Goal: Communication & Community: Answer question/provide support

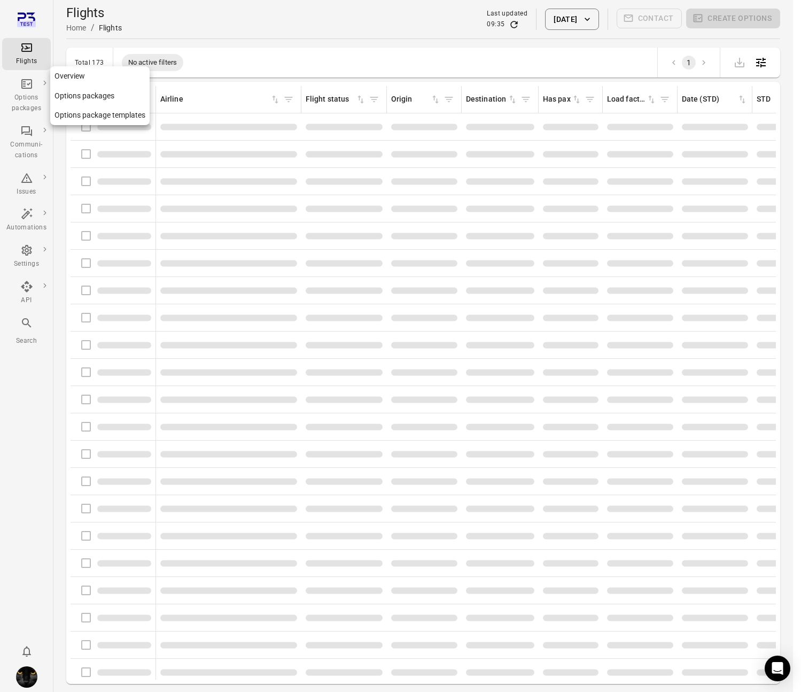
click at [25, 93] on div "Options packages" at bounding box center [26, 102] width 40 height 21
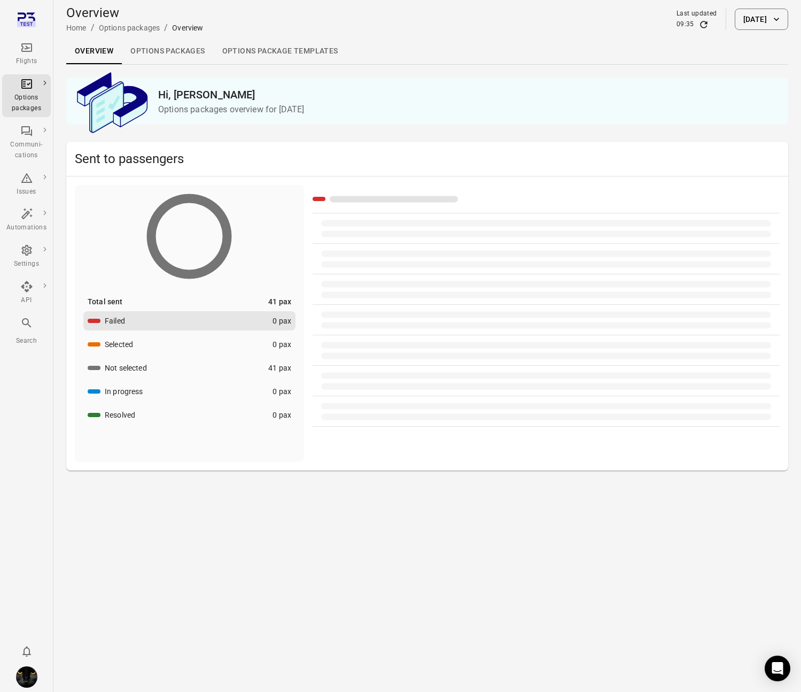
click at [25, 49] on icon "Main navigation" at bounding box center [26, 47] width 11 height 9
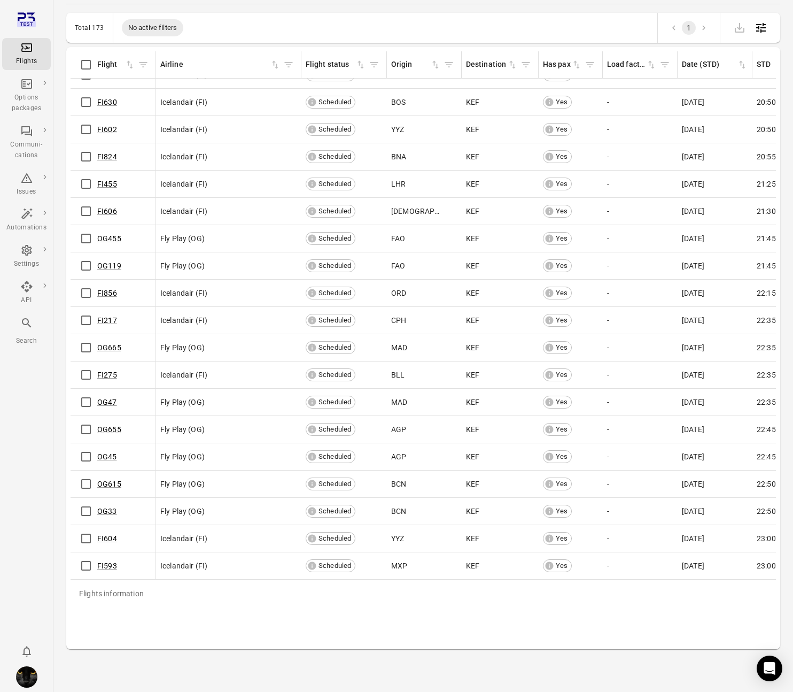
scroll to position [3875, 0]
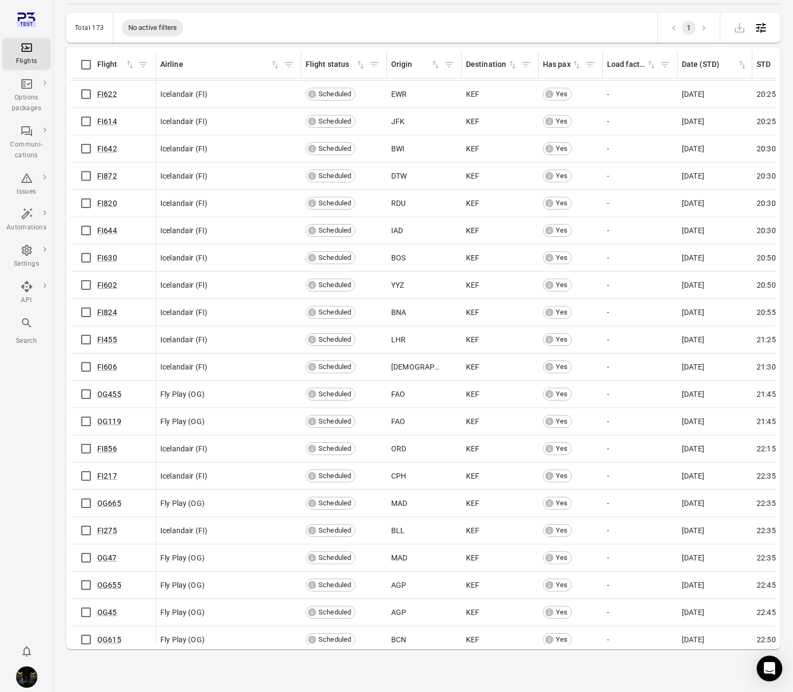
click at [32, 52] on icon "Main navigation" at bounding box center [26, 47] width 13 height 13
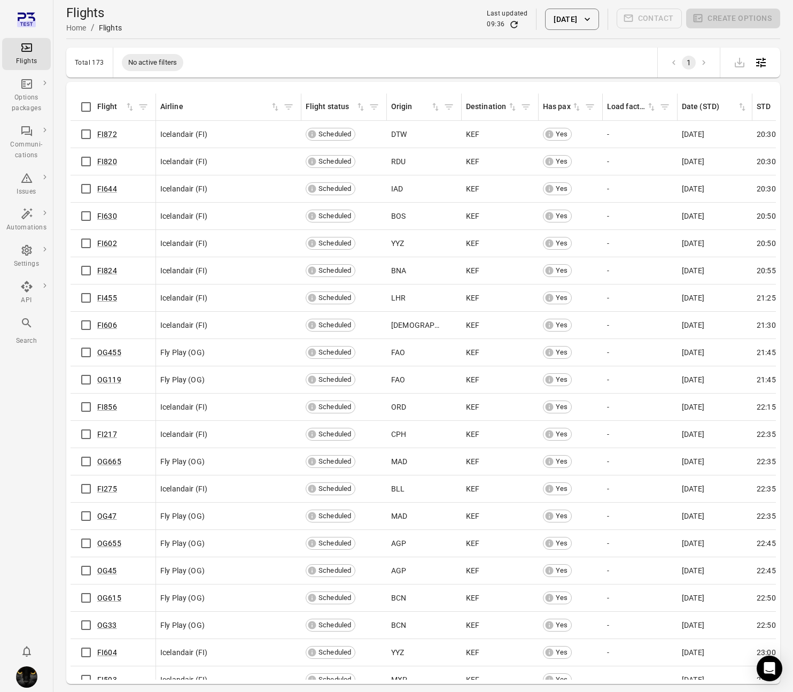
scroll to position [4105, 0]
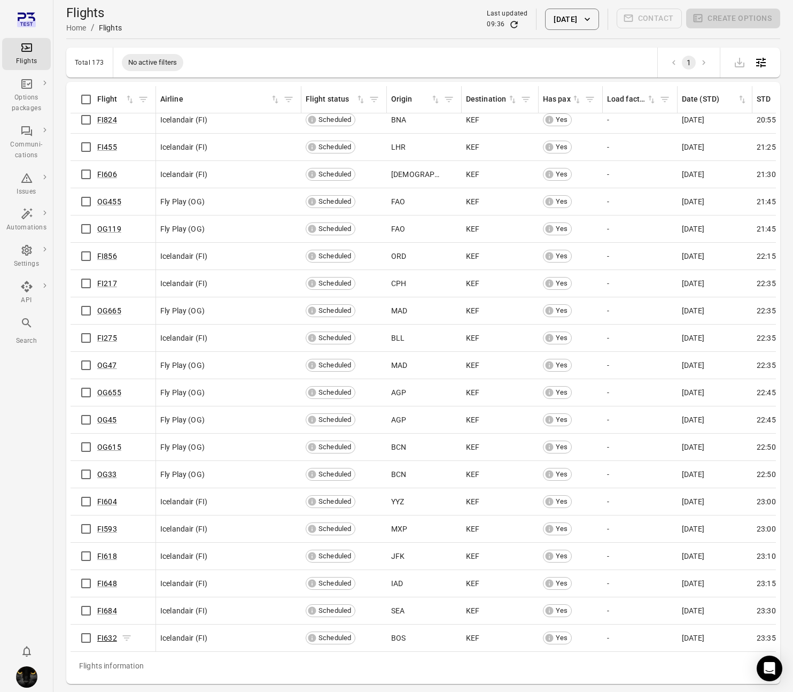
click at [107, 439] on link "FI632" at bounding box center [107, 637] width 20 height 9
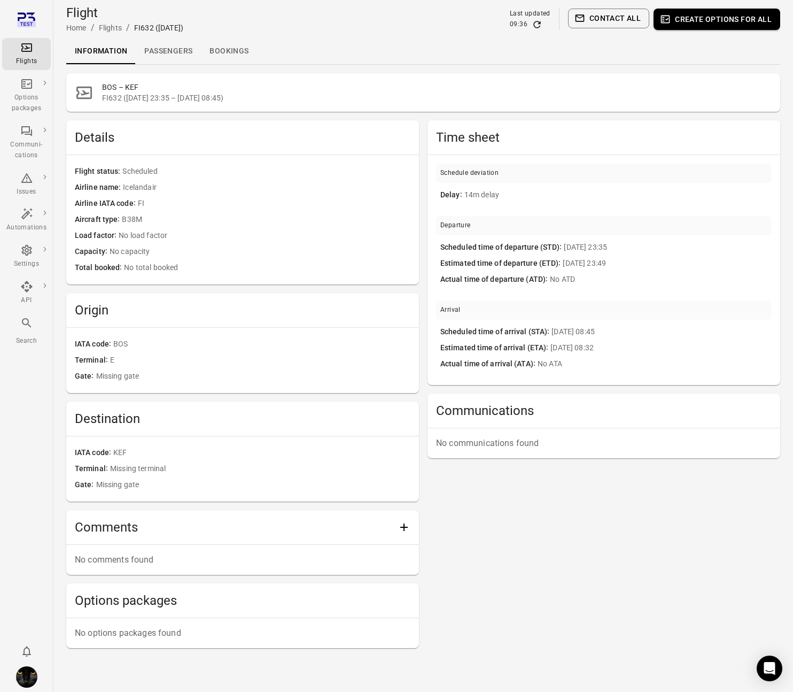
click at [176, 58] on link "Passengers" at bounding box center [168, 51] width 65 height 26
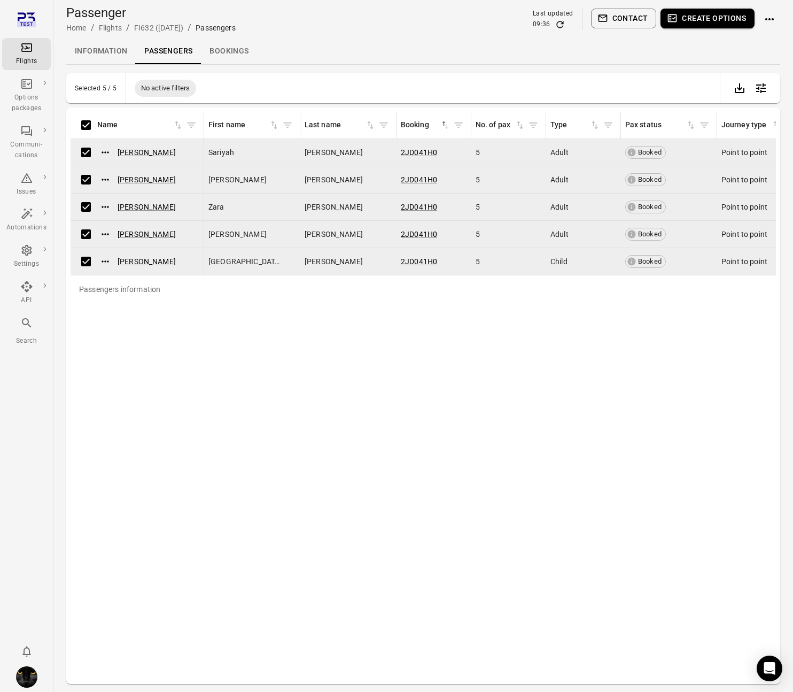
click at [704, 19] on button "Create options" at bounding box center [708, 19] width 94 height 20
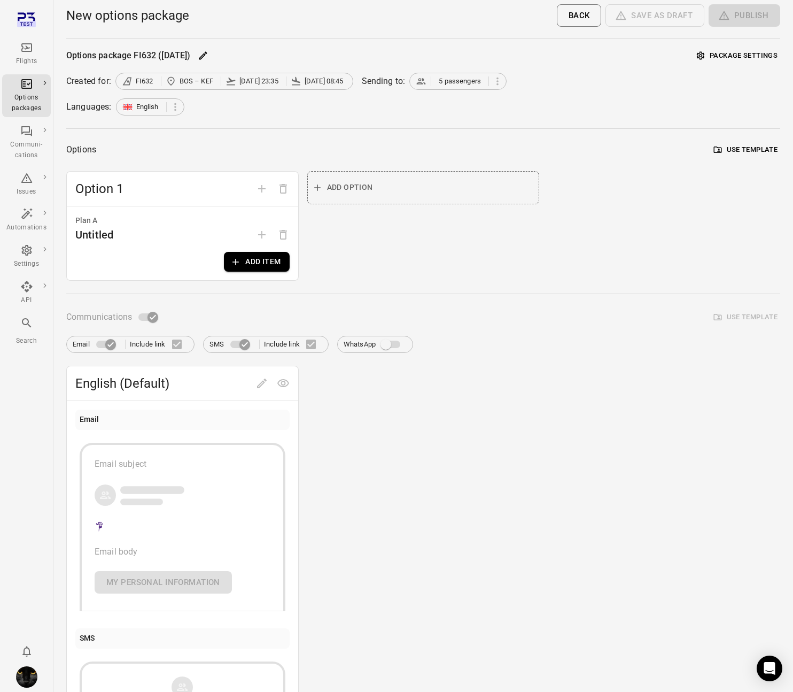
click at [277, 267] on button "Add item" at bounding box center [256, 262] width 65 height 20
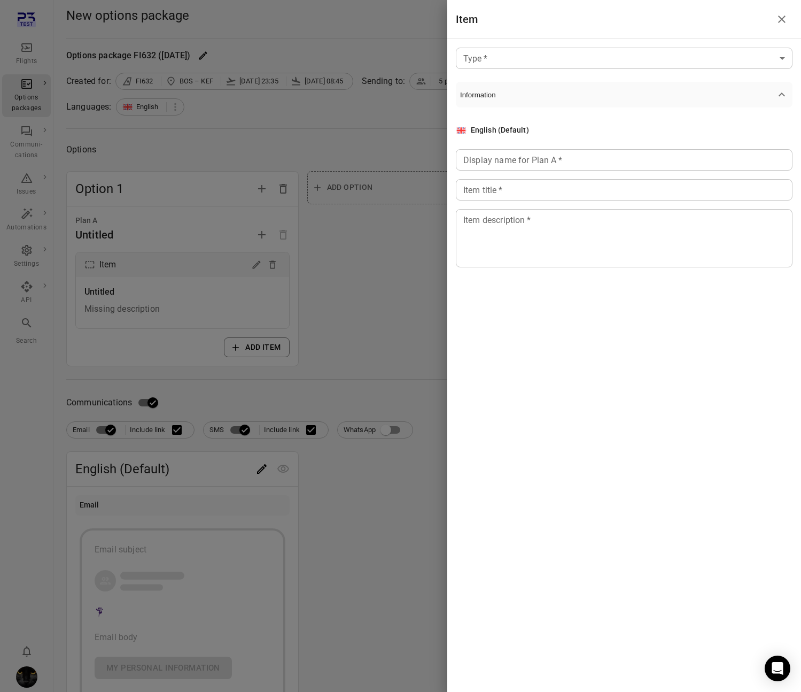
click at [495, 57] on body "Flights Options packages Communi-cations Issues Automations Settings API Search…" at bounding box center [400, 466] width 801 height 932
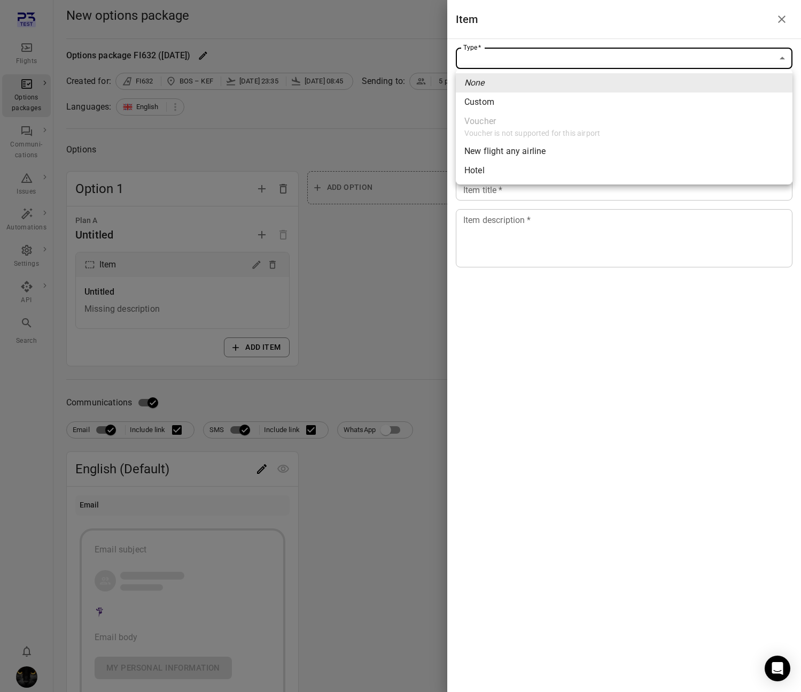
click at [491, 104] on span "Custom" at bounding box center [624, 102] width 320 height 13
type input "******"
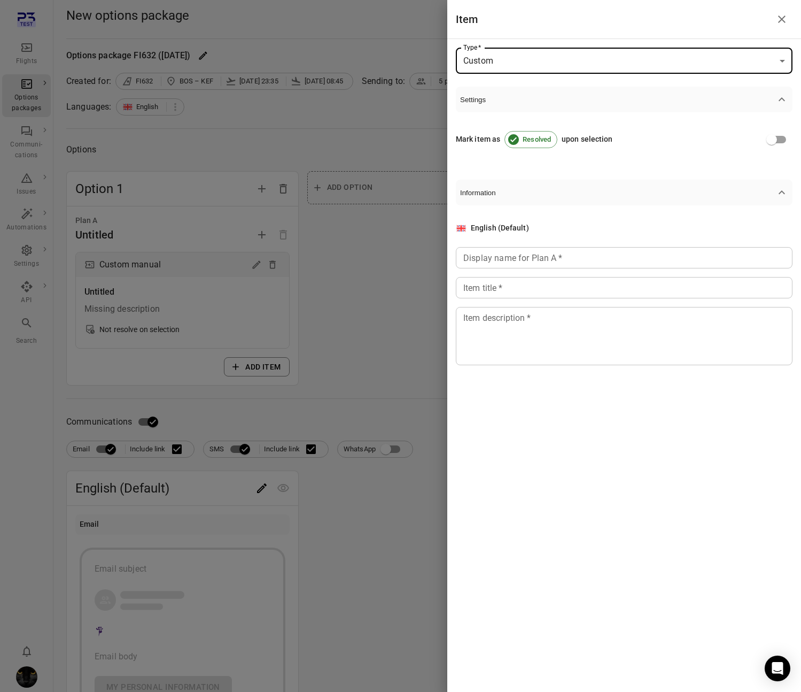
click at [509, 253] on div "Display name for Plan A   * Display name for Plan A   *" at bounding box center [624, 257] width 337 height 21
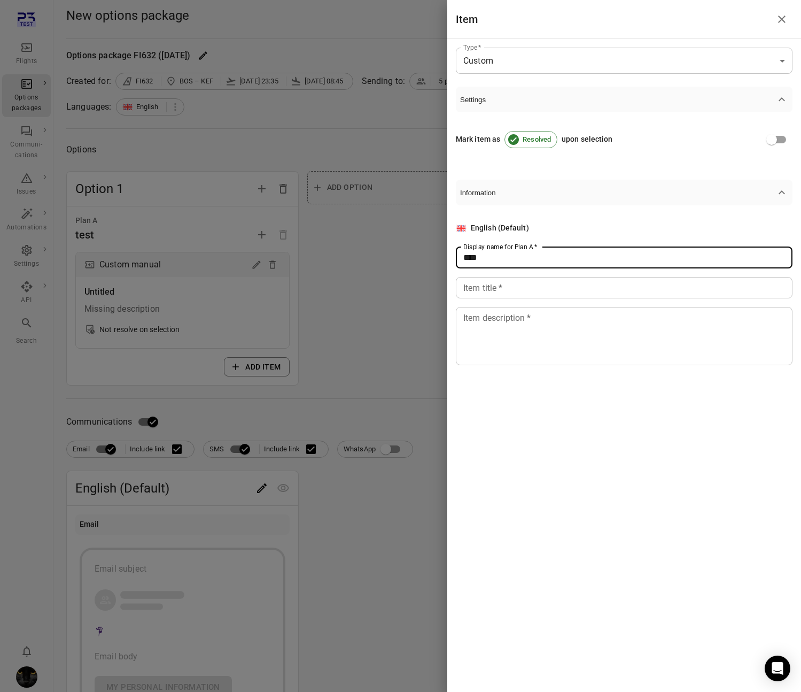
type input "****"
click at [499, 298] on div "English (Default) Display name for Plan A   * **** Display name for Plan A   * …" at bounding box center [624, 293] width 337 height 143
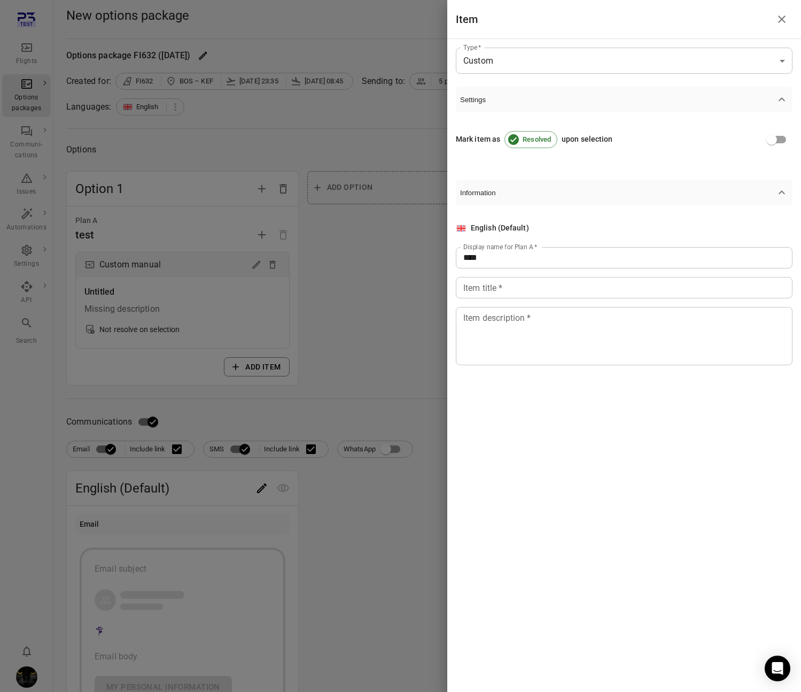
click at [499, 295] on input "Item title   *" at bounding box center [624, 287] width 337 height 21
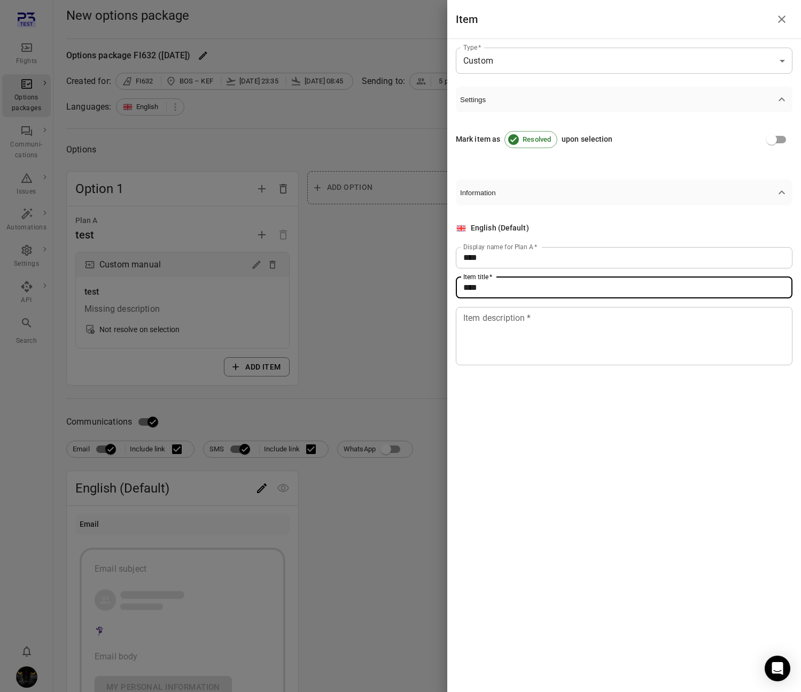
type input "****"
click at [495, 351] on textarea "Item description   *" at bounding box center [624, 335] width 322 height 49
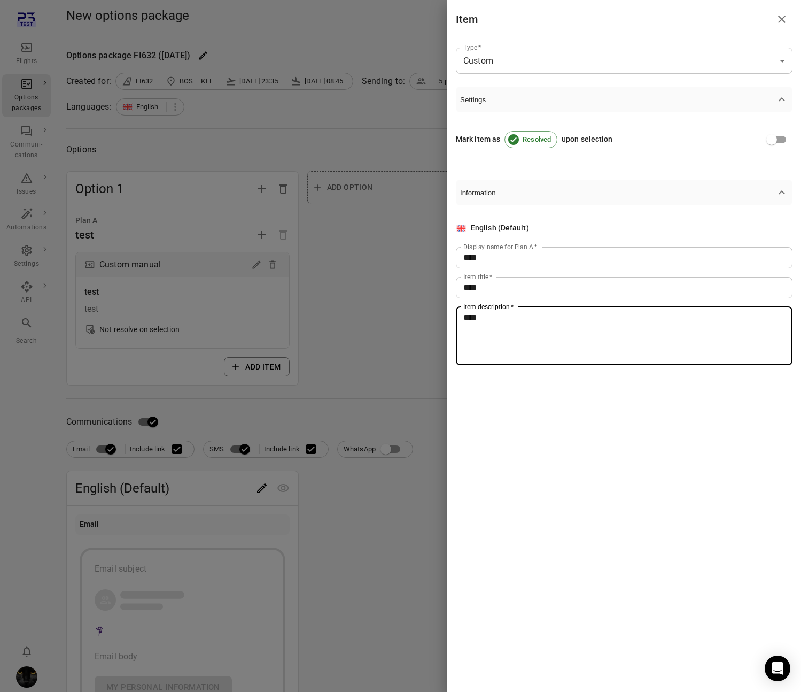
type textarea "****"
click at [402, 362] on div at bounding box center [400, 346] width 801 height 692
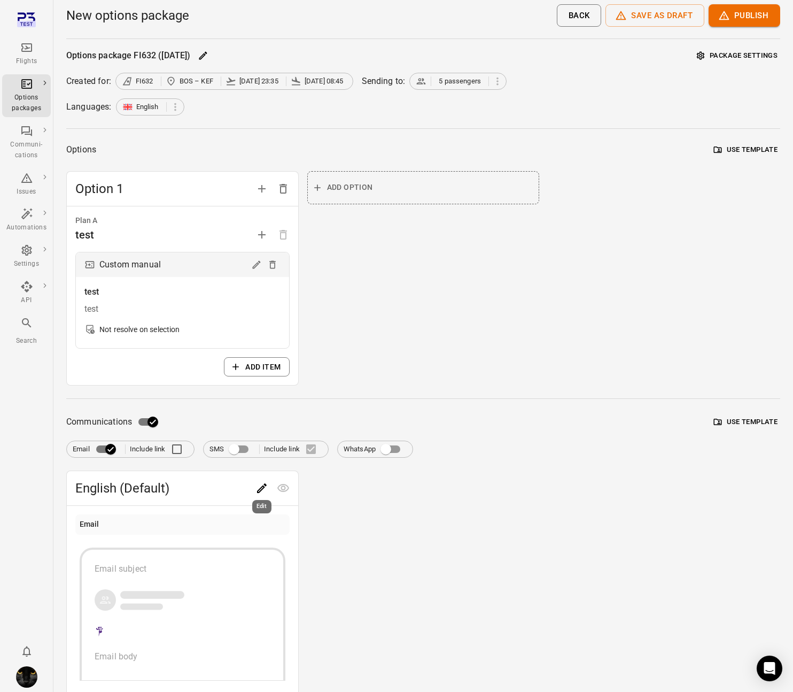
click at [263, 439] on icon "Edit" at bounding box center [262, 488] width 10 height 10
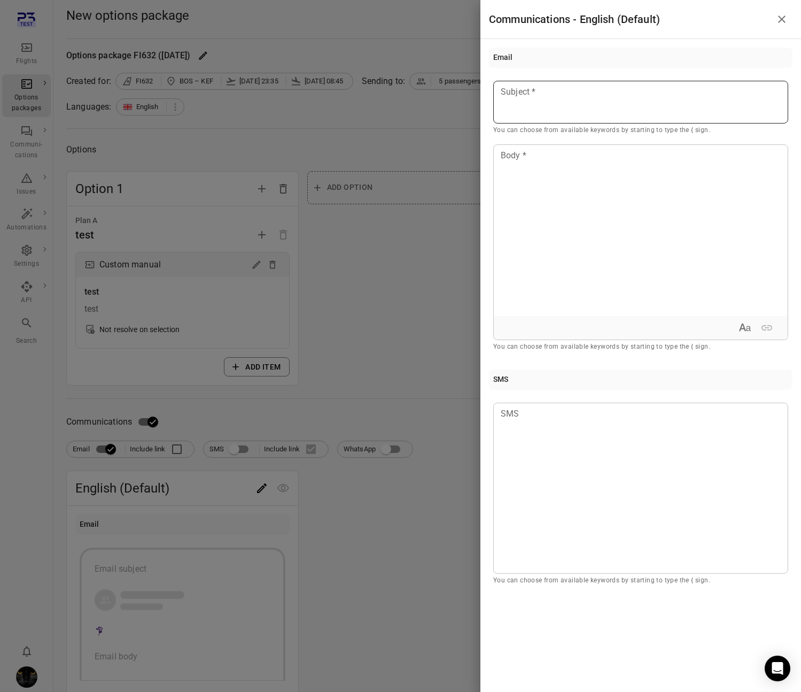
click at [575, 91] on p at bounding box center [640, 92] width 279 height 13
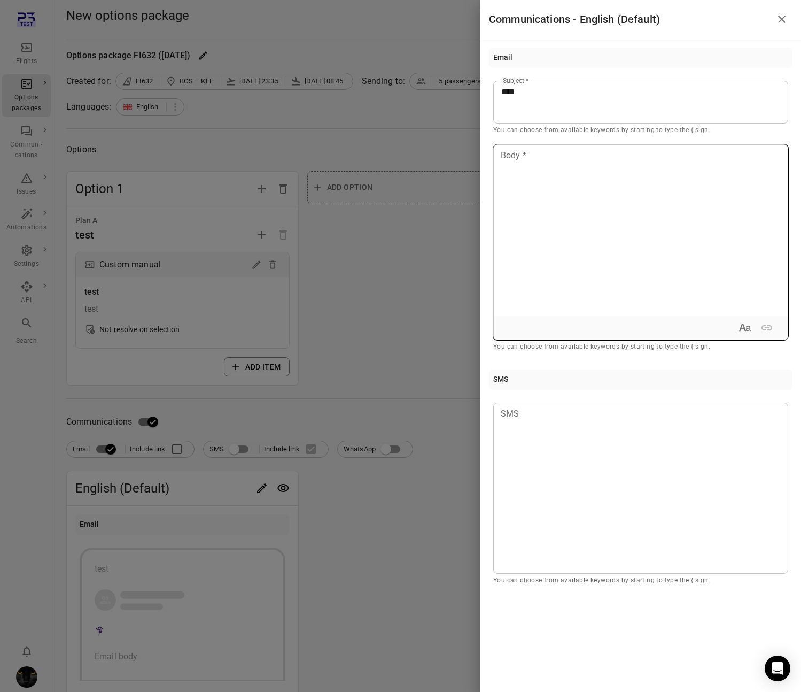
click at [576, 216] on div at bounding box center [641, 230] width 294 height 171
click at [452, 254] on div at bounding box center [400, 346] width 801 height 692
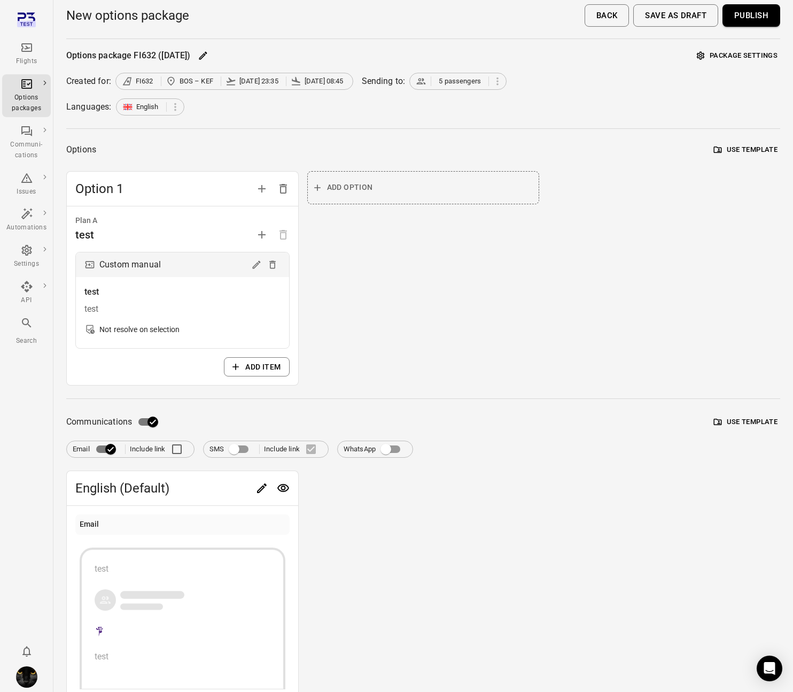
click at [667, 24] on button "Save as draft" at bounding box center [675, 15] width 85 height 22
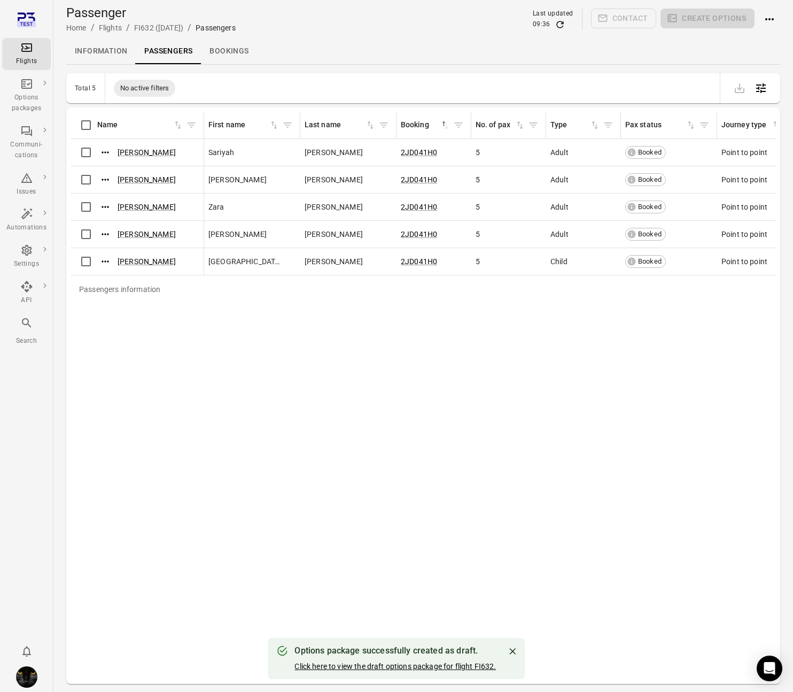
click at [385, 439] on button "Click here to view the draft options package for flight FI632." at bounding box center [396, 666] width 202 height 11
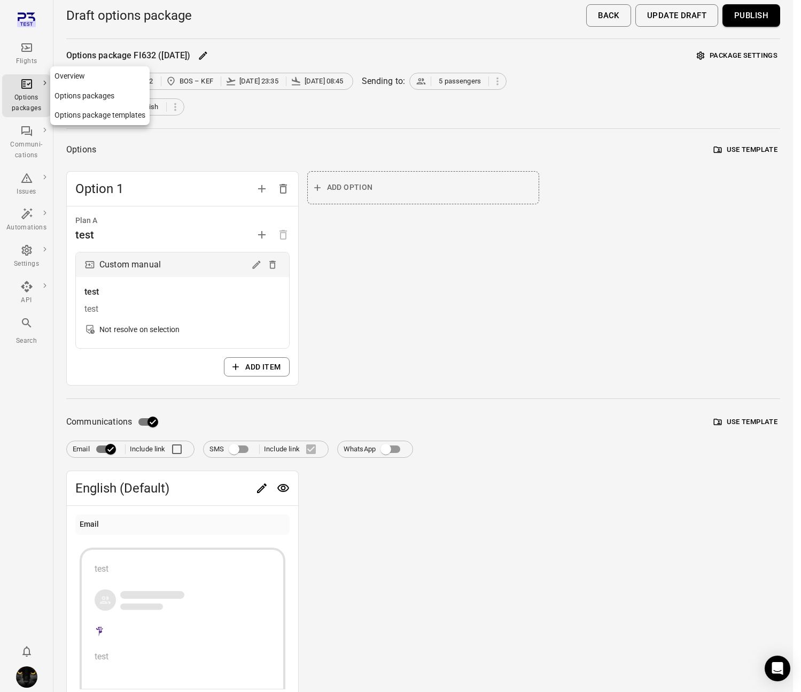
click at [30, 95] on div "Options packages" at bounding box center [26, 102] width 40 height 21
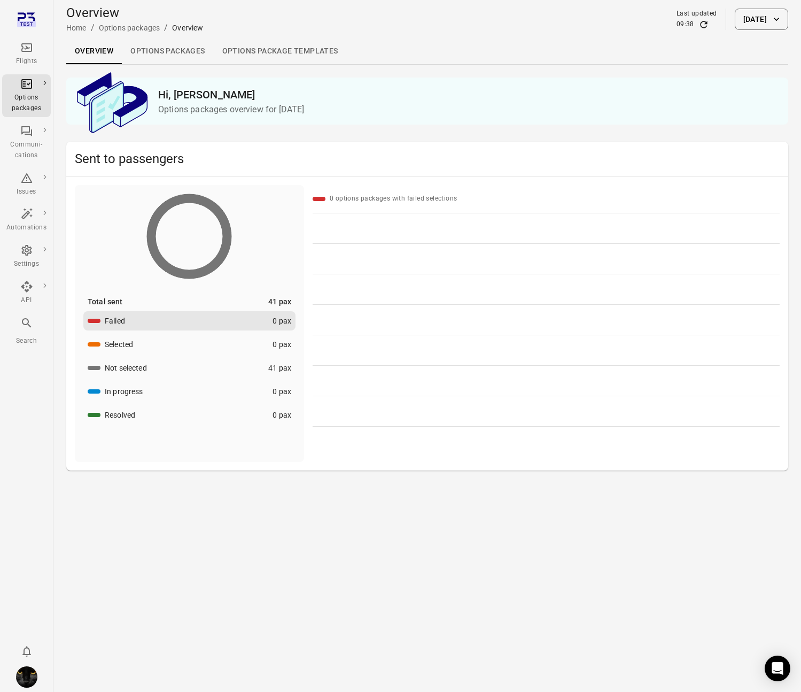
click at [24, 42] on icon "Main navigation" at bounding box center [26, 47] width 13 height 13
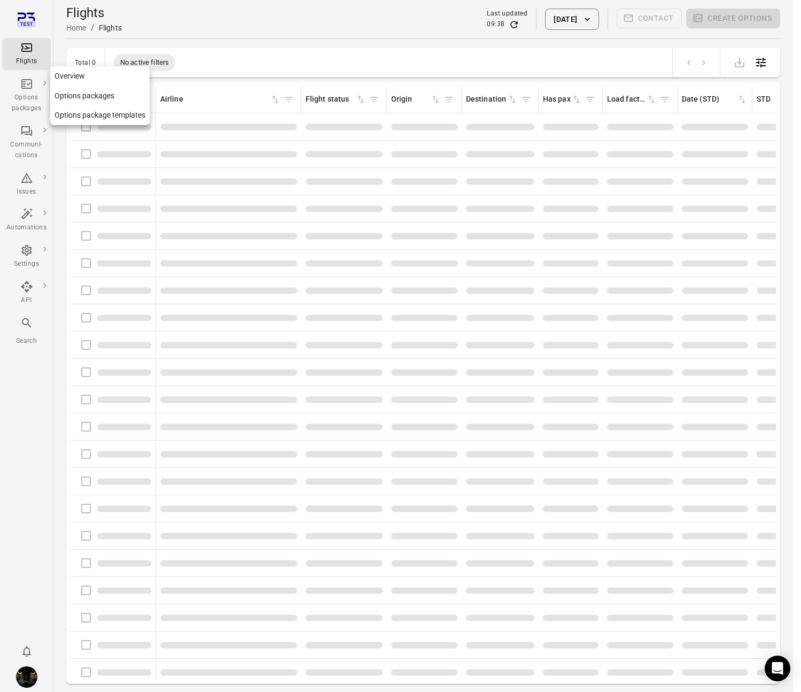
click at [33, 92] on div "Options packages" at bounding box center [26, 102] width 40 height 21
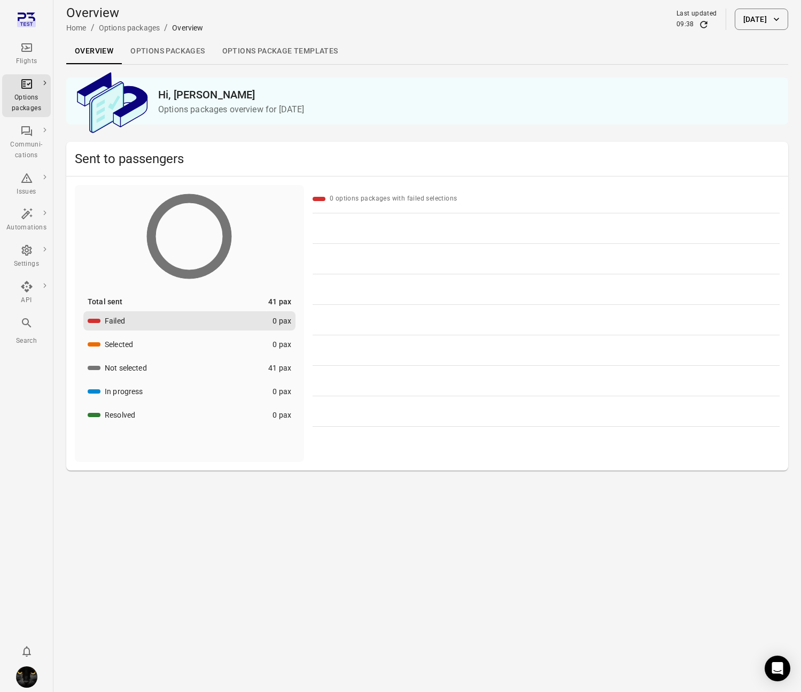
click at [174, 42] on link "Options packages" at bounding box center [167, 51] width 91 height 26
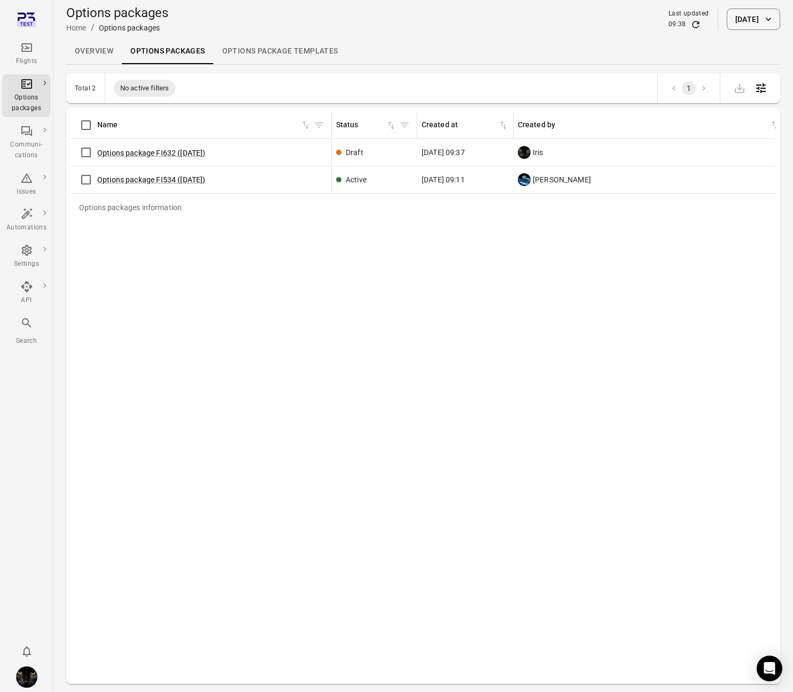
click at [27, 56] on div "Flights" at bounding box center [26, 61] width 40 height 11
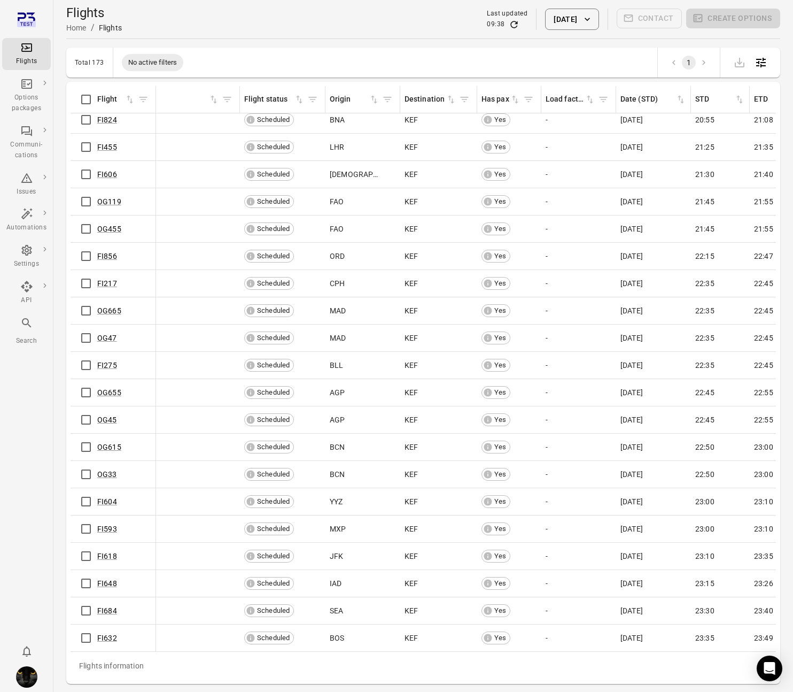
scroll to position [4105, 84]
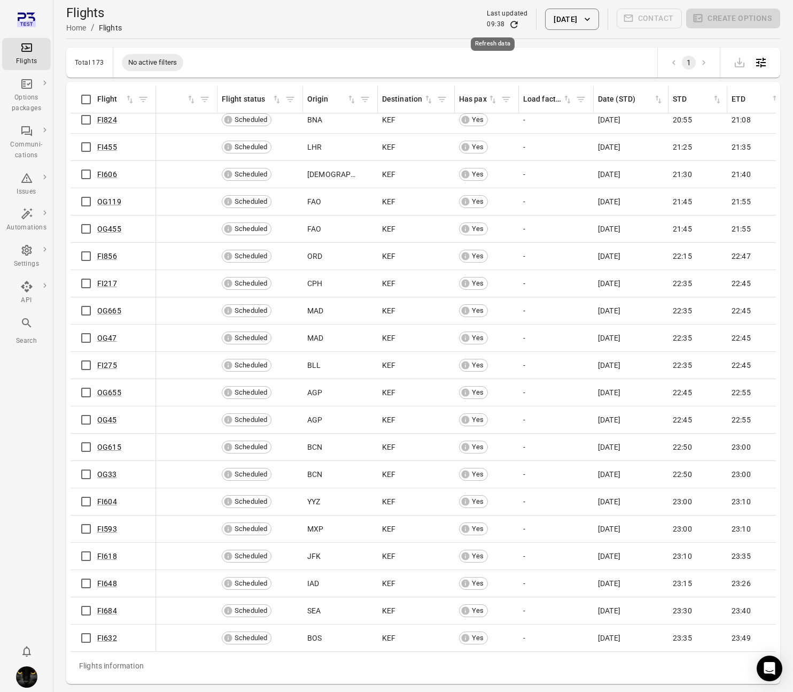
click at [509, 26] on icon "Refresh data" at bounding box center [514, 24] width 11 height 11
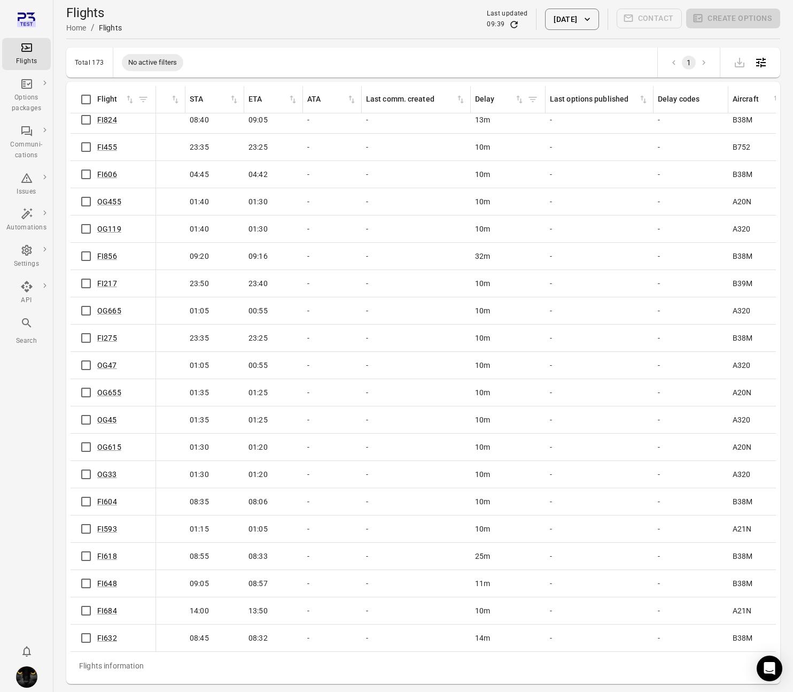
scroll to position [4105, 753]
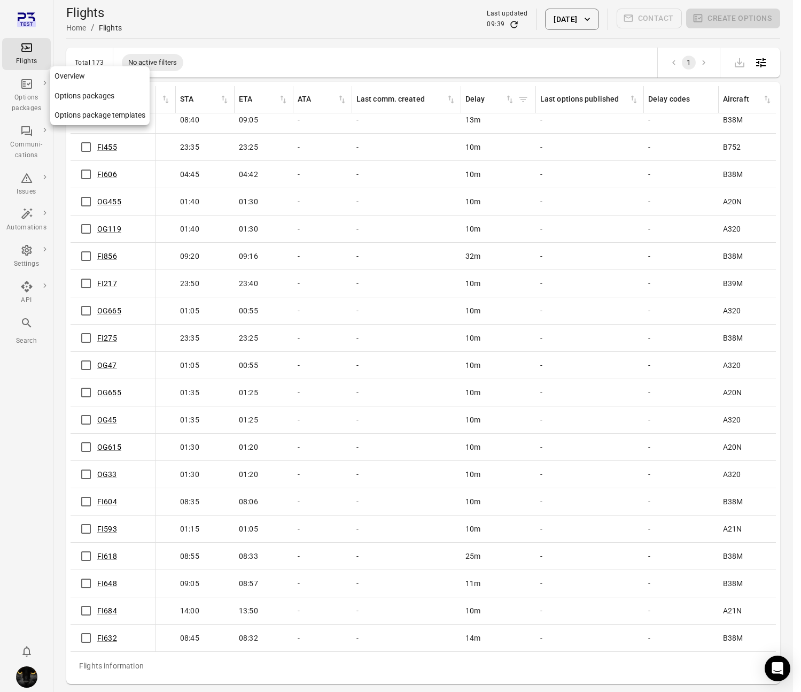
click at [30, 101] on div "Options packages" at bounding box center [26, 102] width 40 height 21
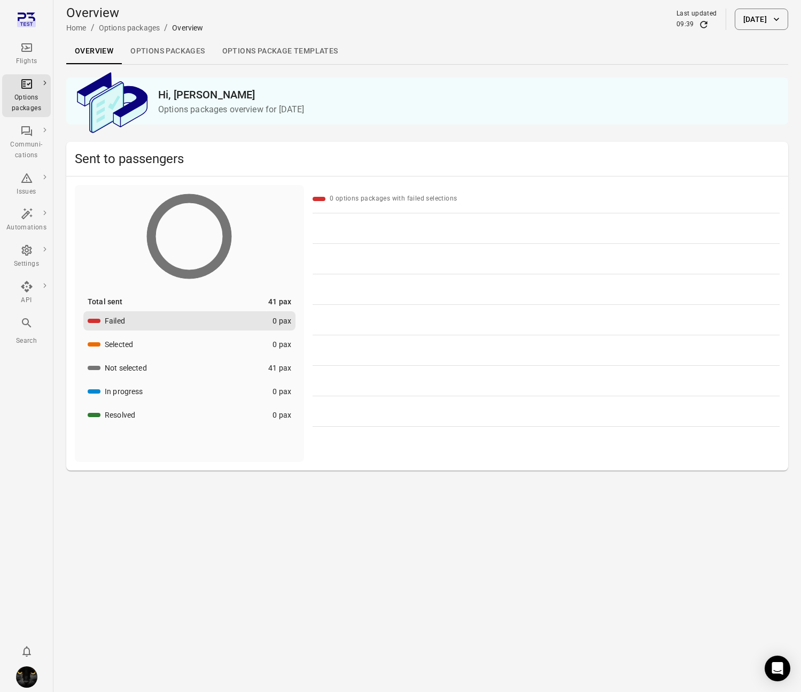
click at [166, 48] on link "Options packages" at bounding box center [167, 51] width 91 height 26
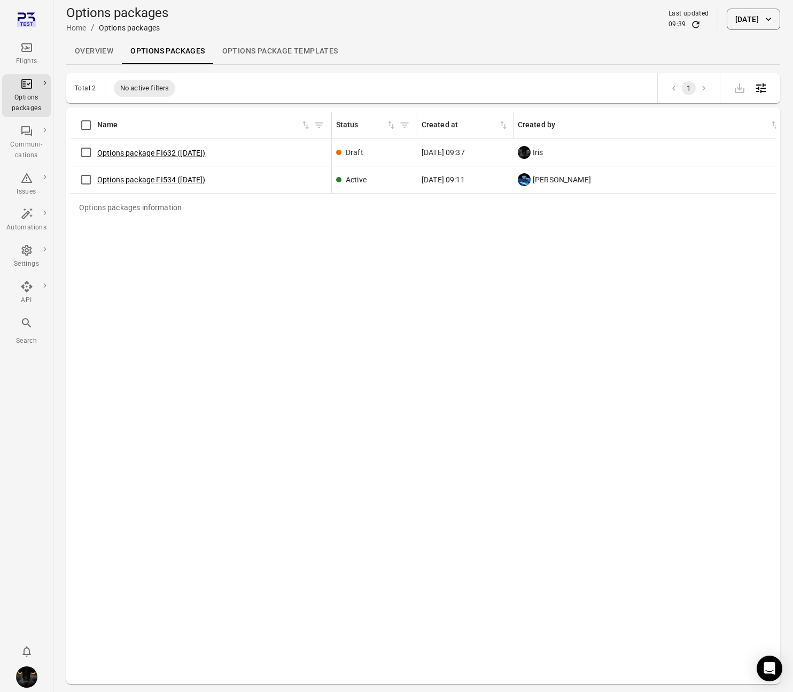
click at [553, 224] on div "Options packages information Name Status Created at Created by Published by Fli…" at bounding box center [424, 396] width 706 height 568
click at [151, 152] on button "Options package FI632 (20 Aug)" at bounding box center [151, 153] width 109 height 11
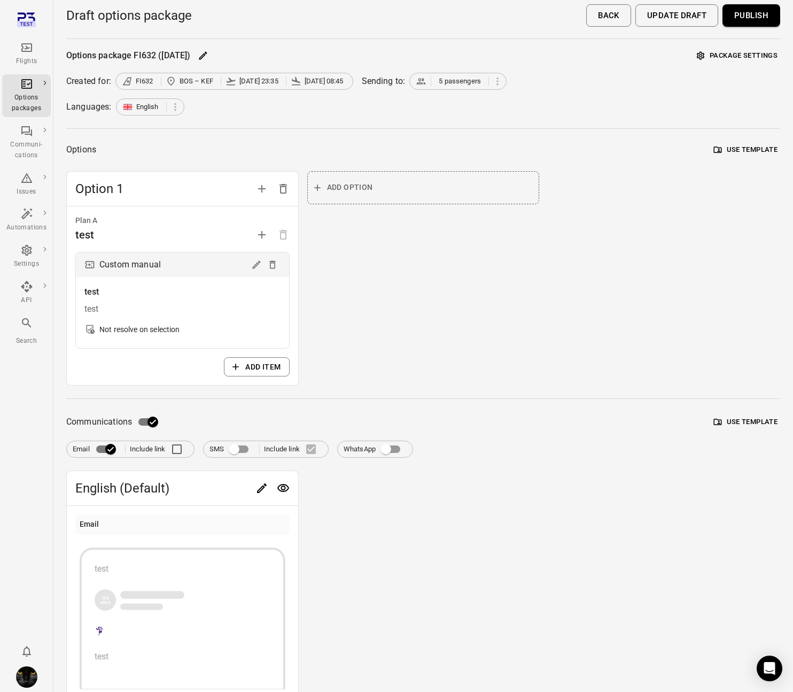
click at [750, 16] on button "Publish" at bounding box center [752, 15] width 58 height 22
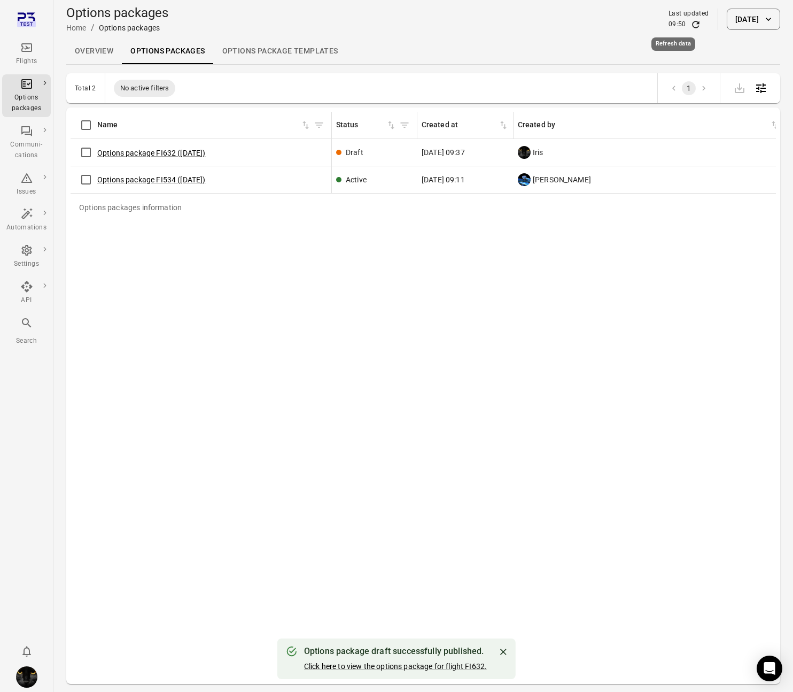
click at [692, 21] on icon "Refresh data" at bounding box center [695, 24] width 7 height 7
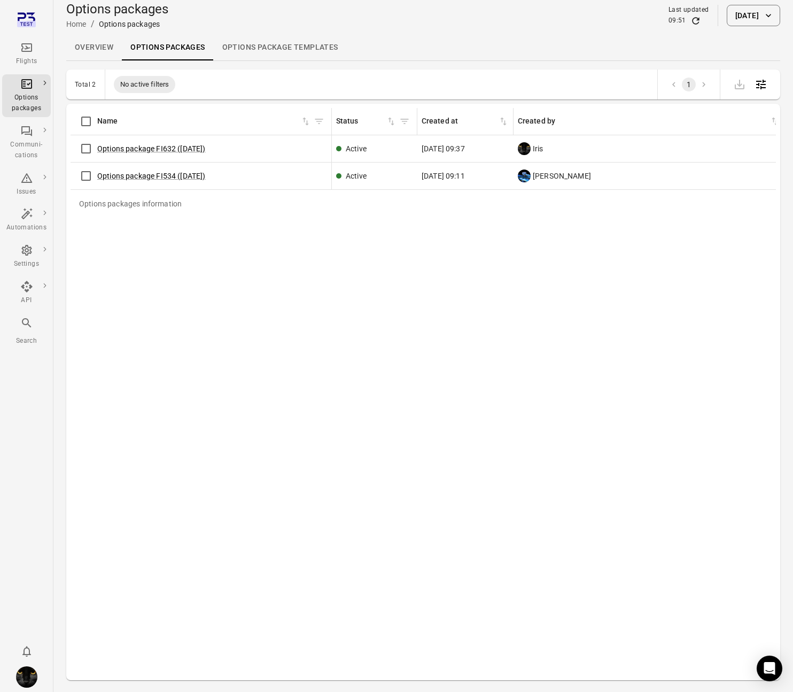
scroll to position [1, 0]
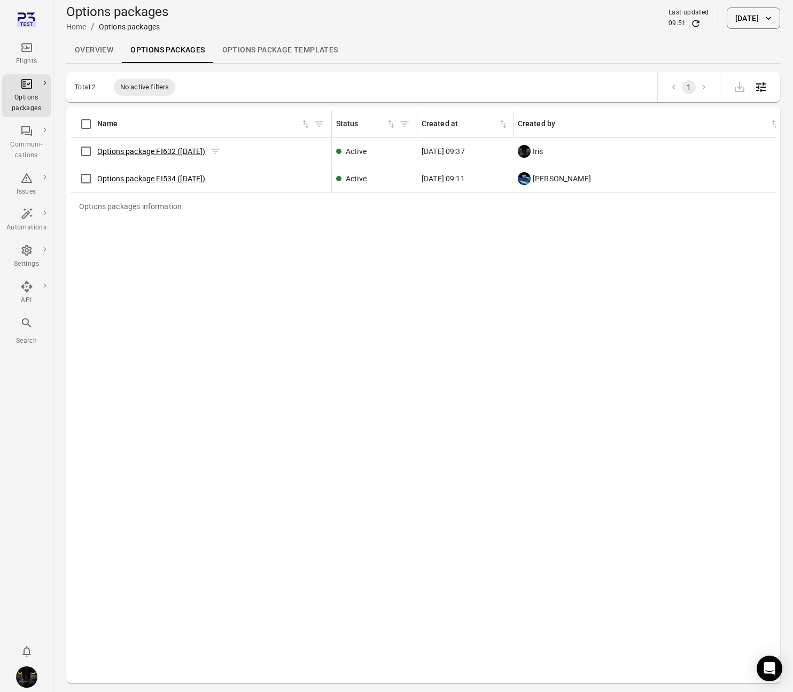
click at [139, 153] on link "Options package FI632 (20 Aug)" at bounding box center [151, 151] width 109 height 9
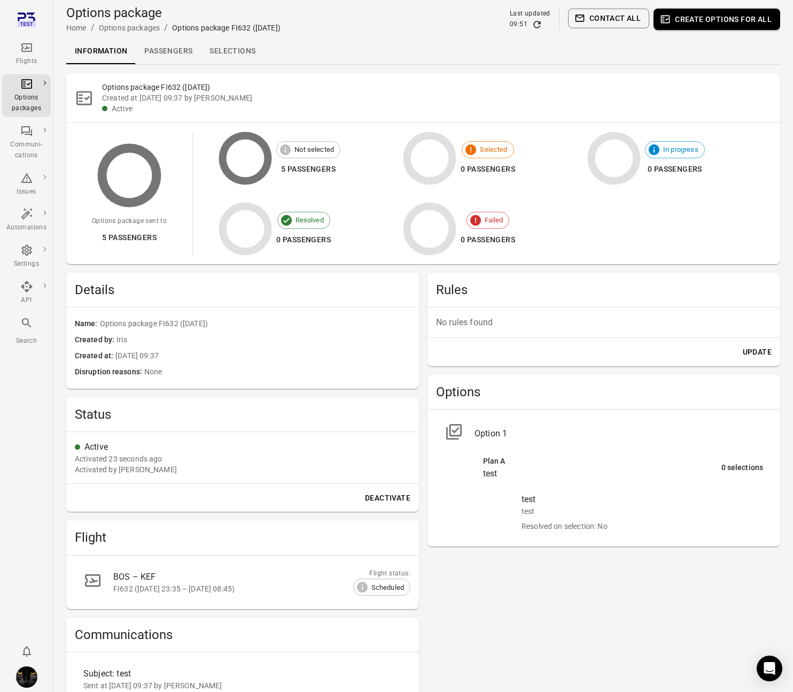
click at [168, 54] on link "Passengers" at bounding box center [168, 51] width 65 height 26
click at [33, 44] on div "Flights" at bounding box center [26, 54] width 40 height 26
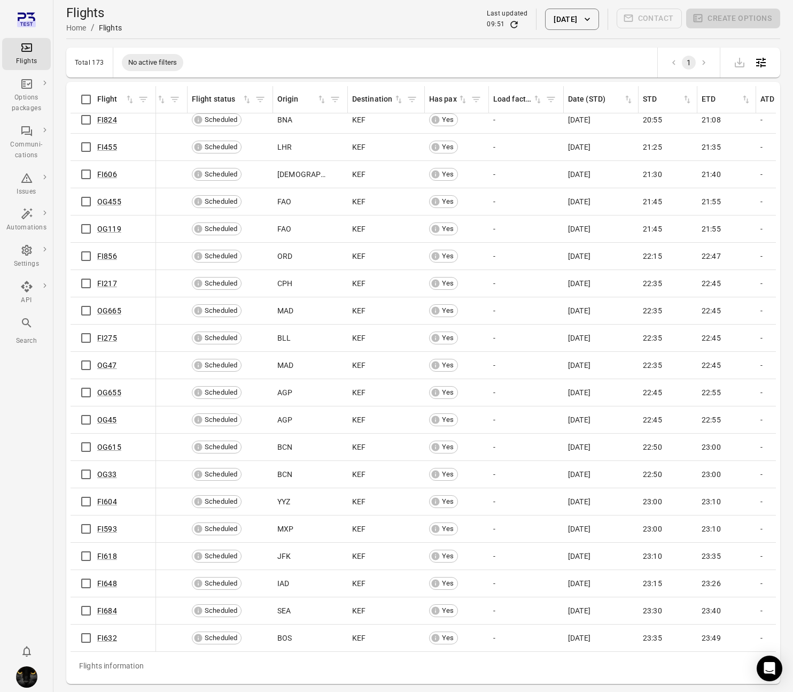
scroll to position [4105, 117]
click at [105, 439] on link "FI632" at bounding box center [107, 637] width 20 height 9
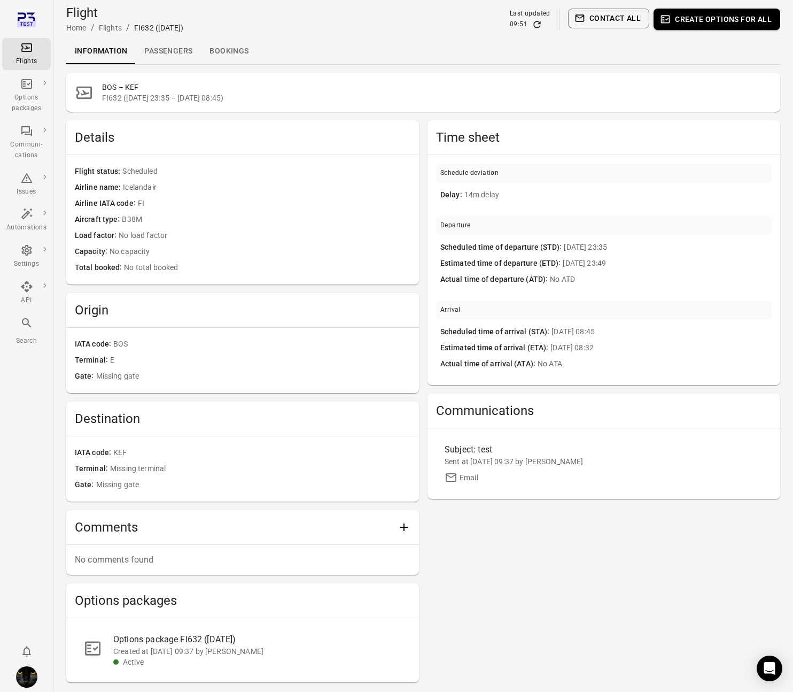
click at [157, 45] on link "Passengers" at bounding box center [168, 51] width 65 height 26
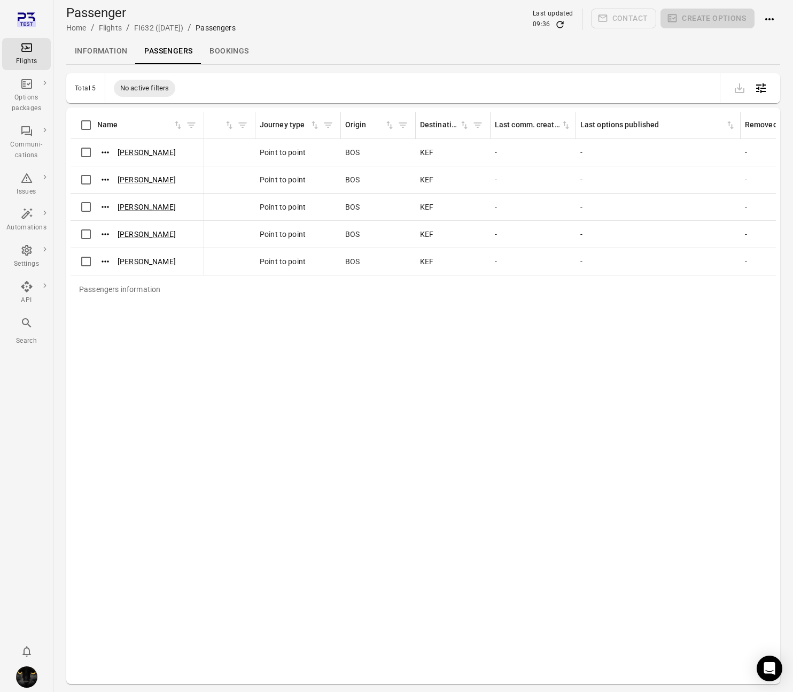
scroll to position [0, 504]
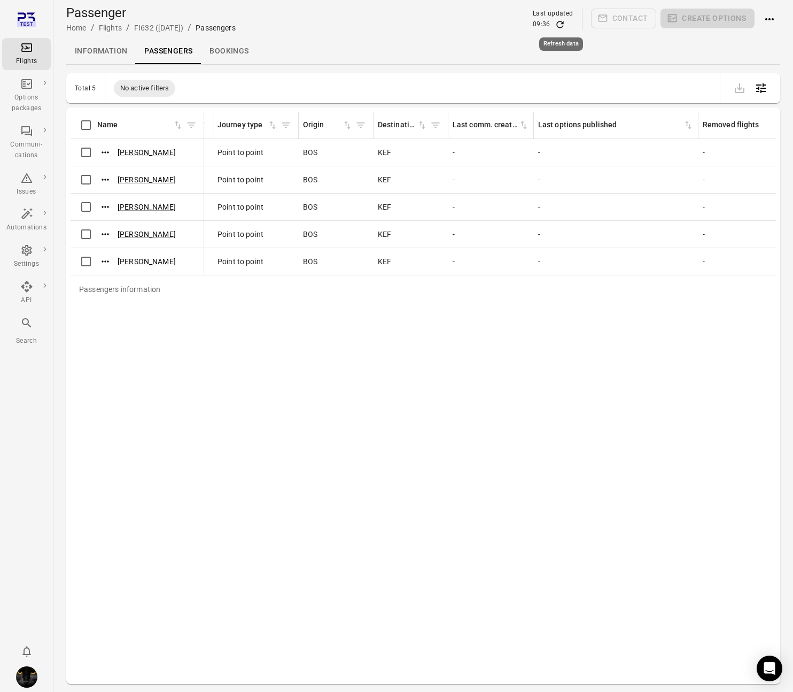
click at [561, 22] on icon "Refresh data" at bounding box center [560, 24] width 11 height 11
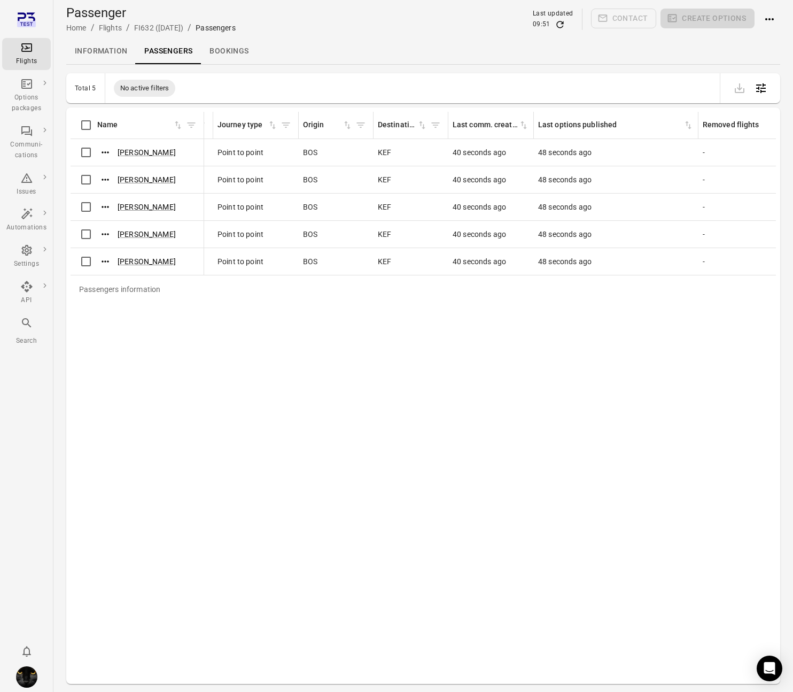
click at [36, 56] on div "Flights" at bounding box center [26, 61] width 40 height 11
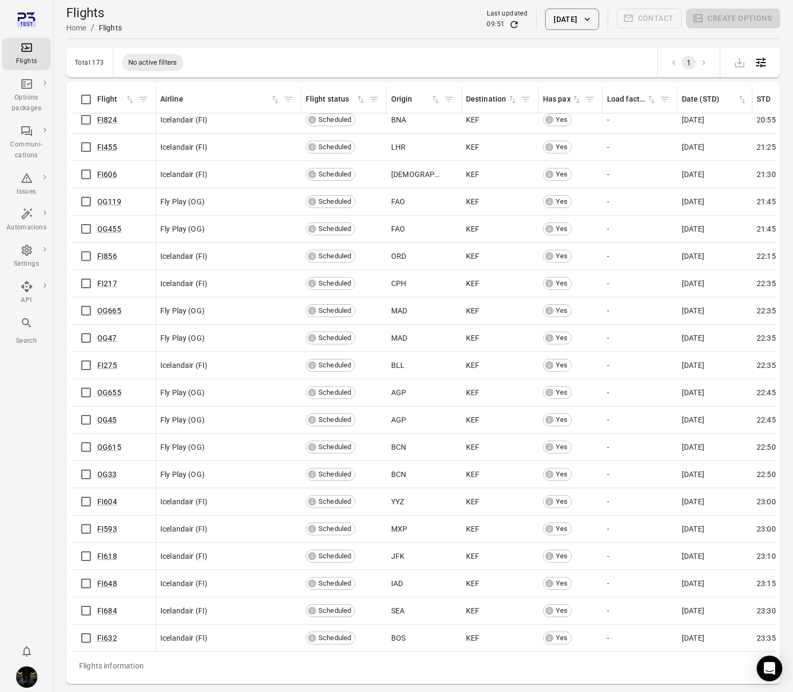
scroll to position [4105, 0]
click at [105, 439] on link "FI684" at bounding box center [107, 610] width 20 height 9
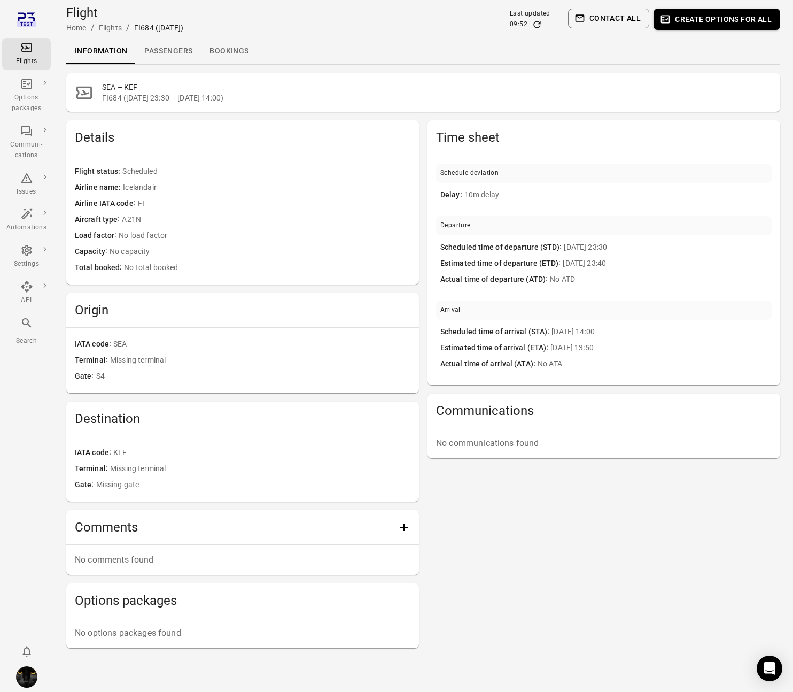
click at [168, 59] on link "Passengers" at bounding box center [168, 51] width 65 height 26
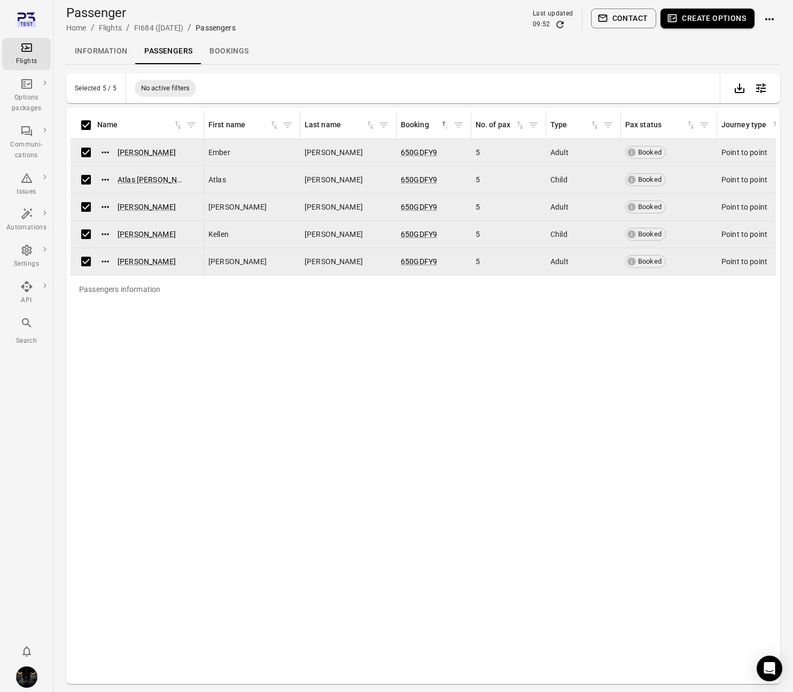
click at [713, 21] on button "Create options" at bounding box center [708, 19] width 94 height 20
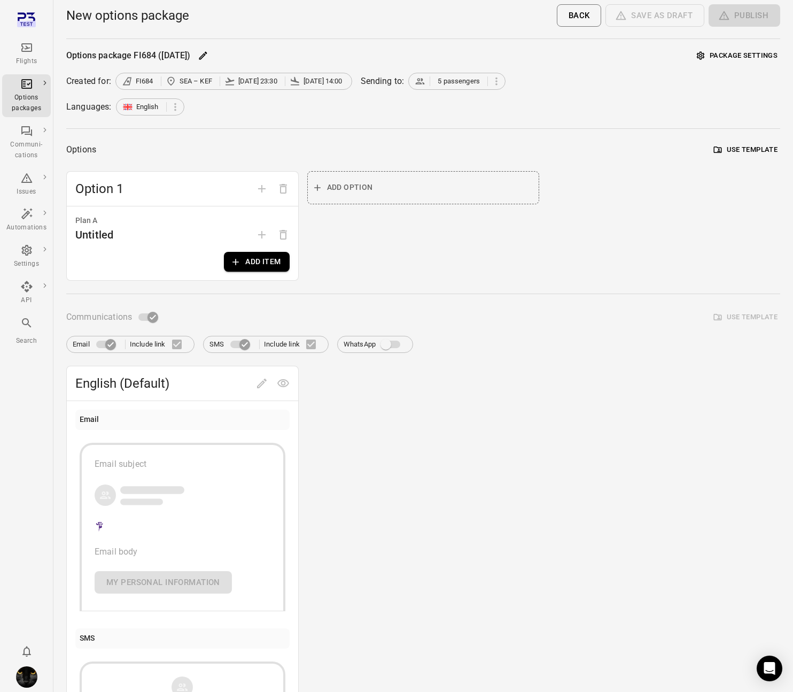
click at [257, 257] on button "Add item" at bounding box center [256, 262] width 65 height 20
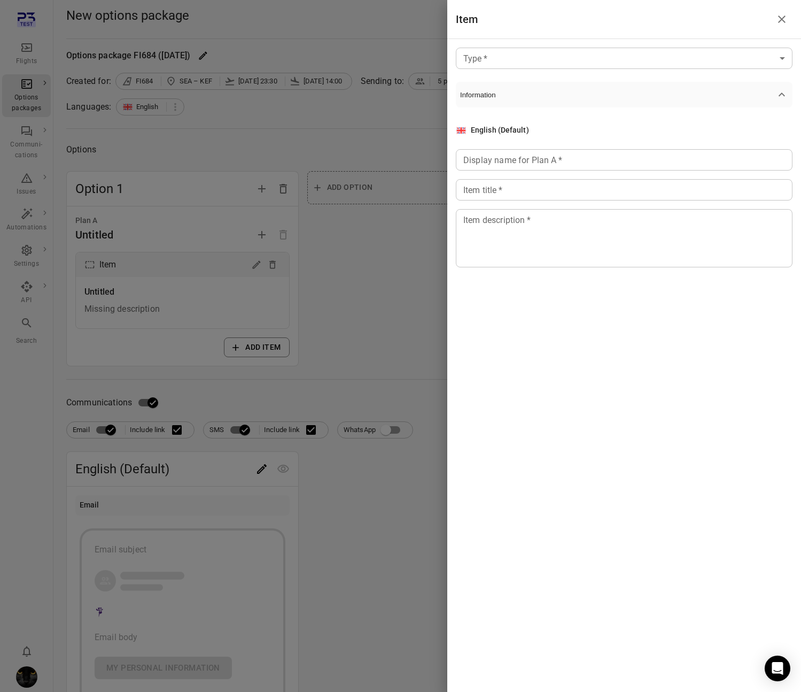
click at [534, 65] on body "Flights Options packages Communi-cations Issues Automations Settings API Search…" at bounding box center [400, 466] width 801 height 932
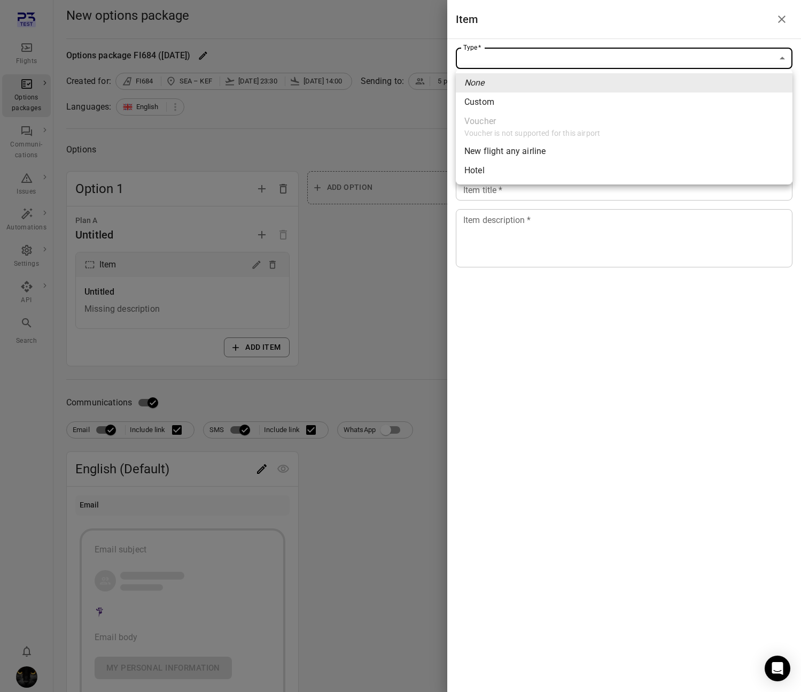
click at [515, 102] on span "Custom" at bounding box center [624, 102] width 320 height 13
type input "******"
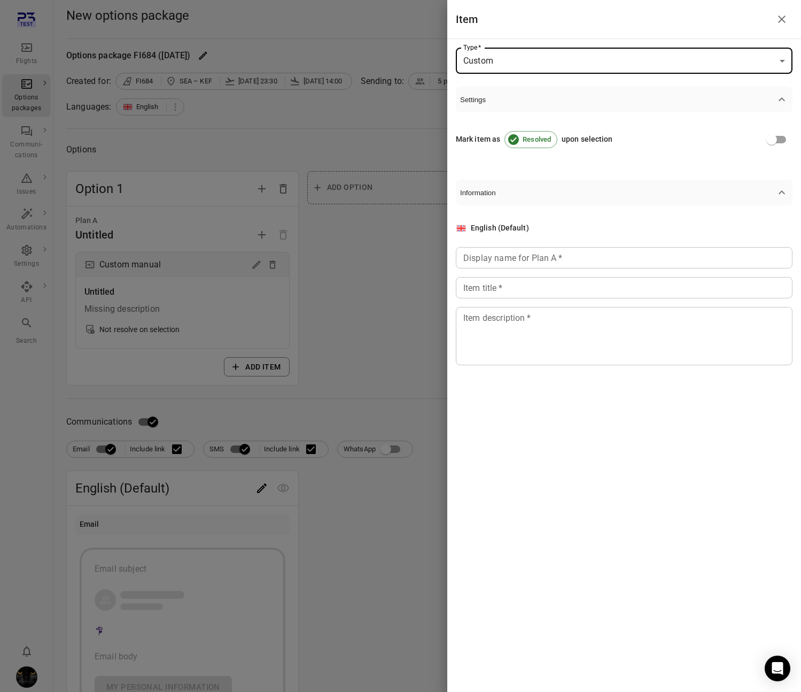
click at [502, 258] on div "Display name for Plan A   * Display name for Plan A   *" at bounding box center [624, 257] width 337 height 21
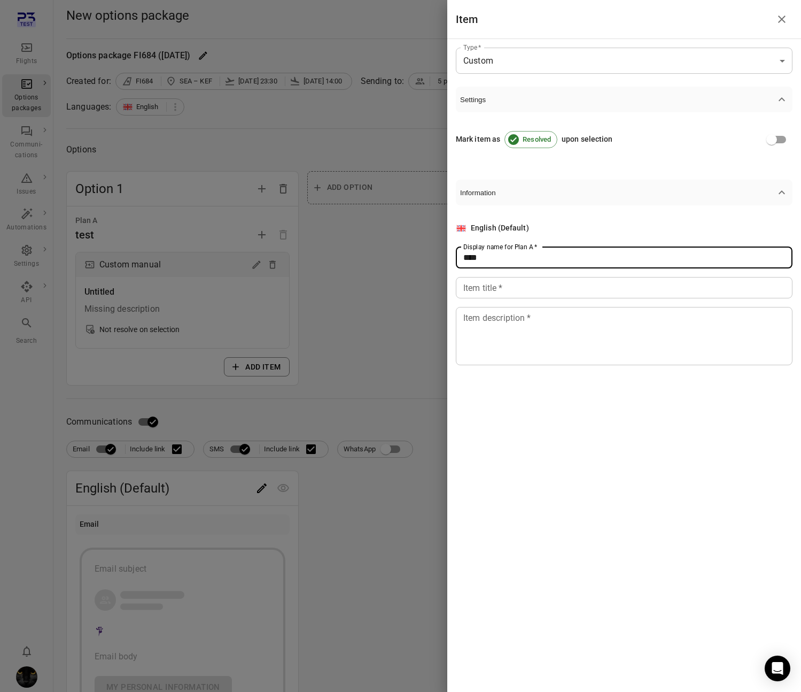
type input "****"
click at [498, 294] on input "Item title   *" at bounding box center [624, 287] width 337 height 21
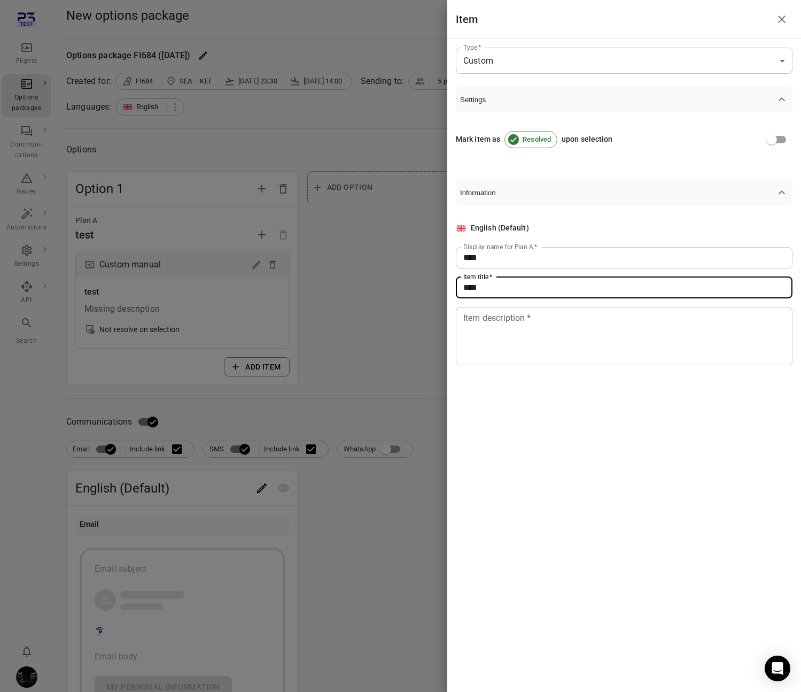
type input "****"
click at [493, 336] on textarea "Item description   *" at bounding box center [624, 335] width 322 height 49
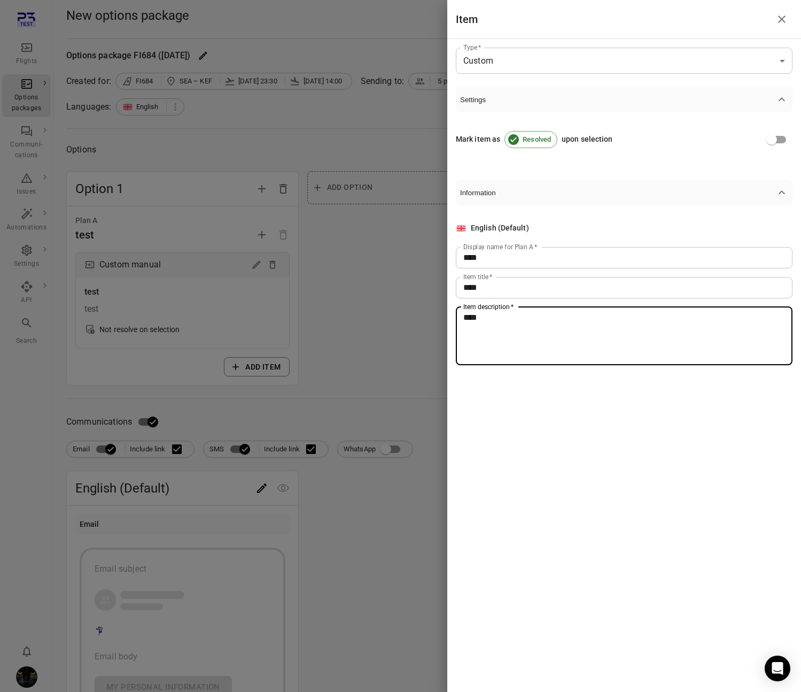
type textarea "****"
click at [366, 353] on div at bounding box center [400, 346] width 801 height 692
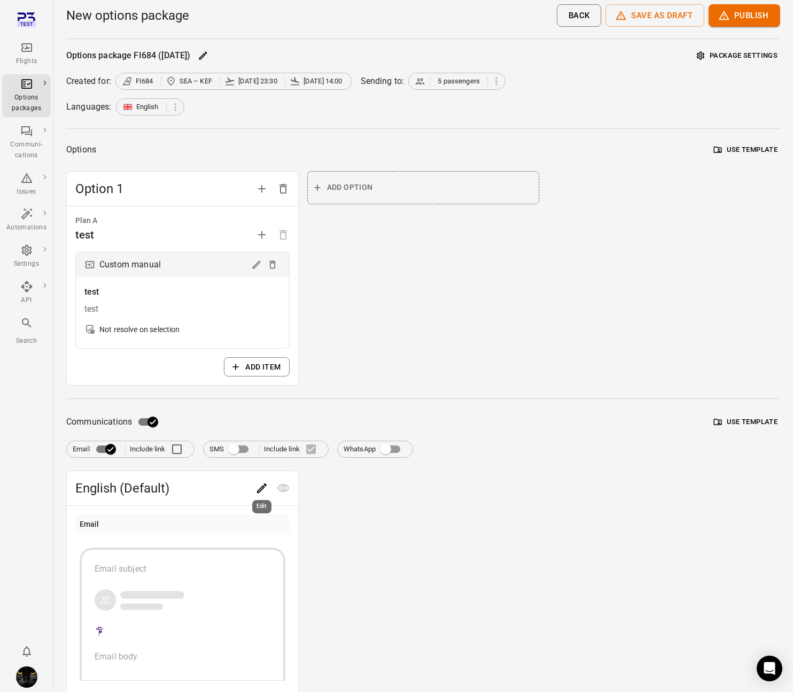
click at [264, 439] on icon "Edit" at bounding box center [261, 488] width 13 height 13
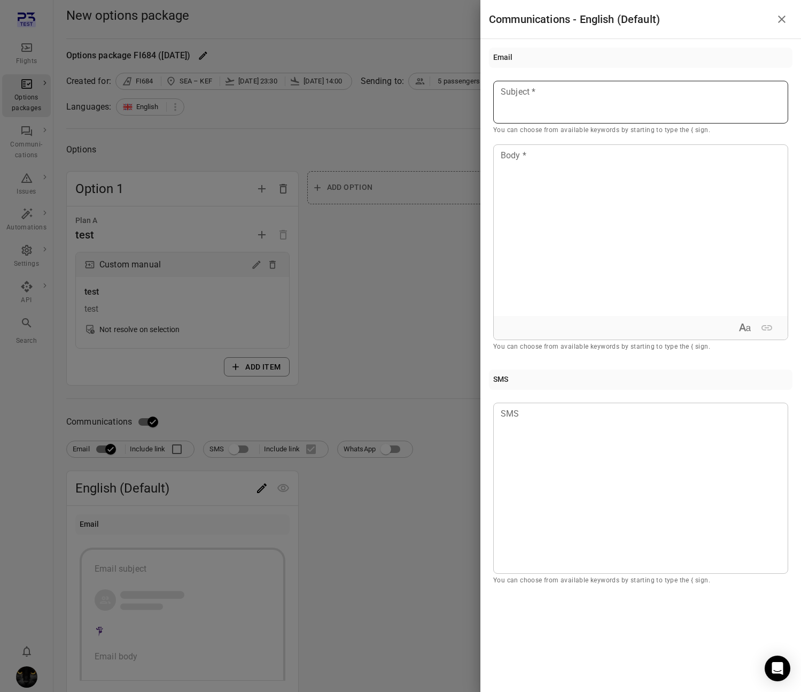
click at [554, 111] on div at bounding box center [640, 102] width 295 height 43
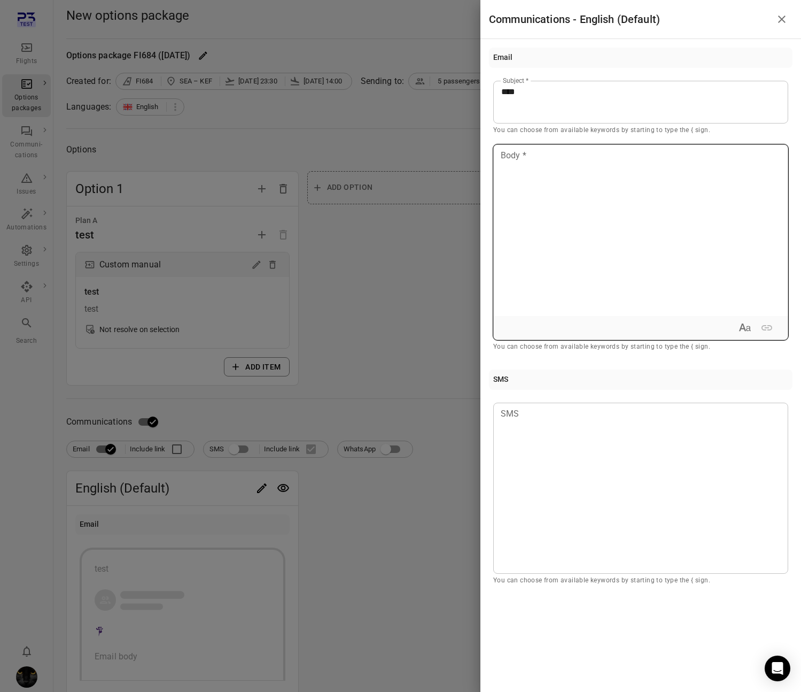
click at [551, 198] on div at bounding box center [641, 230] width 294 height 171
click at [426, 290] on div at bounding box center [400, 346] width 801 height 692
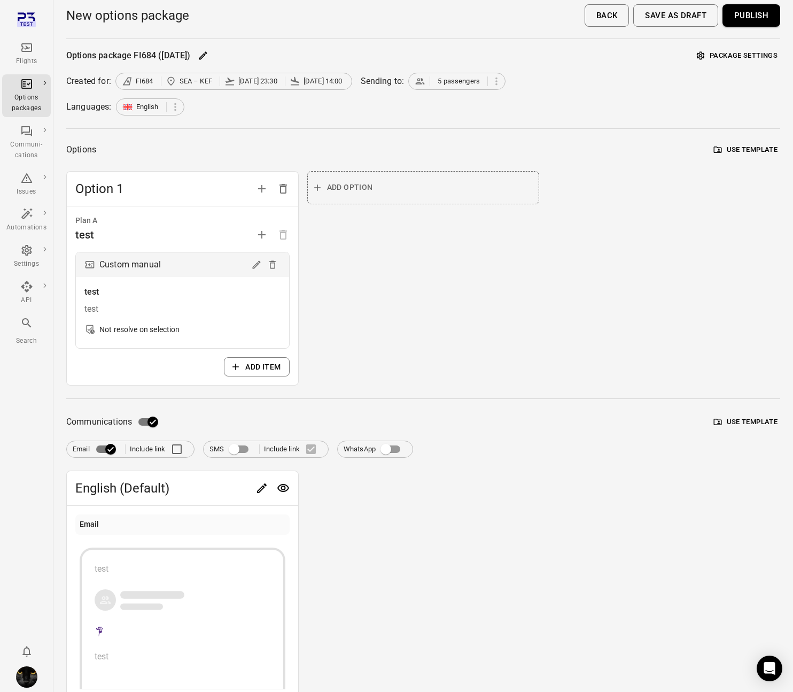
click at [671, 13] on button "Save as draft" at bounding box center [675, 15] width 85 height 22
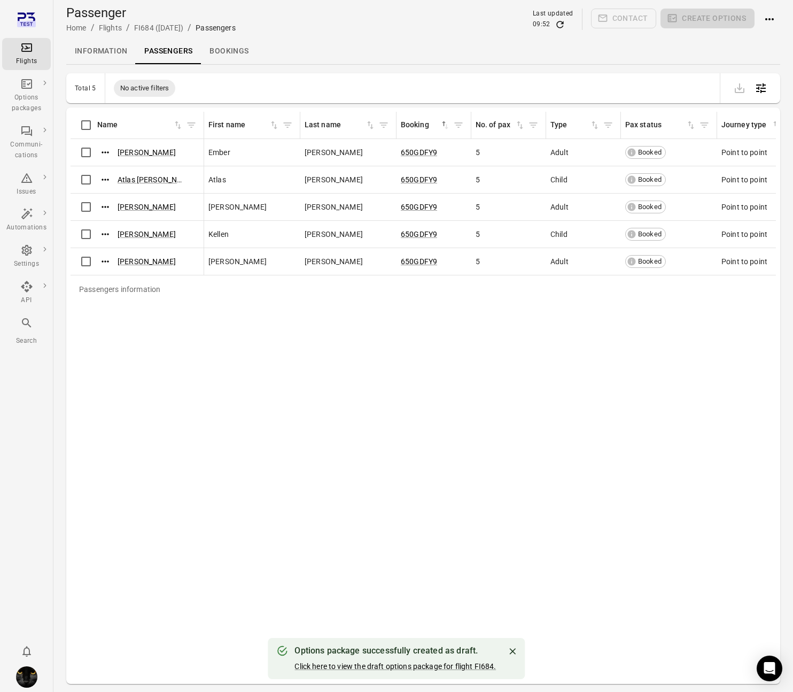
click at [36, 58] on div "Flights" at bounding box center [26, 61] width 40 height 11
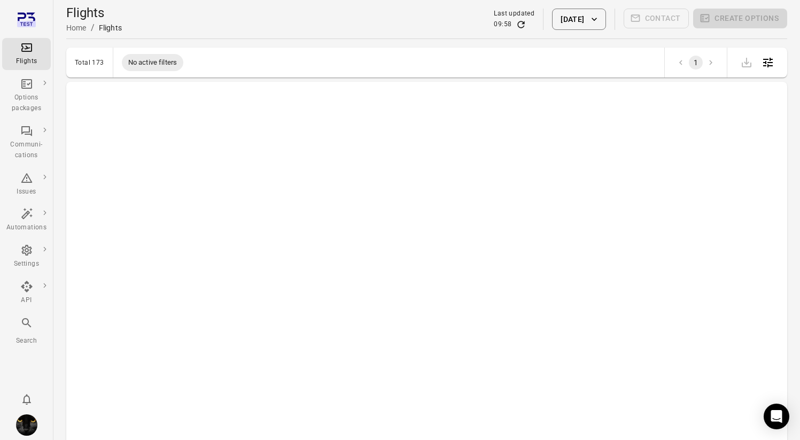
scroll to position [0, 825]
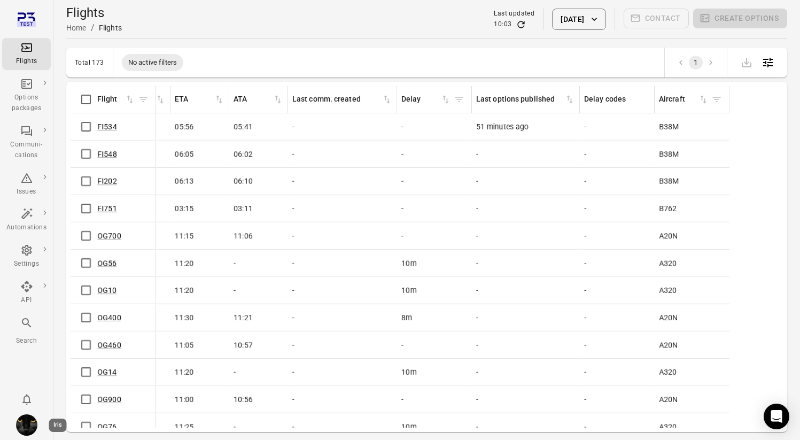
click at [20, 424] on img "Iris" at bounding box center [26, 424] width 21 height 21
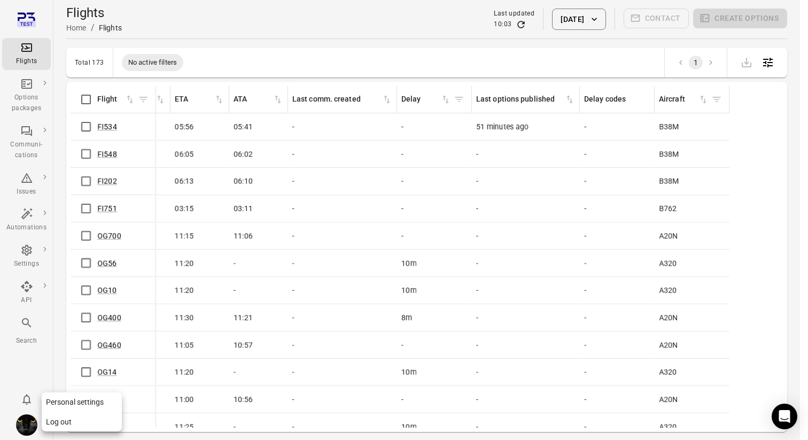
click at [60, 424] on button "Log out" at bounding box center [82, 422] width 80 height 20
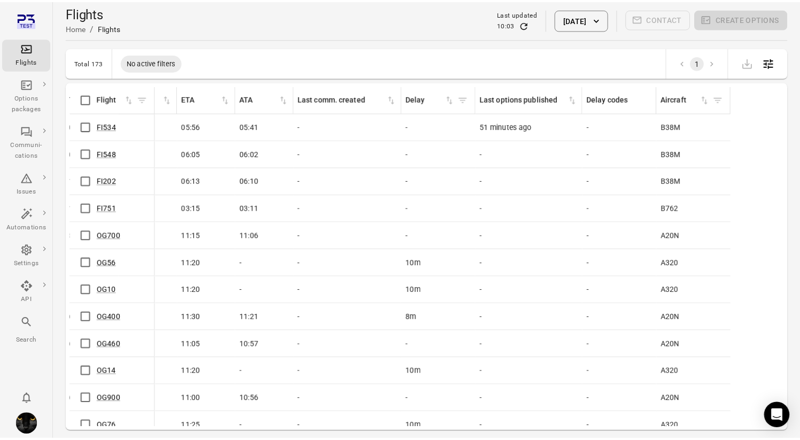
scroll to position [0, 817]
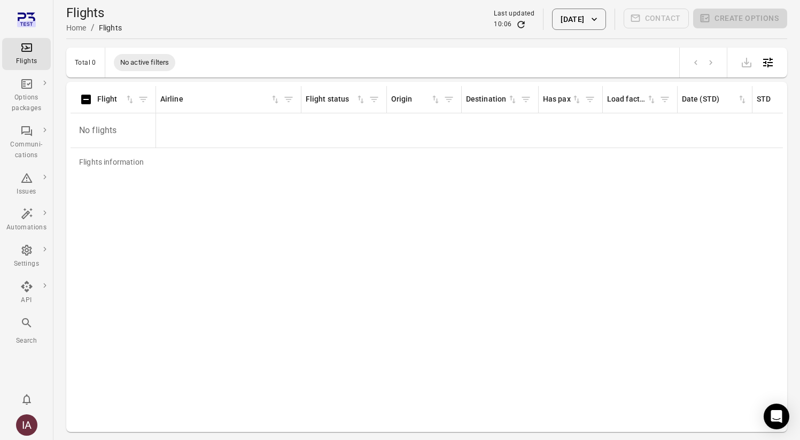
click at [578, 18] on button "[DATE]" at bounding box center [578, 19] width 53 height 21
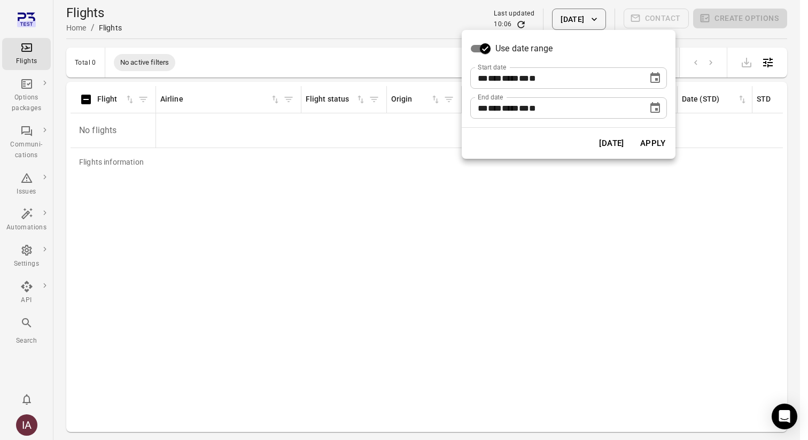
click at [657, 103] on icon "Choose date, selected date is Aug 20, 2025" at bounding box center [655, 108] width 13 height 13
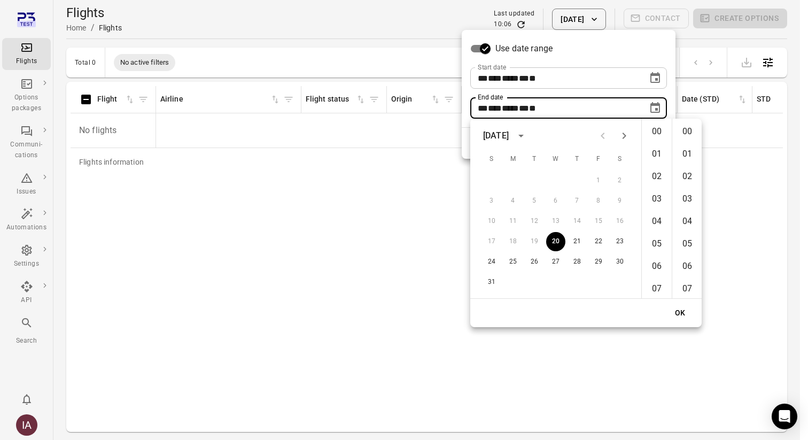
scroll to position [1325, 0]
click at [487, 278] on button "31" at bounding box center [491, 282] width 19 height 19
type input "**********"
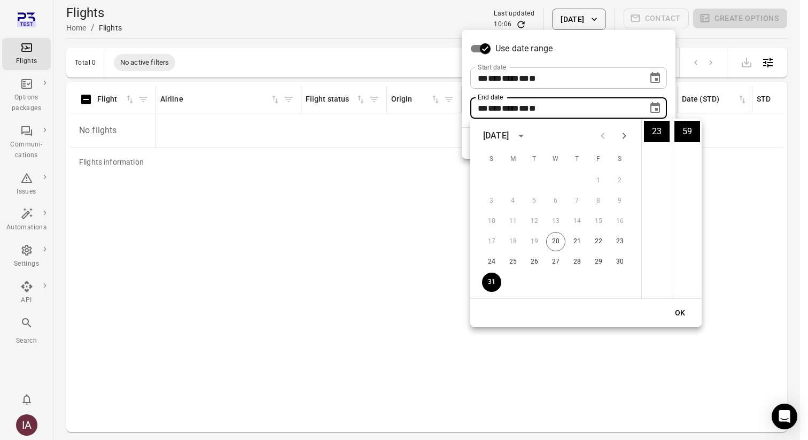
click at [678, 307] on button "OK" at bounding box center [680, 313] width 34 height 20
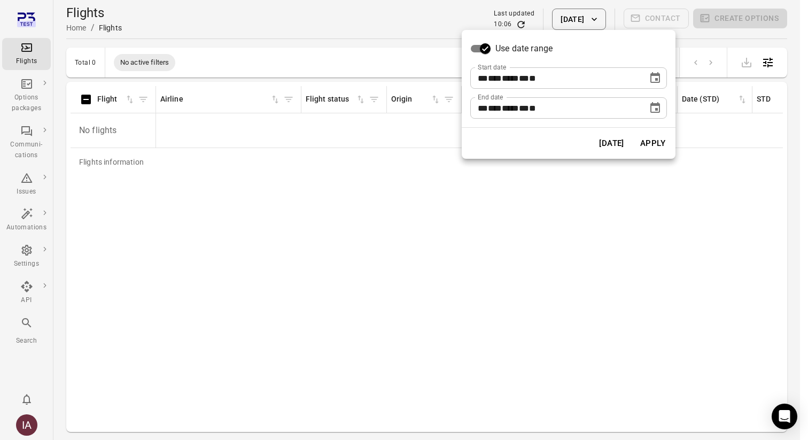
click at [650, 150] on button "Apply" at bounding box center [652, 143] width 37 height 22
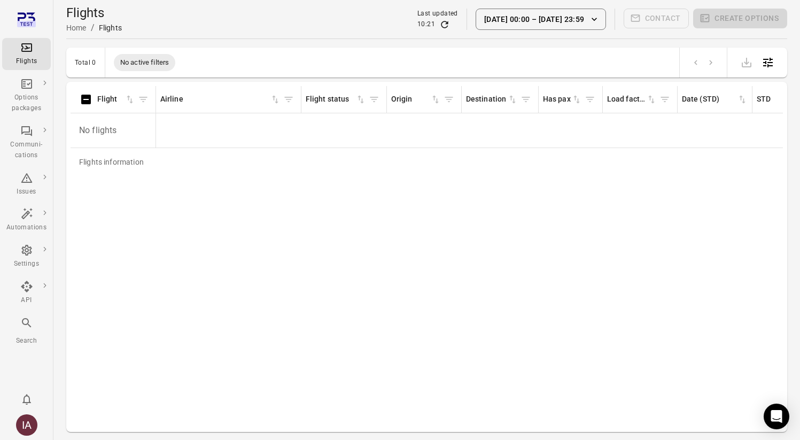
click at [493, 15] on button "[DATE] 00:00 – [DATE] 23:59" at bounding box center [541, 19] width 130 height 21
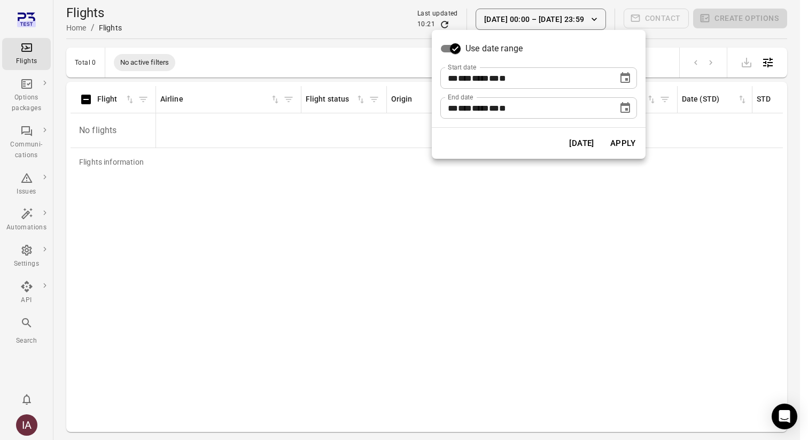
click at [577, 149] on button "Today" at bounding box center [581, 143] width 37 height 22
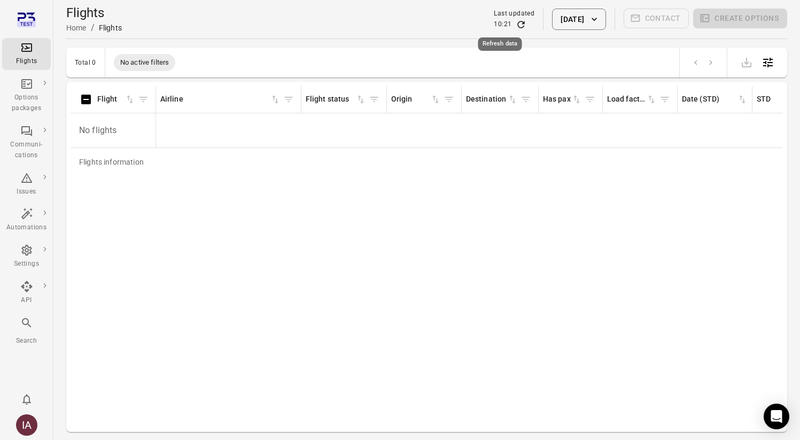
click at [516, 24] on icon "Refresh data" at bounding box center [521, 24] width 11 height 11
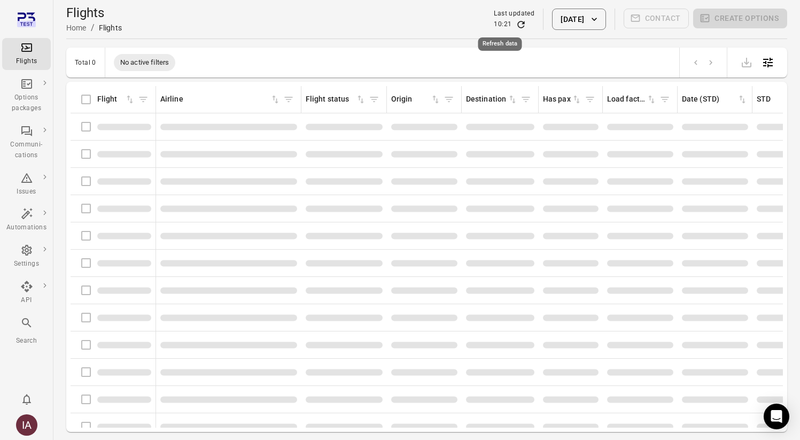
click at [516, 24] on icon "Refresh data" at bounding box center [521, 24] width 11 height 11
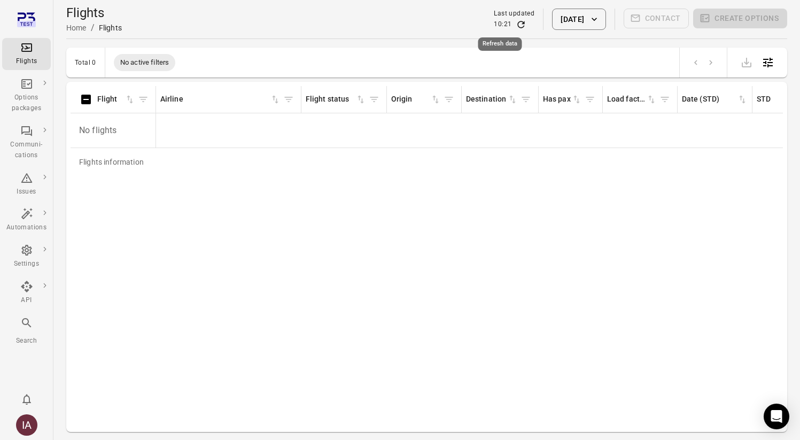
click at [516, 24] on icon "Refresh data" at bounding box center [521, 24] width 11 height 11
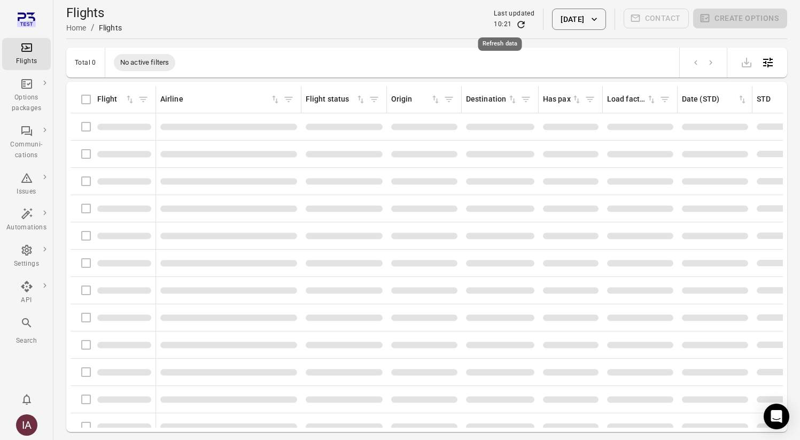
click at [516, 24] on icon "Refresh data" at bounding box center [521, 24] width 11 height 11
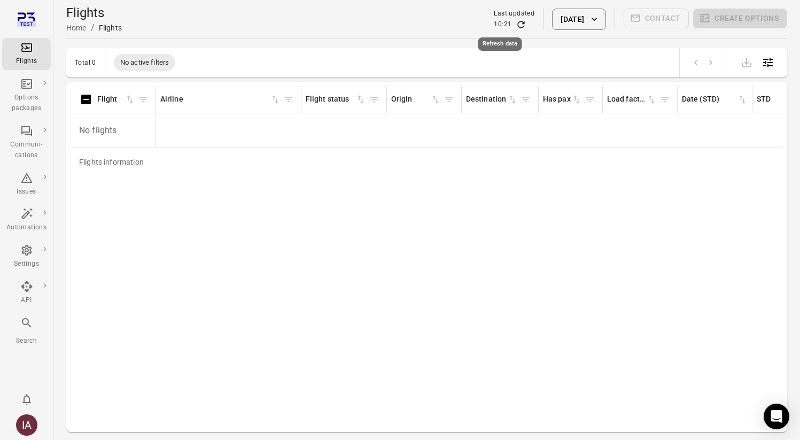
click at [516, 24] on icon "Refresh data" at bounding box center [521, 24] width 11 height 11
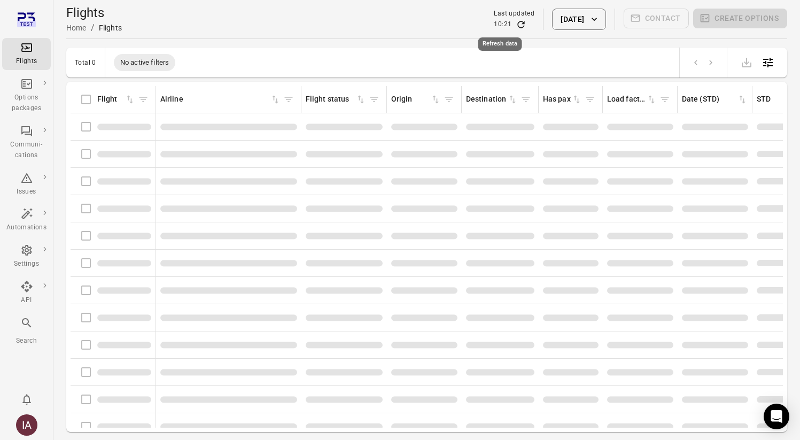
click at [516, 24] on icon "Refresh data" at bounding box center [521, 24] width 11 height 11
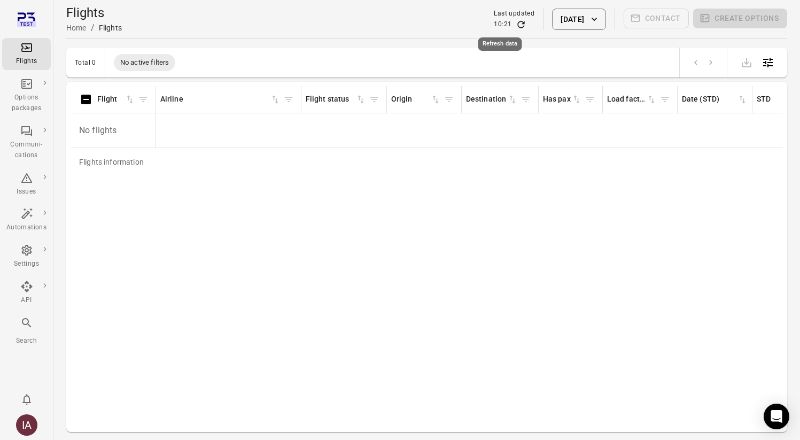
click at [516, 24] on icon "Refresh data" at bounding box center [521, 24] width 11 height 11
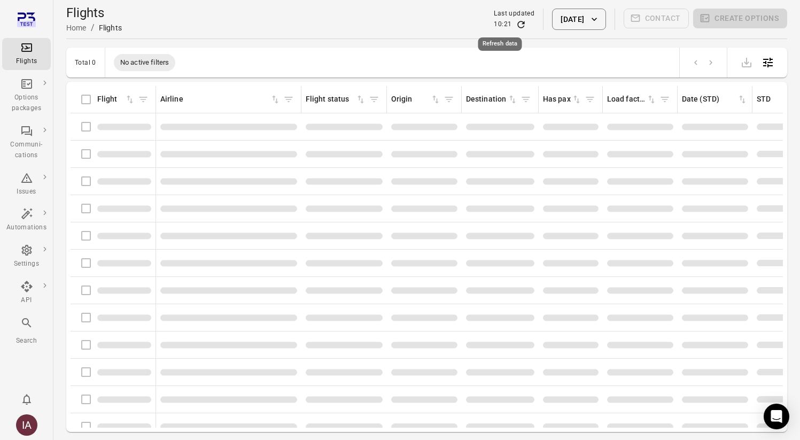
click at [516, 24] on icon "Refresh data" at bounding box center [521, 24] width 11 height 11
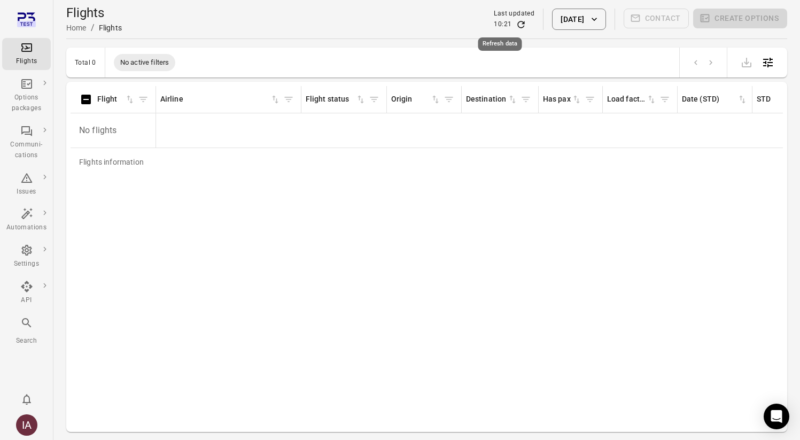
click at [516, 24] on icon "Refresh data" at bounding box center [521, 24] width 11 height 11
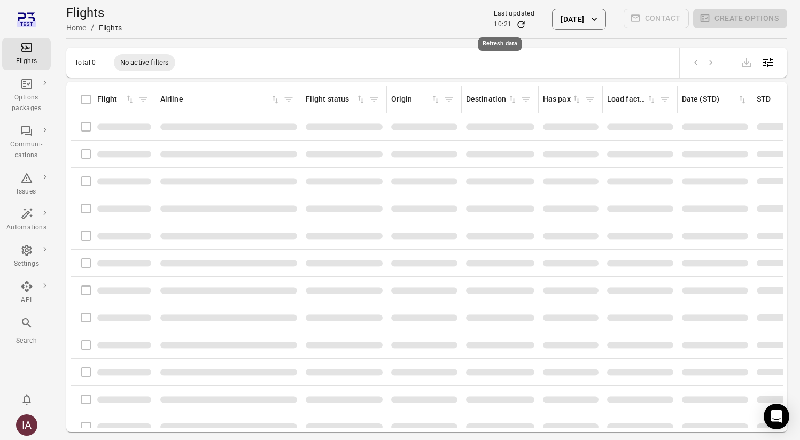
click at [516, 24] on icon "Refresh data" at bounding box center [521, 24] width 11 height 11
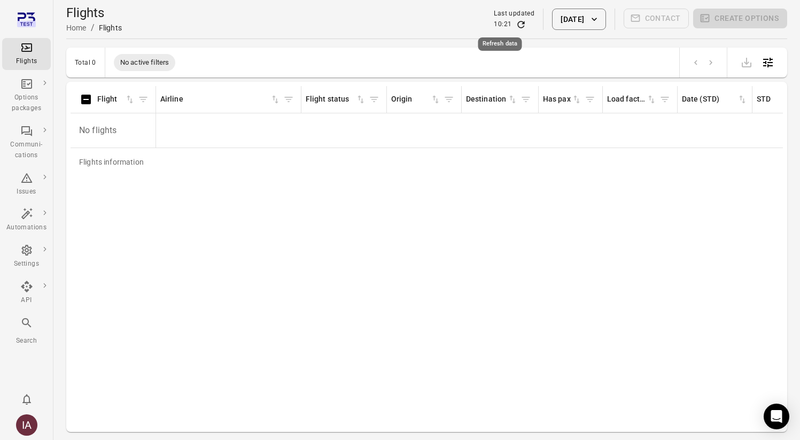
click at [516, 24] on icon "Refresh data" at bounding box center [521, 24] width 11 height 11
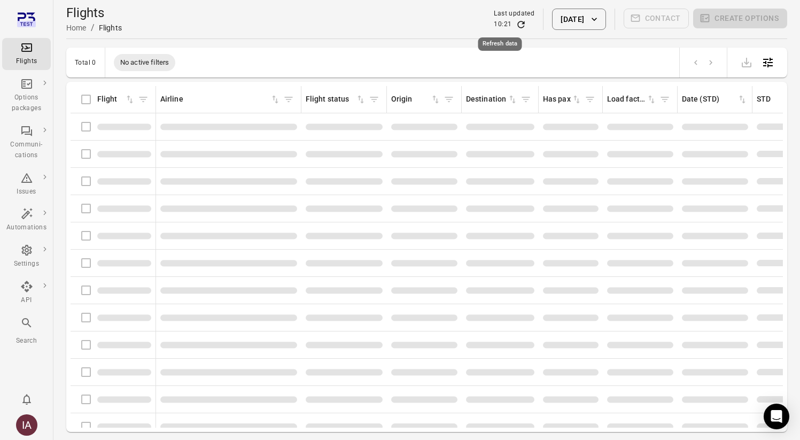
click at [516, 24] on icon "Refresh data" at bounding box center [521, 24] width 11 height 11
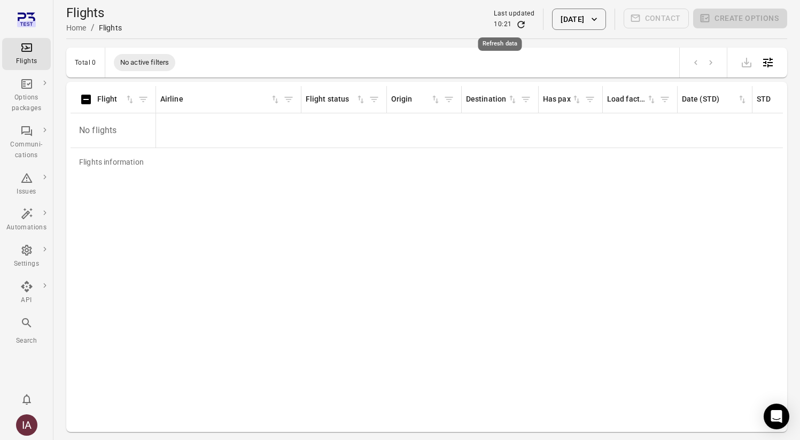
click at [516, 24] on icon "Refresh data" at bounding box center [521, 24] width 11 height 11
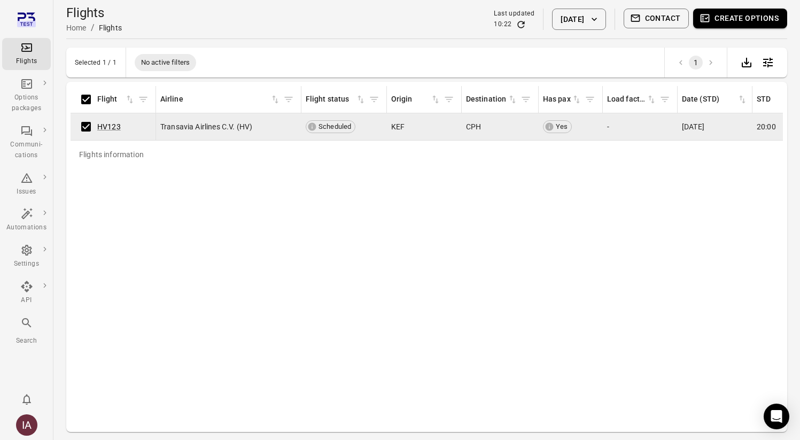
click at [764, 24] on button "Create options" at bounding box center [740, 19] width 94 height 20
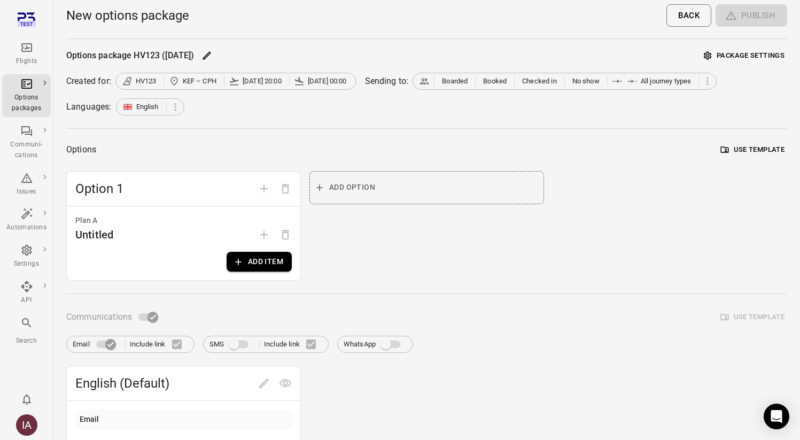
click at [273, 265] on button "Add item" at bounding box center [259, 262] width 65 height 20
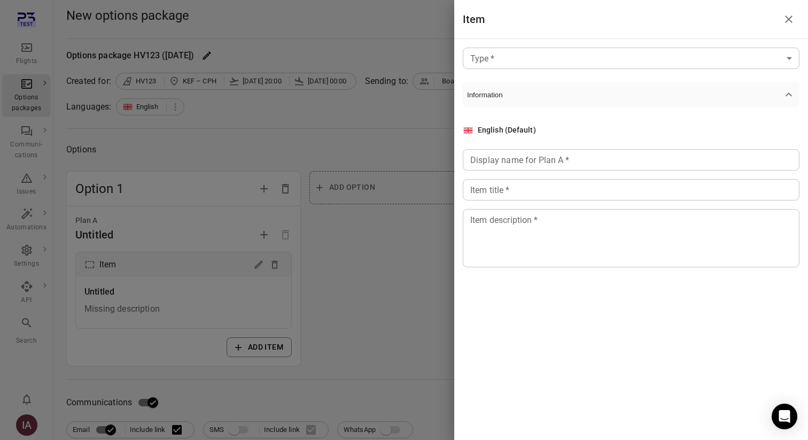
click at [590, 62] on body "Flights Options packages Communi-cations Issues Automations Settings API Search…" at bounding box center [404, 376] width 808 height 753
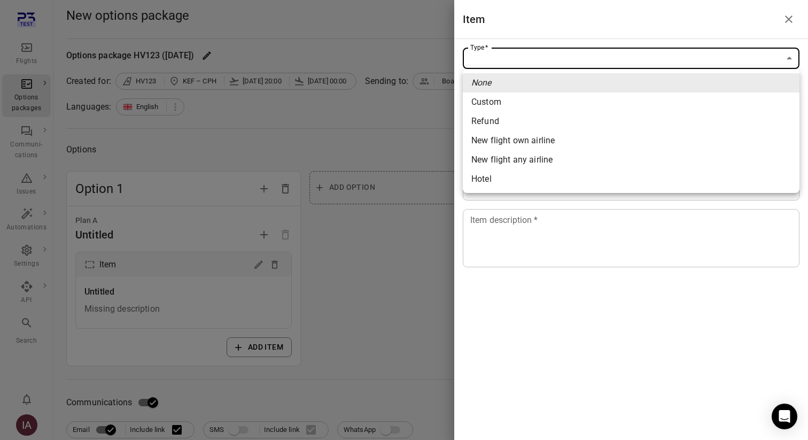
click at [519, 160] on span "New flight any airline" at bounding box center [631, 159] width 320 height 13
type input "**********"
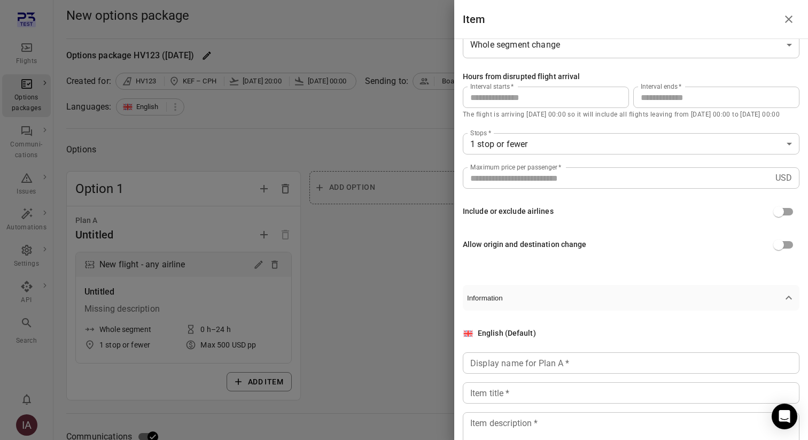
scroll to position [145, 0]
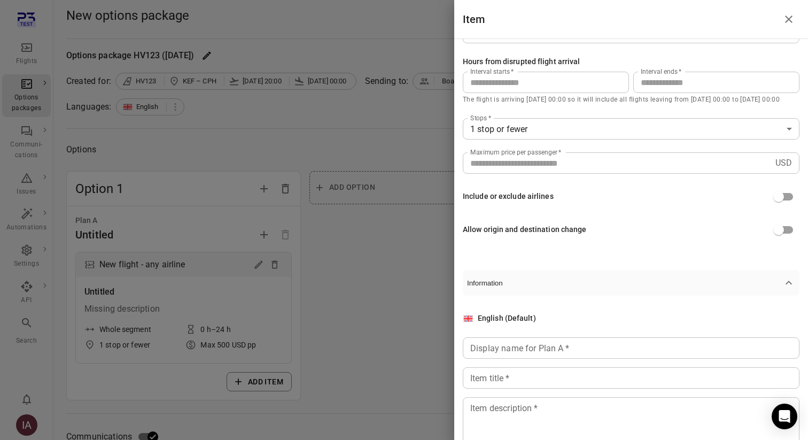
click at [658, 88] on input "**" at bounding box center [716, 82] width 166 height 21
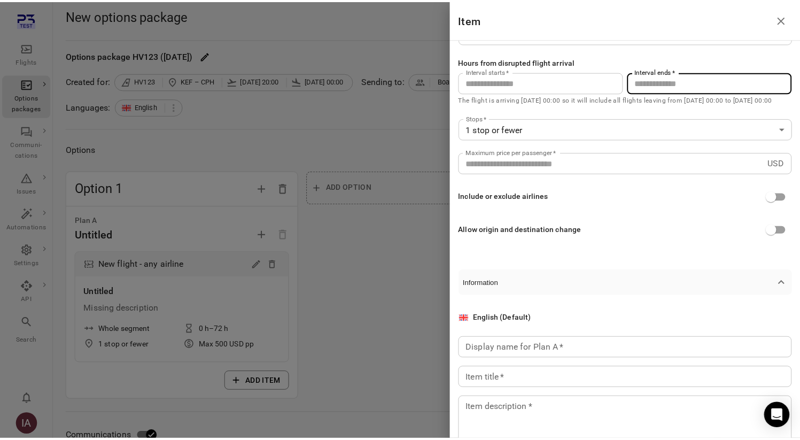
scroll to position [186, 0]
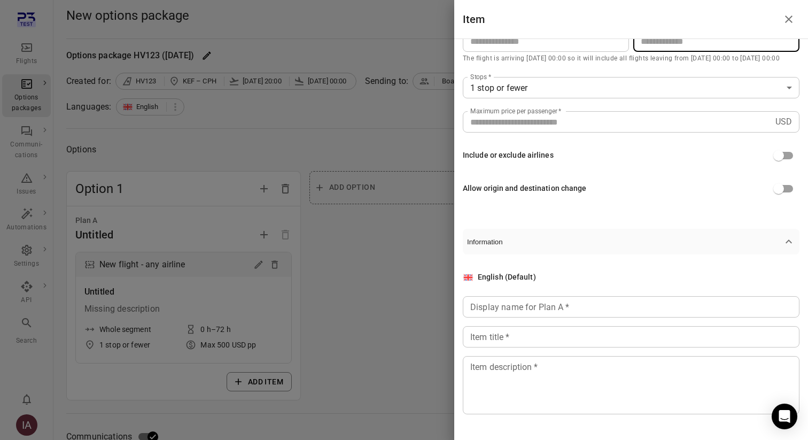
type input "**"
click at [533, 301] on div "Display name for Plan A   * Display name for Plan A   *" at bounding box center [631, 306] width 337 height 21
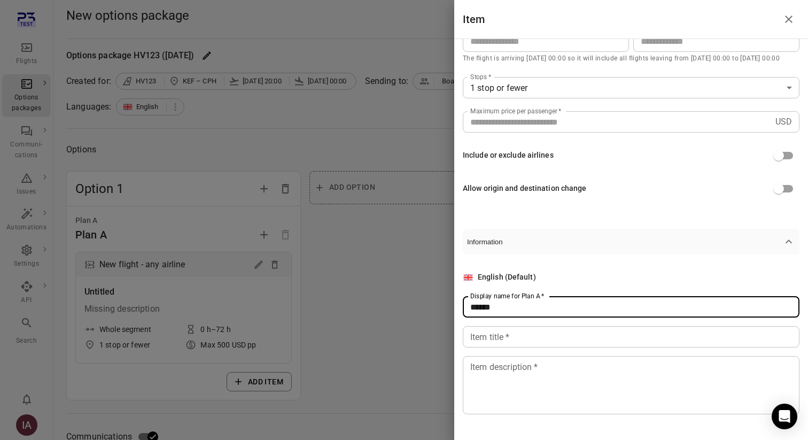
type input "******"
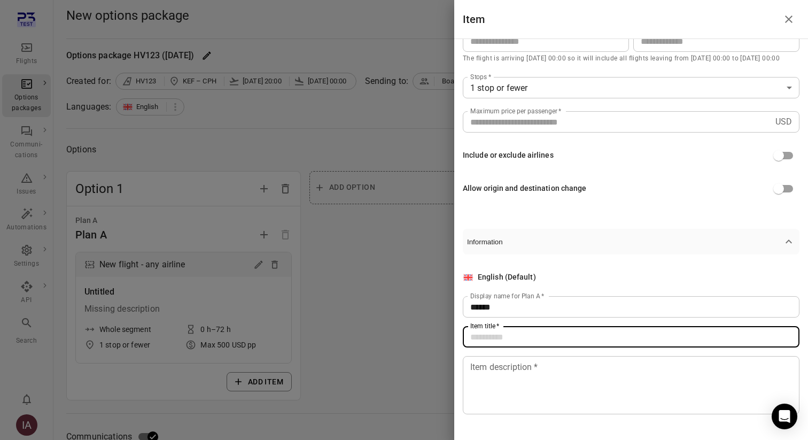
click at [528, 336] on input "Item title   *" at bounding box center [631, 336] width 337 height 21
type input "**********"
click at [526, 387] on textarea "Item description   *" at bounding box center [631, 385] width 322 height 49
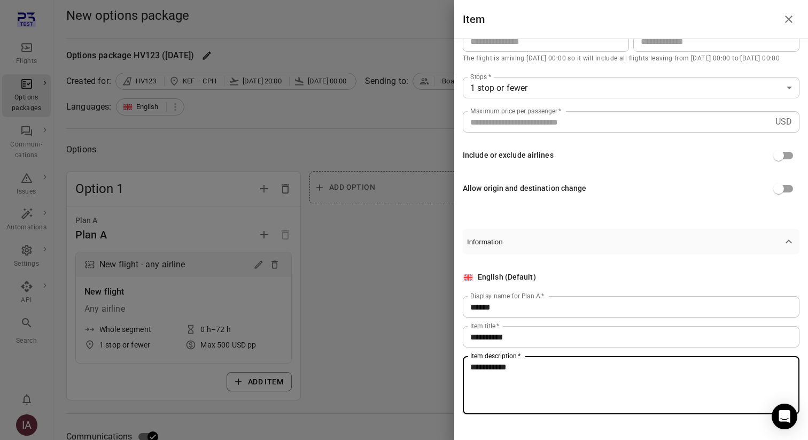
type textarea "**********"
click at [326, 332] on div at bounding box center [404, 220] width 808 height 440
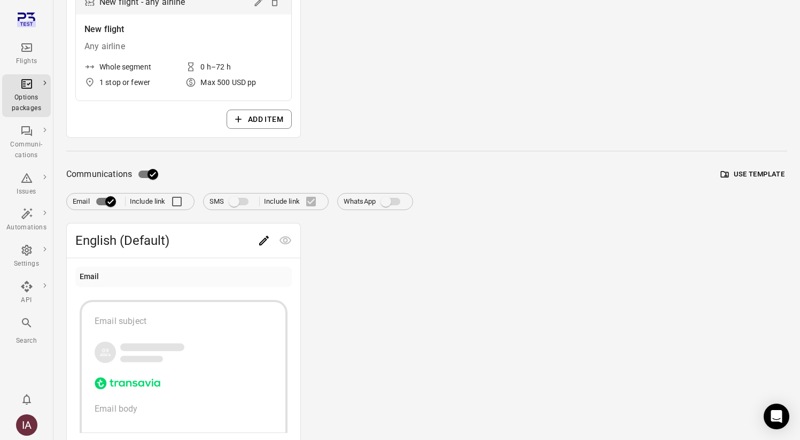
scroll to position [276, 0]
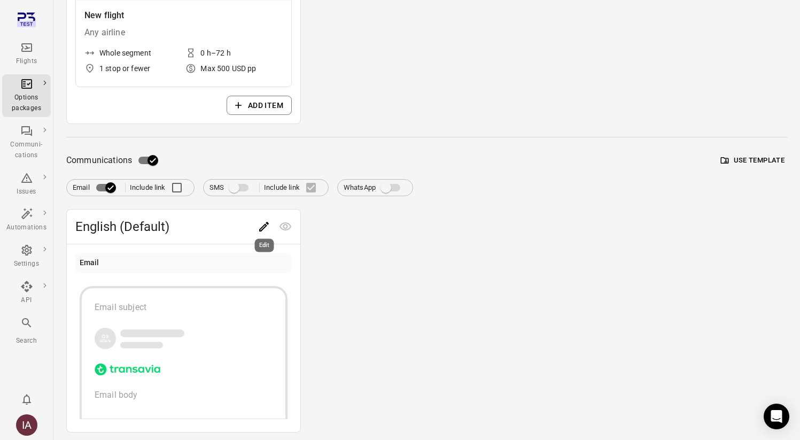
click at [264, 224] on icon "Edit" at bounding box center [264, 226] width 13 height 13
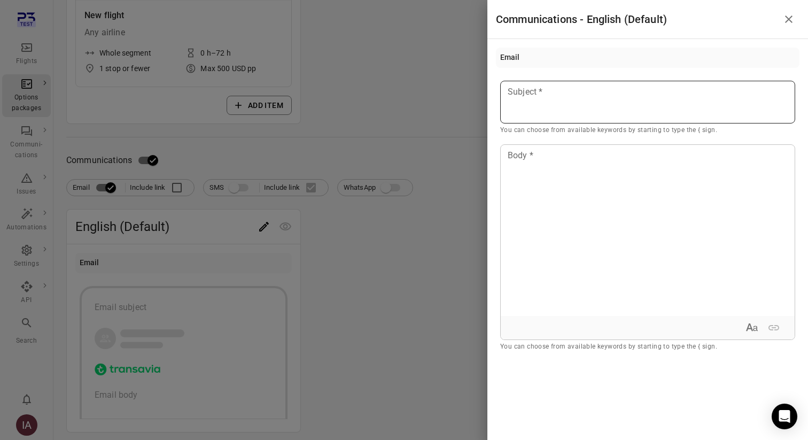
click at [526, 110] on div at bounding box center [647, 102] width 295 height 43
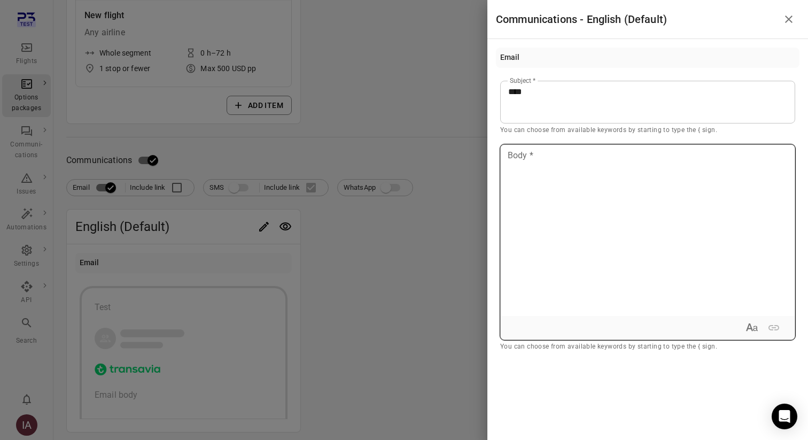
click at [541, 151] on p at bounding box center [647, 155] width 279 height 13
click at [401, 189] on div at bounding box center [404, 220] width 808 height 440
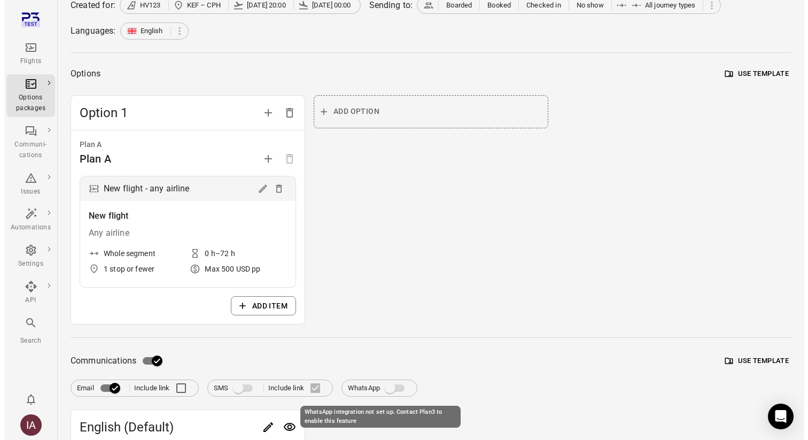
scroll to position [0, 0]
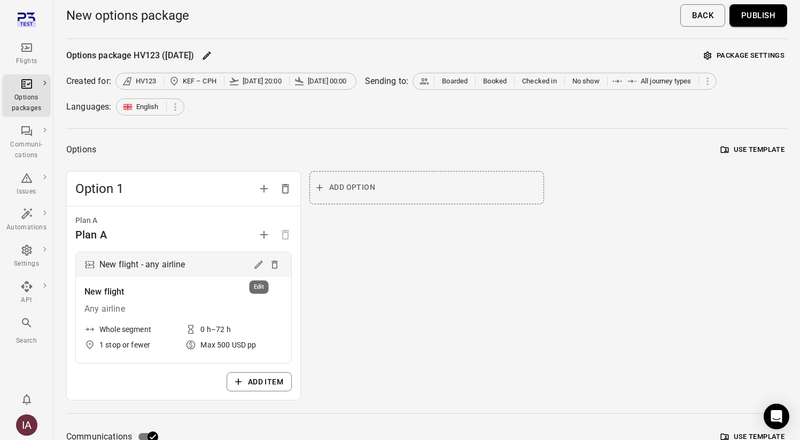
click at [259, 264] on icon "Edit" at bounding box center [258, 264] width 11 height 11
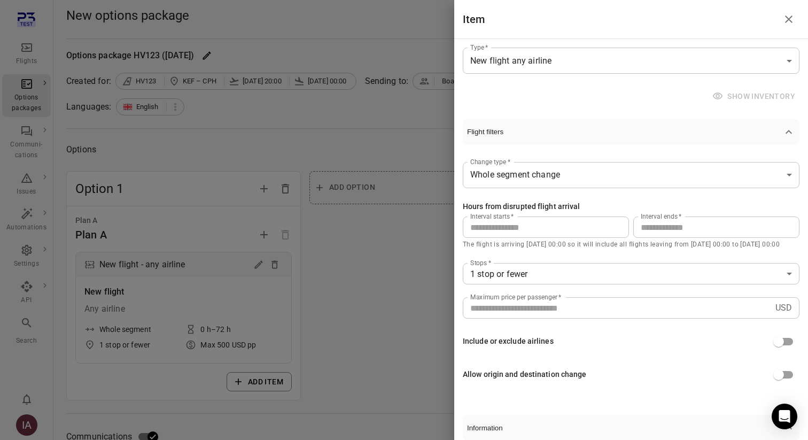
click at [533, 301] on input "***" at bounding box center [617, 307] width 308 height 21
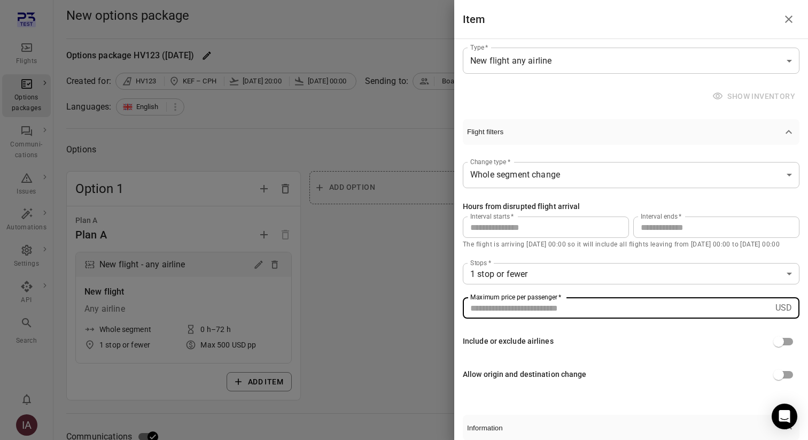
drag, startPoint x: 516, startPoint y: 307, endPoint x: 454, endPoint y: 307, distance: 62.0
click at [454, 307] on div "**********" at bounding box center [631, 239] width 354 height 401
type input "****"
click at [645, 110] on div "**********" at bounding box center [631, 244] width 337 height 315
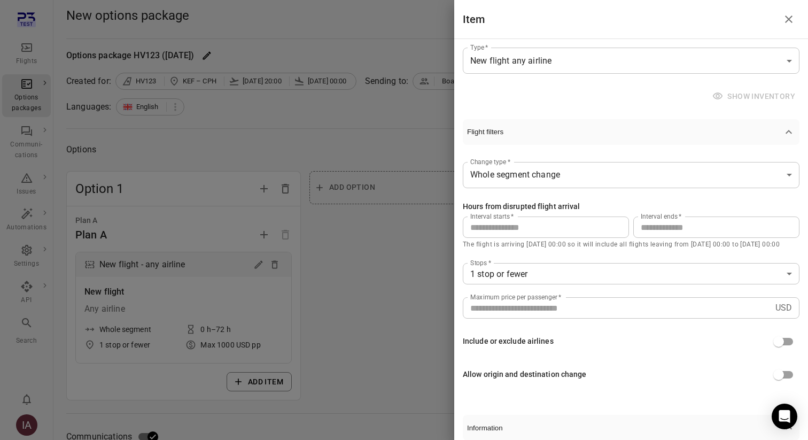
click at [381, 241] on div at bounding box center [404, 220] width 808 height 440
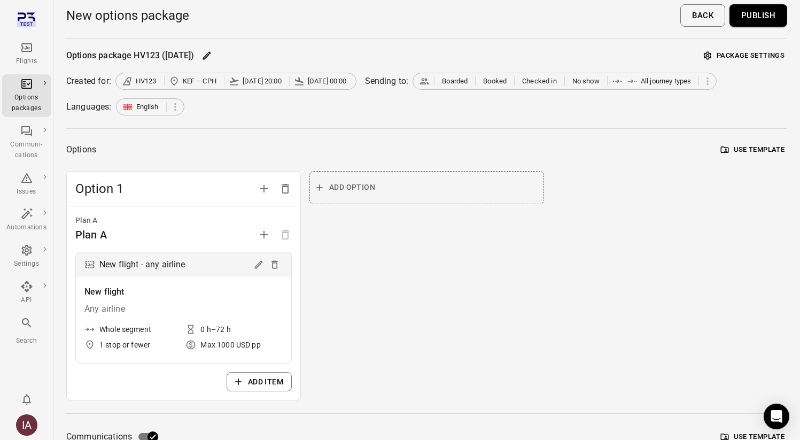
click at [747, 17] on button "Publish" at bounding box center [759, 15] width 58 height 22
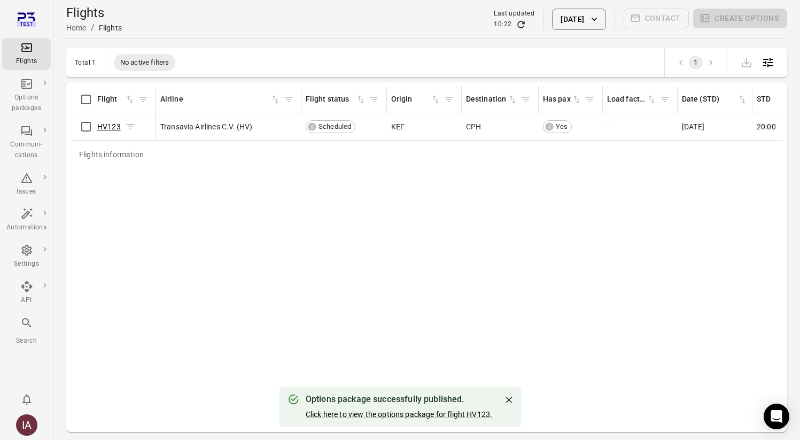
click at [105, 126] on link "HV123" at bounding box center [109, 126] width 24 height 9
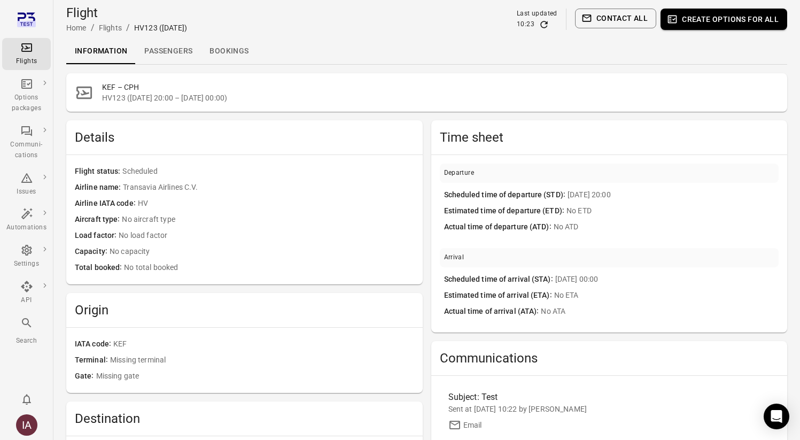
click at [173, 50] on link "Passengers" at bounding box center [168, 51] width 65 height 26
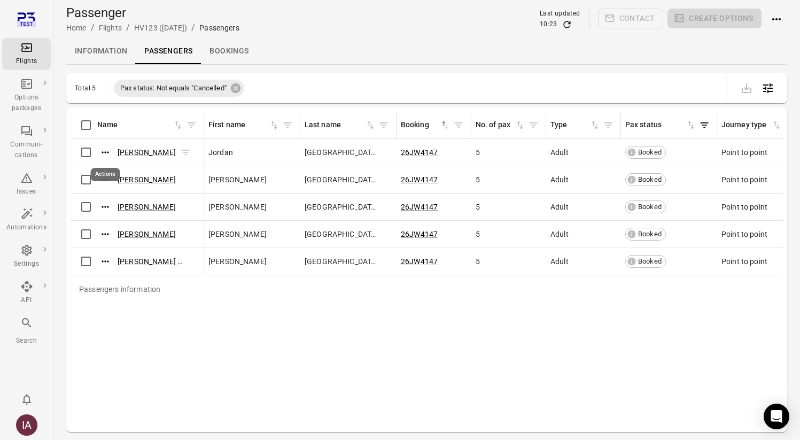
click at [104, 149] on icon "Actions" at bounding box center [105, 152] width 11 height 11
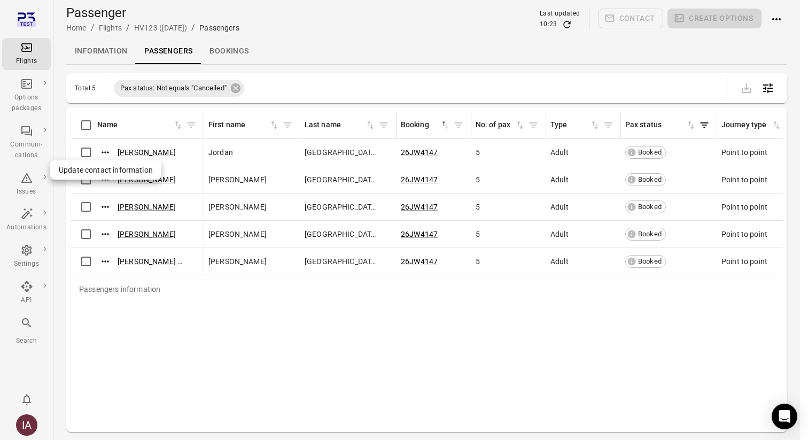
click at [104, 172] on span "Update contact information" at bounding box center [106, 170] width 94 height 11
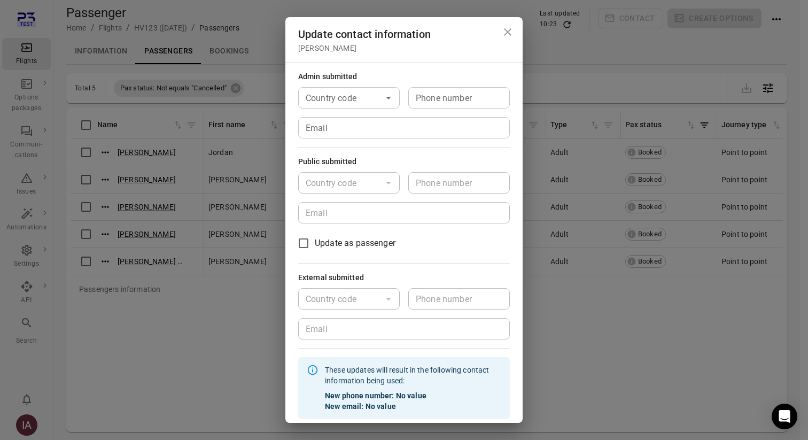
click at [384, 128] on input "Email" at bounding box center [404, 127] width 212 height 21
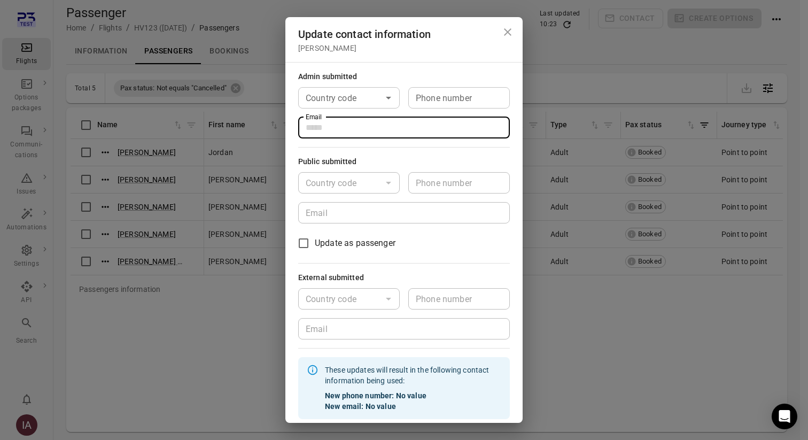
type input "**********"
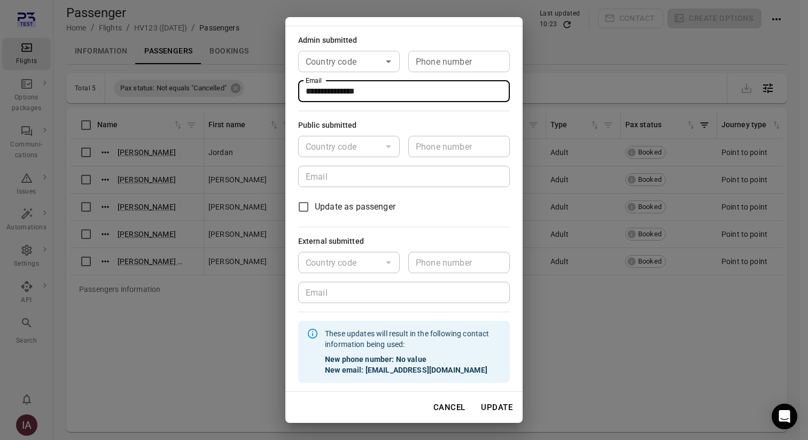
click at [490, 406] on button "Update" at bounding box center [496, 407] width 43 height 22
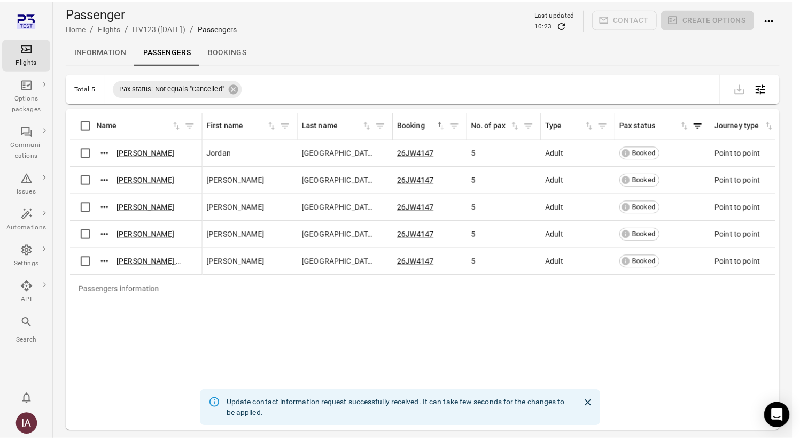
scroll to position [26, 0]
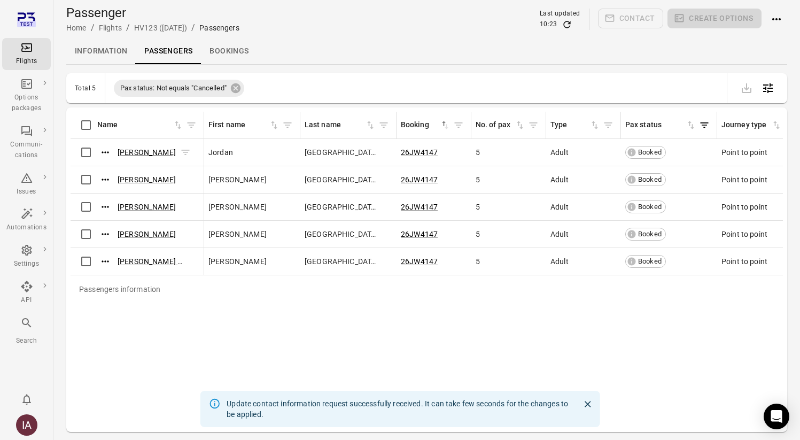
click at [145, 152] on link "Jordan Durham" at bounding box center [147, 152] width 58 height 9
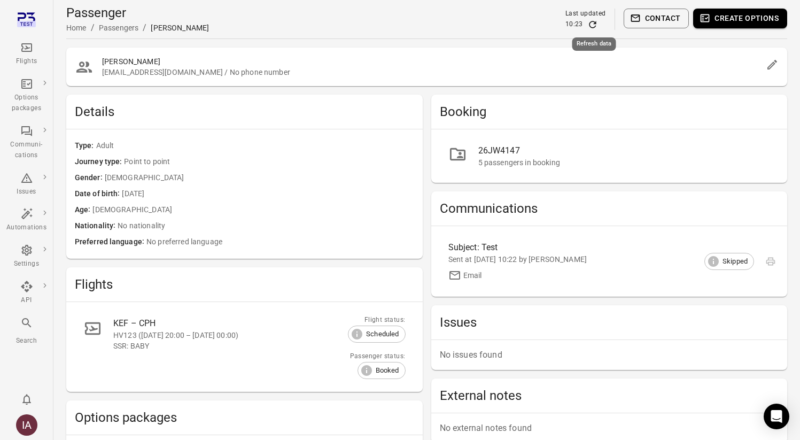
click at [595, 27] on icon "Refresh data" at bounding box center [592, 24] width 7 height 7
click at [27, 427] on div "IA" at bounding box center [26, 424] width 21 height 21
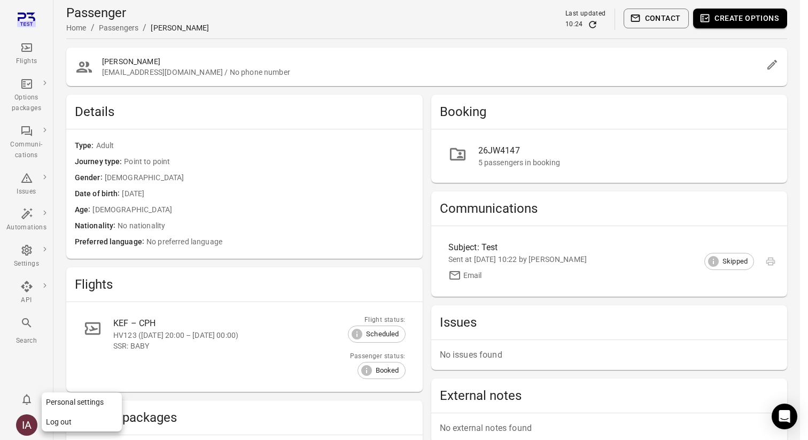
click at [80, 424] on button "Log out" at bounding box center [82, 422] width 80 height 20
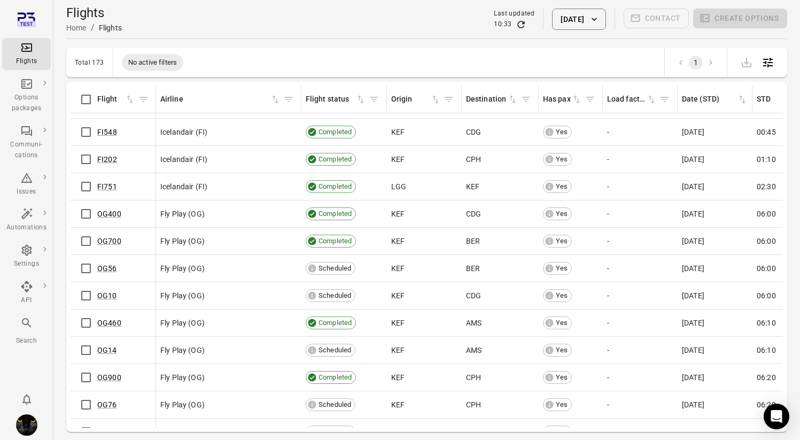
scroll to position [20, 0]
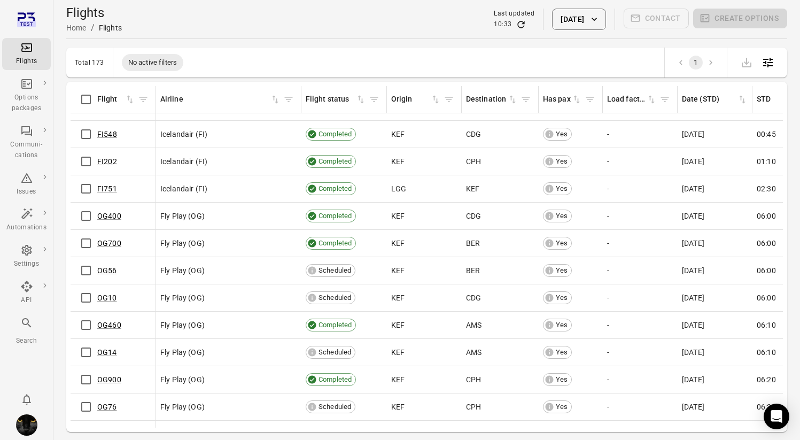
click at [578, 21] on button "[DATE]" at bounding box center [578, 19] width 53 height 21
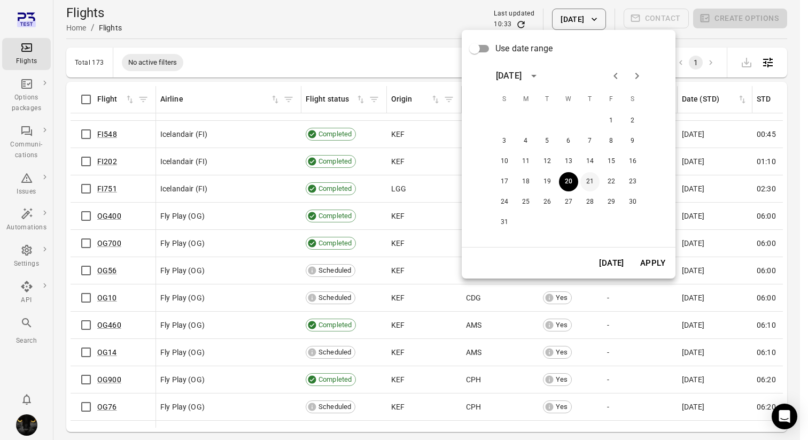
click at [593, 174] on button "21" at bounding box center [589, 181] width 19 height 19
click at [658, 260] on button "Apply" at bounding box center [652, 263] width 37 height 22
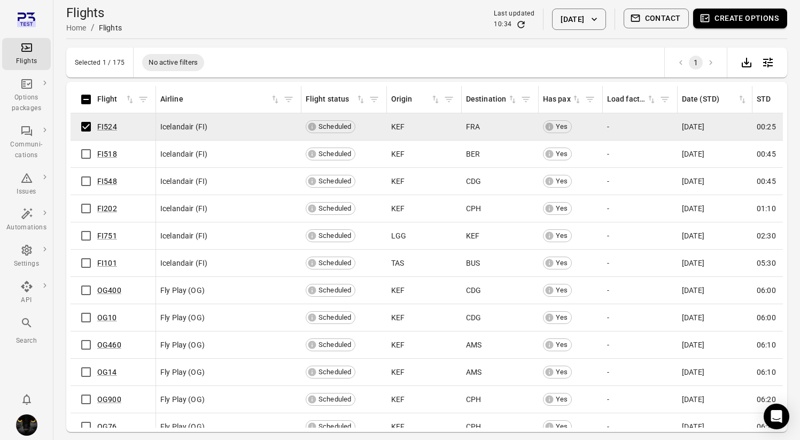
click at [657, 14] on button "Contact" at bounding box center [657, 19] width 66 height 20
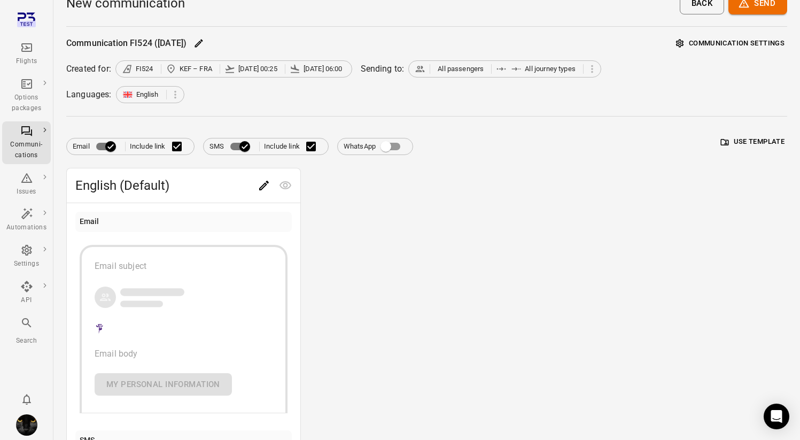
scroll to position [13, 0]
click at [260, 182] on icon "Edit" at bounding box center [264, 184] width 13 height 13
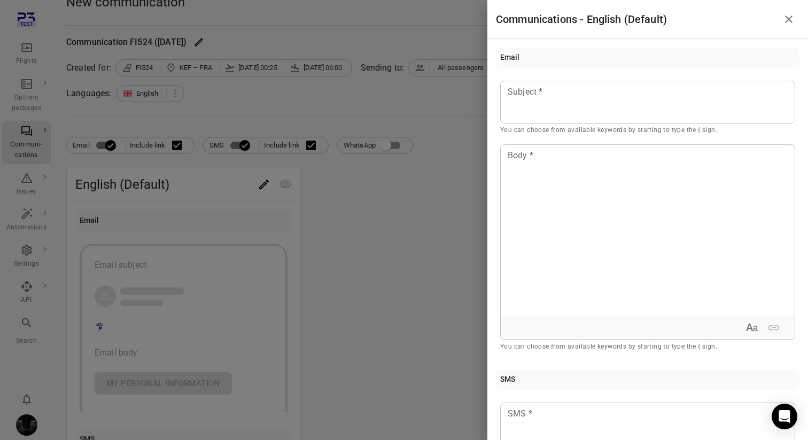
click at [335, 206] on div at bounding box center [404, 220] width 808 height 440
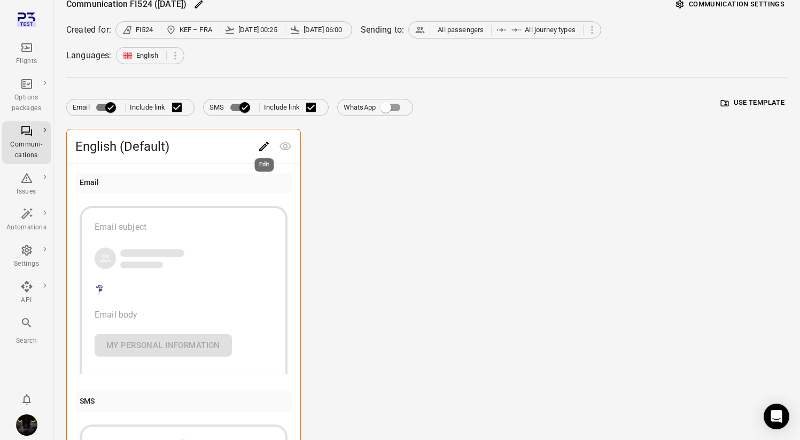
scroll to position [52, 0]
click at [354, 180] on div "English (Default) Email Email subject Email body My personal information SMS Li…" at bounding box center [426, 365] width 721 height 475
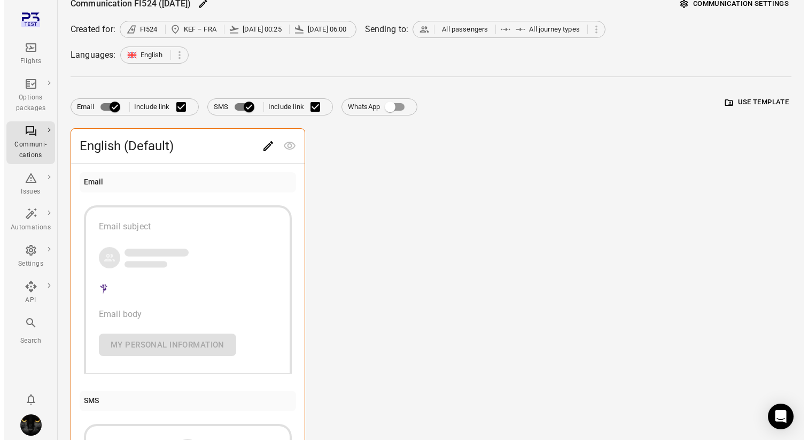
scroll to position [0, 0]
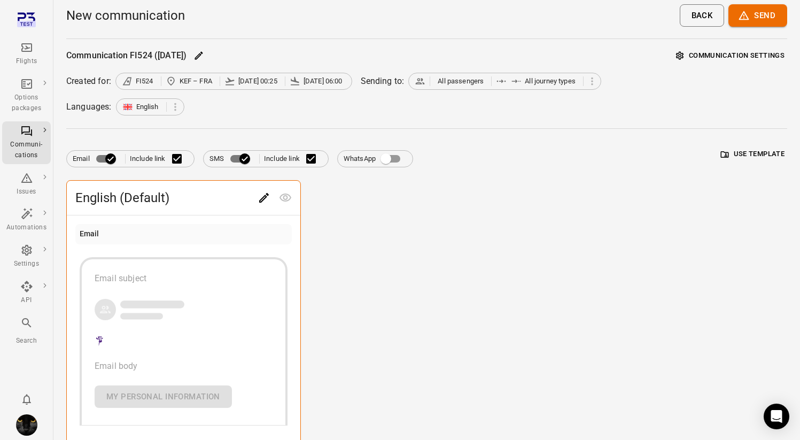
click at [26, 40] on link "Flights" at bounding box center [26, 54] width 49 height 32
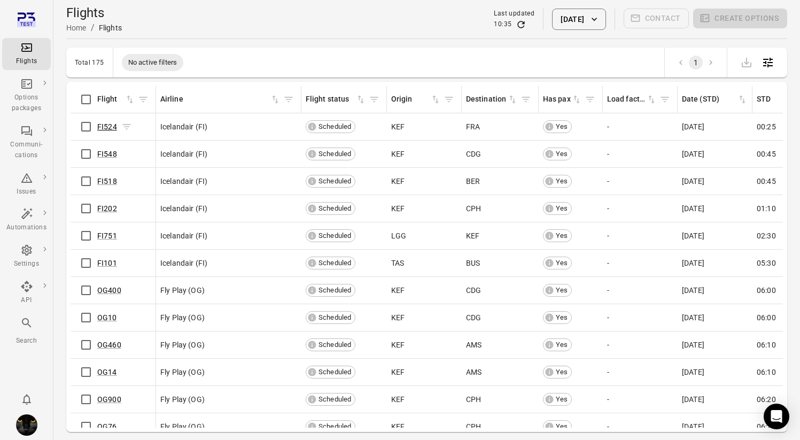
click at [109, 123] on link "FI524" at bounding box center [107, 126] width 20 height 9
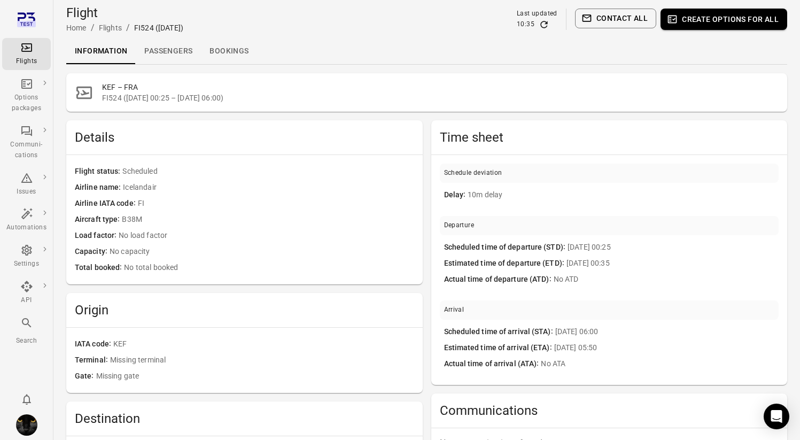
click at [174, 47] on link "Passengers" at bounding box center [168, 51] width 65 height 26
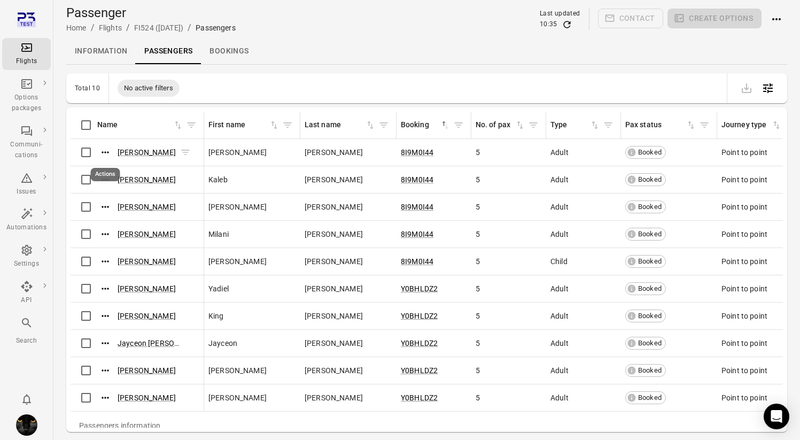
click at [107, 147] on icon "Actions" at bounding box center [105, 152] width 11 height 11
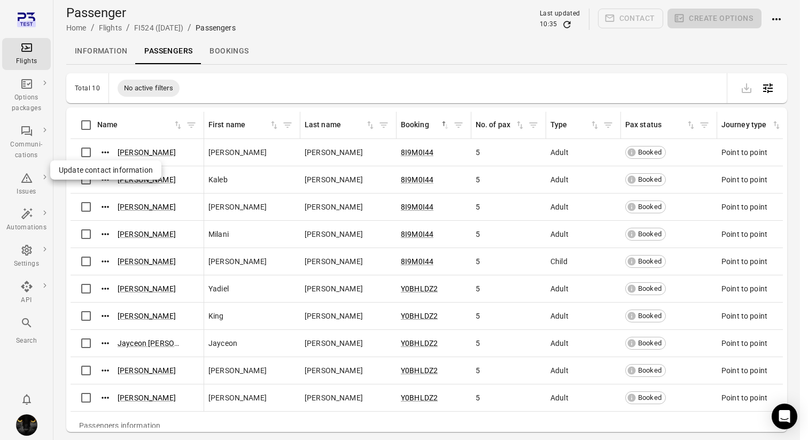
click at [117, 168] on span "Update contact information" at bounding box center [106, 170] width 94 height 11
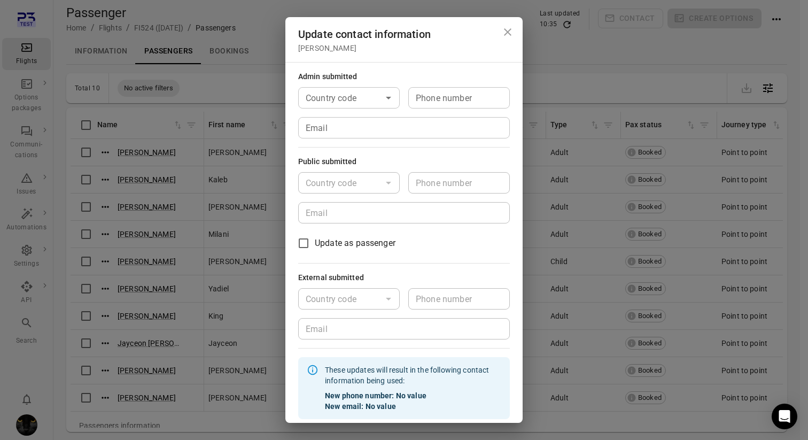
click at [346, 126] on input "Email" at bounding box center [404, 127] width 212 height 21
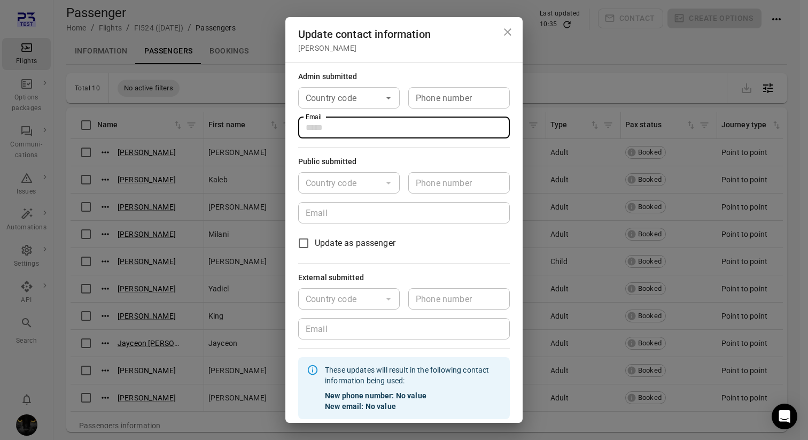
type input "**********"
click at [359, 105] on div "Country code" at bounding box center [349, 97] width 102 height 21
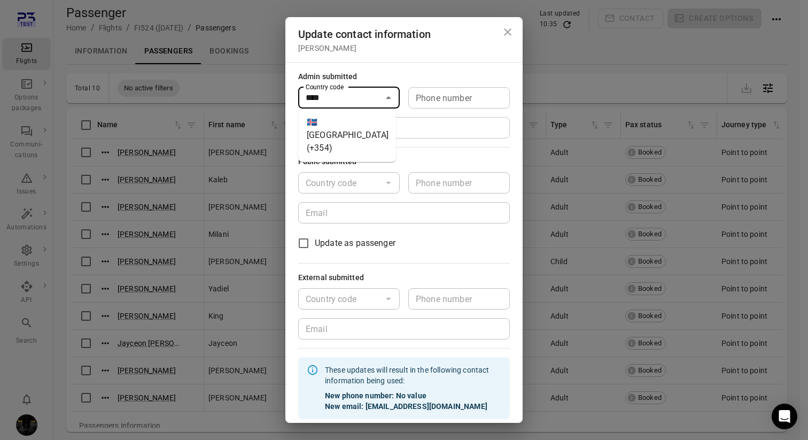
click at [346, 127] on li "🇮🇸 [GEOGRAPHIC_DATA] (+354)" at bounding box center [347, 135] width 98 height 45
type input "*********"
click at [431, 92] on div "Phone number Phone number" at bounding box center [459, 97] width 102 height 21
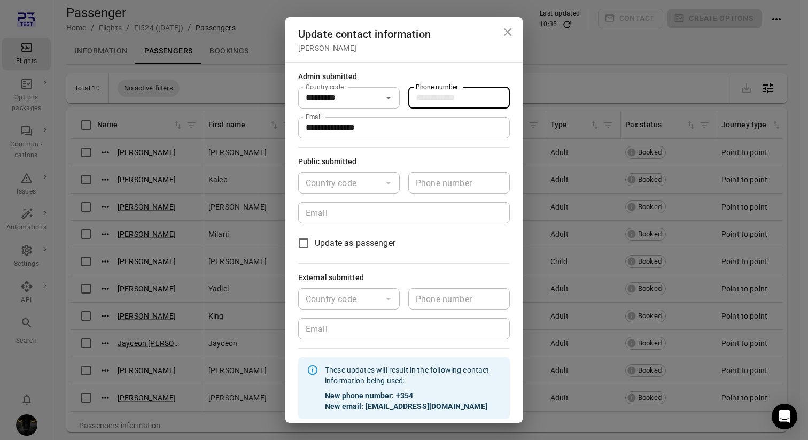
type input "*******"
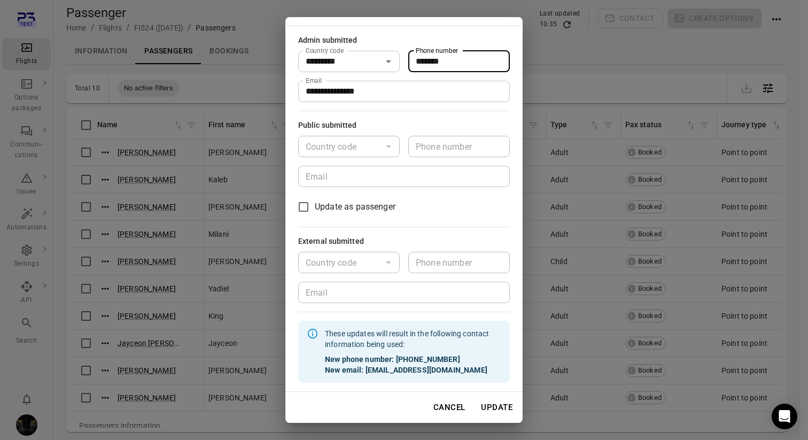
click at [498, 408] on button "Update" at bounding box center [496, 407] width 43 height 22
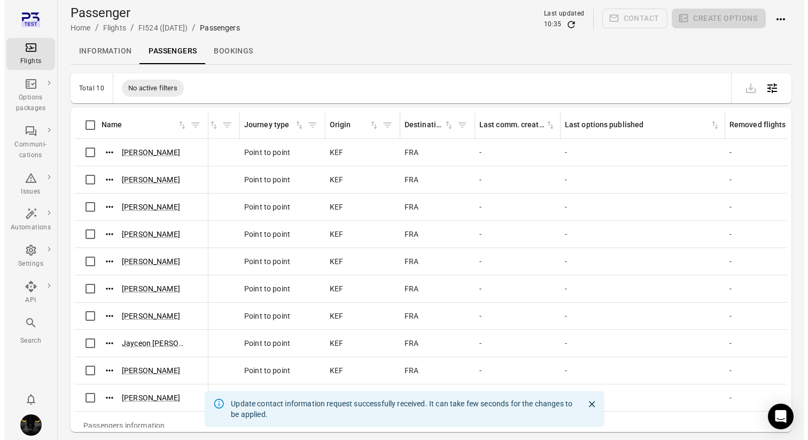
scroll to position [0, 496]
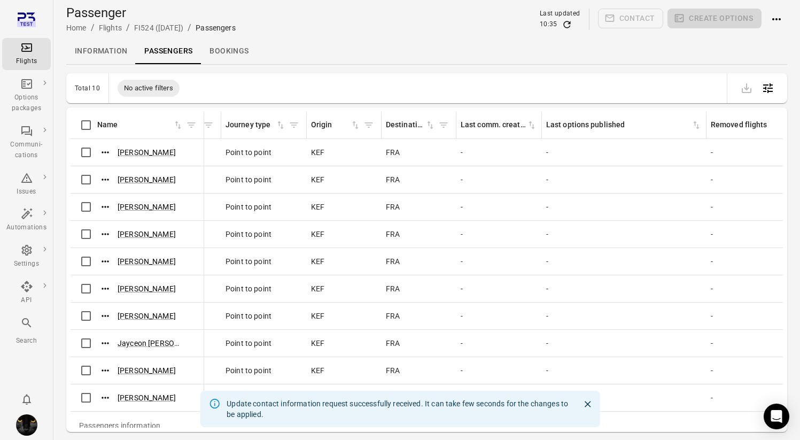
click at [568, 26] on icon "Refresh data" at bounding box center [567, 24] width 11 height 11
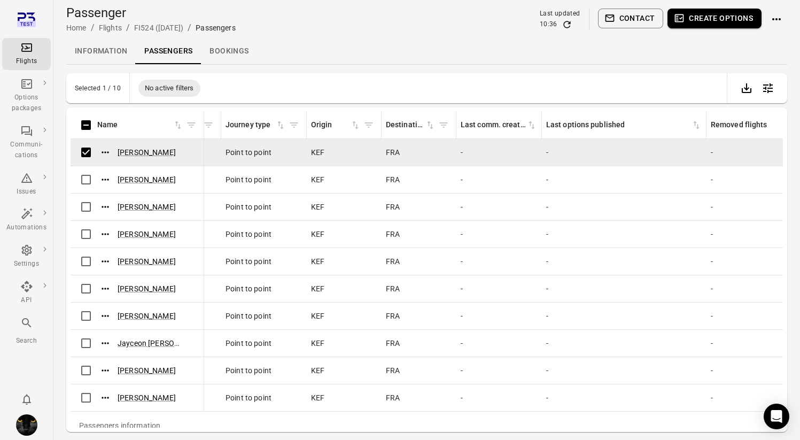
click at [614, 24] on icon "button" at bounding box center [610, 18] width 11 height 11
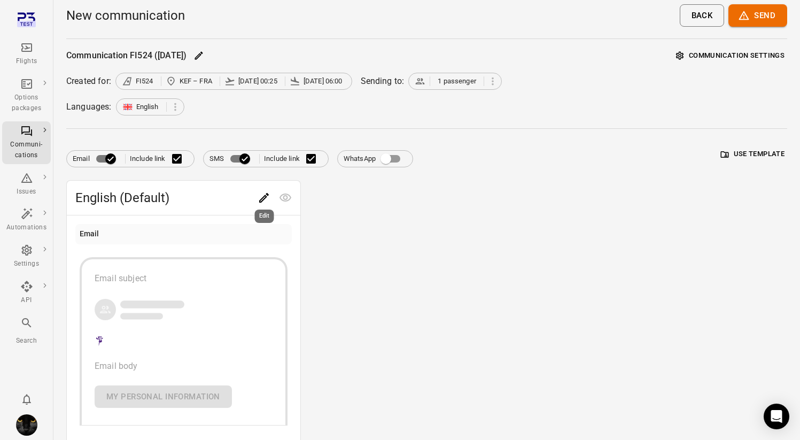
click at [263, 198] on icon "Edit" at bounding box center [264, 197] width 13 height 13
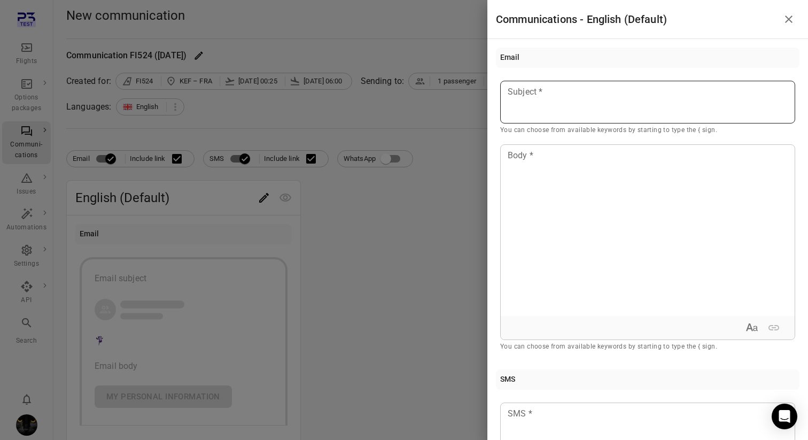
click at [525, 111] on div at bounding box center [647, 102] width 295 height 43
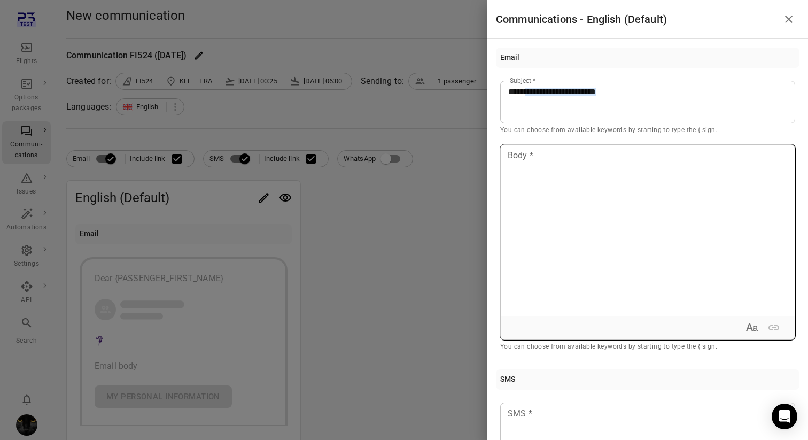
click at [535, 156] on p at bounding box center [647, 155] width 279 height 13
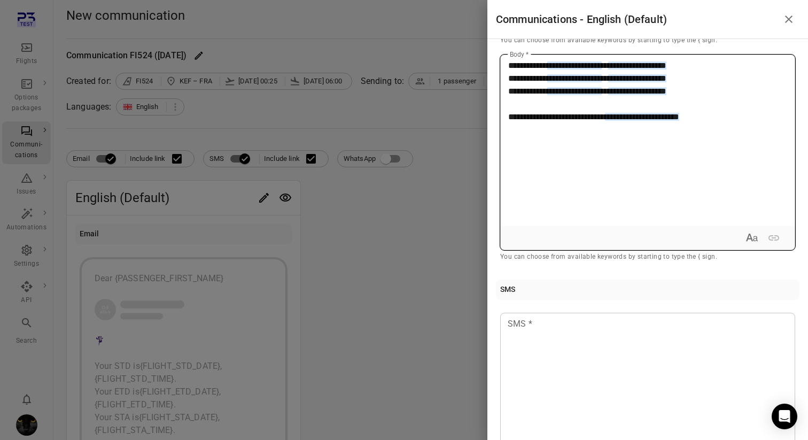
scroll to position [91, 0]
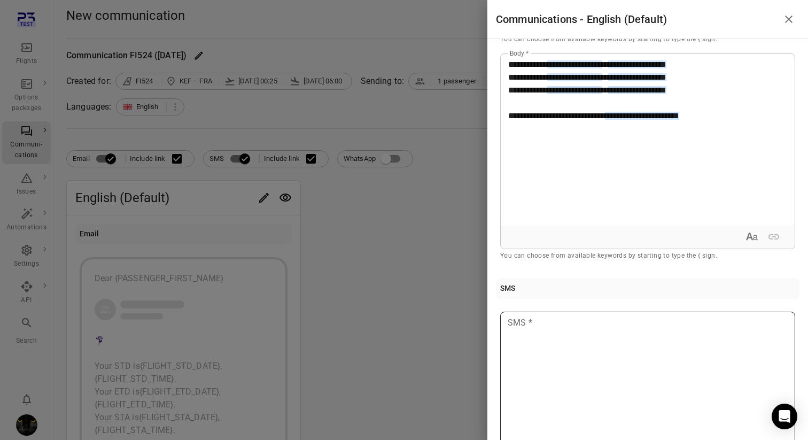
click at [601, 353] on div at bounding box center [647, 397] width 295 height 171
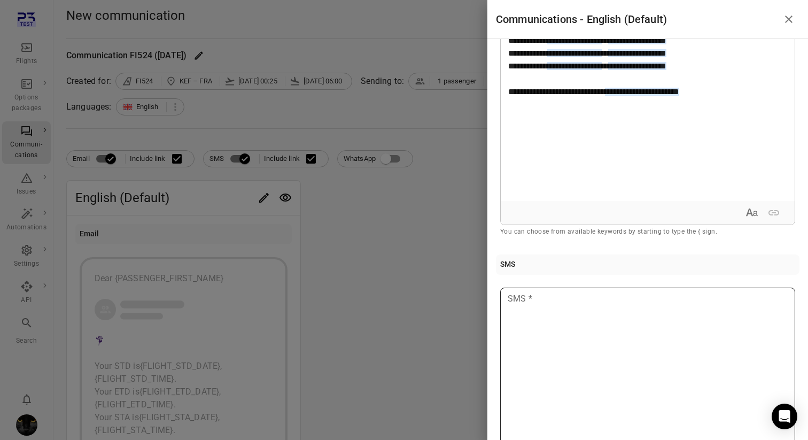
scroll to position [107, 0]
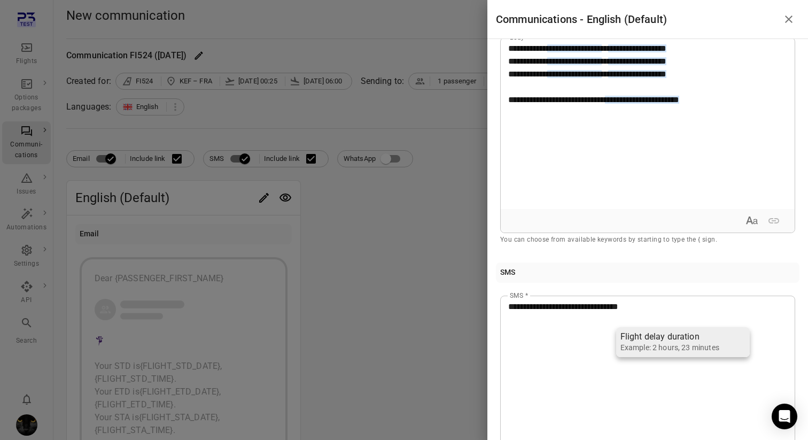
click at [688, 338] on div "Flight delay duration" at bounding box center [670, 336] width 99 height 11
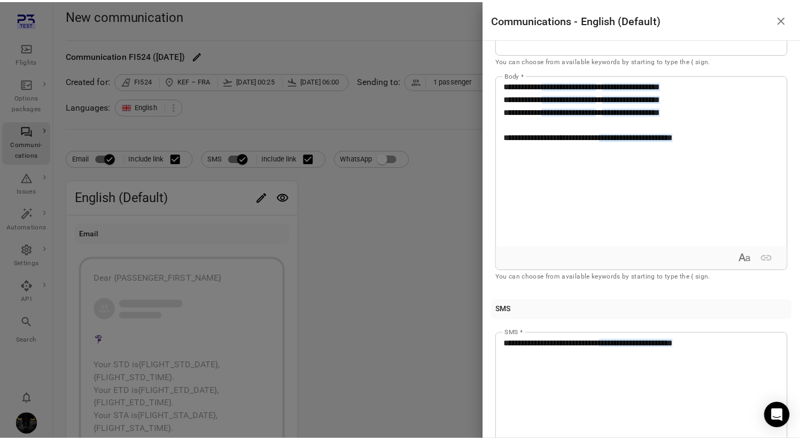
scroll to position [0, 0]
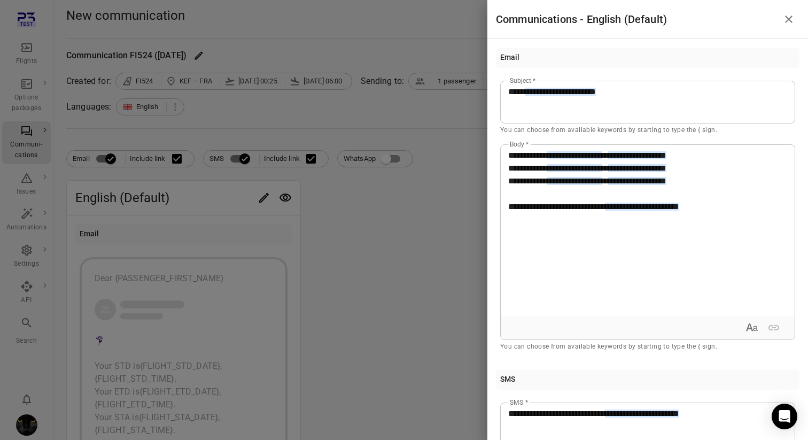
click at [413, 262] on div at bounding box center [404, 220] width 808 height 440
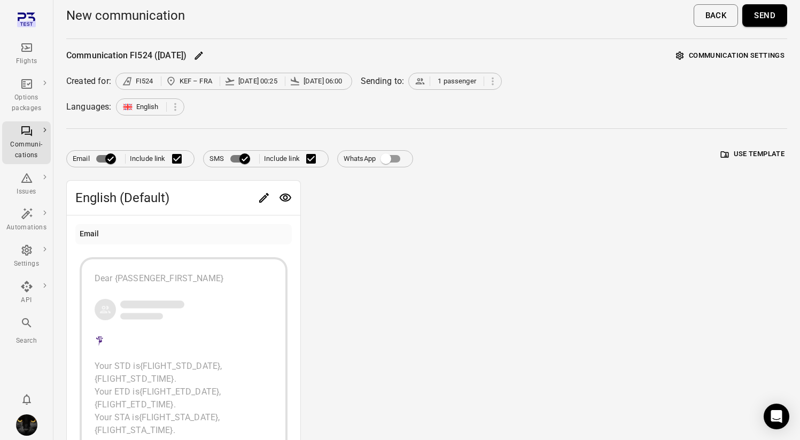
click at [772, 19] on button "Send" at bounding box center [764, 15] width 45 height 22
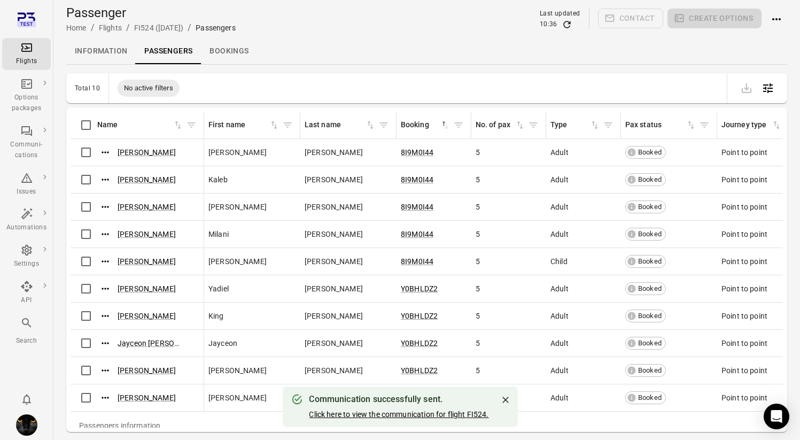
click at [414, 411] on link "Click here to view the communication for flight FI524." at bounding box center [399, 414] width 180 height 9
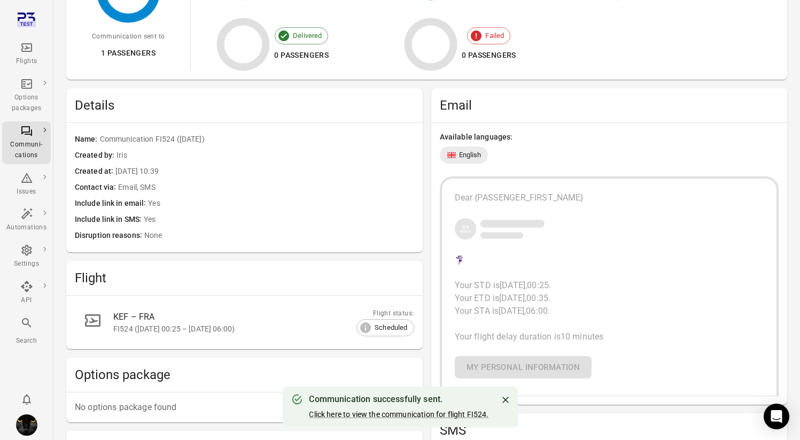
scroll to position [176, 0]
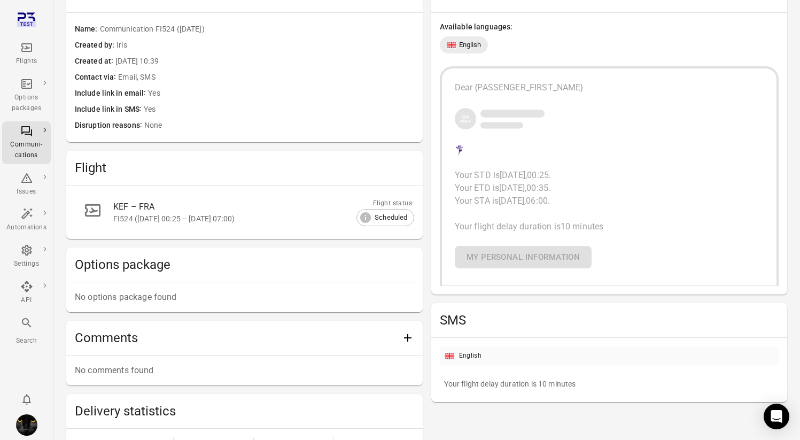
scroll to position [177, 0]
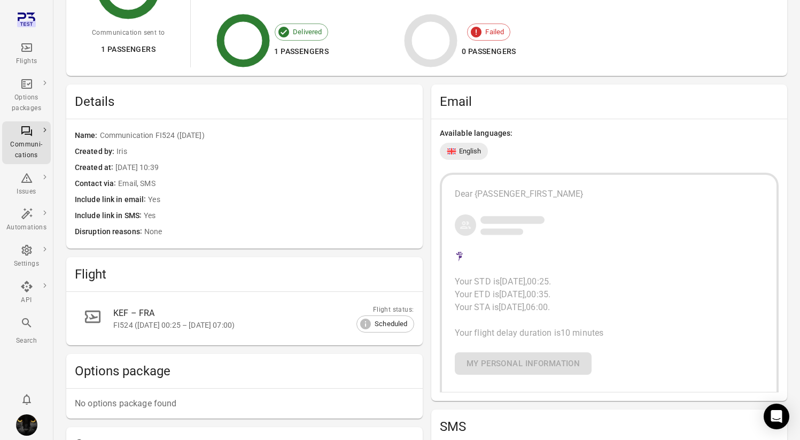
click at [623, 175] on div "Dear {PASSENGER_FIRST_NAME} Your STD is 21 Aug, 2025 , 00:25 . Your ETD is 21 A…" at bounding box center [609, 283] width 339 height 220
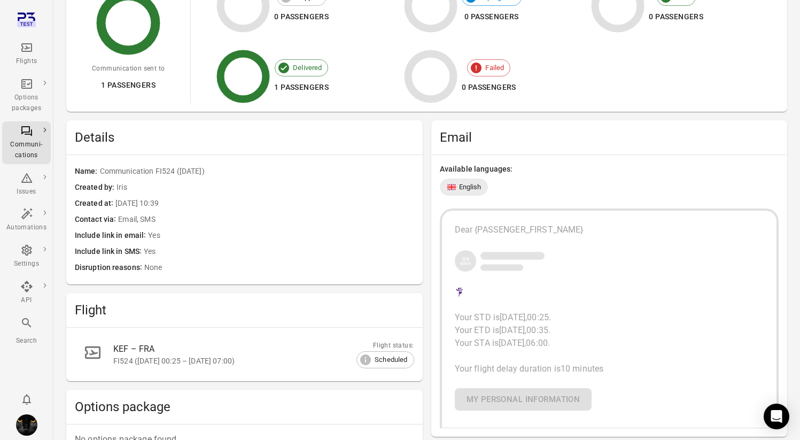
scroll to position [2, 0]
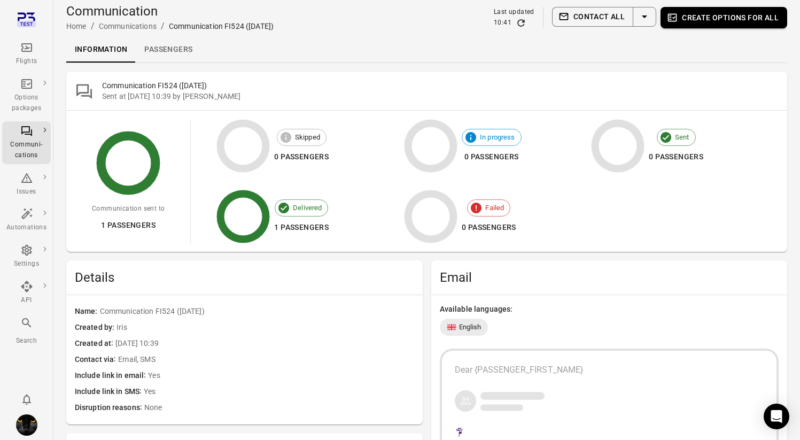
click at [159, 53] on link "Passengers" at bounding box center [168, 50] width 65 height 26
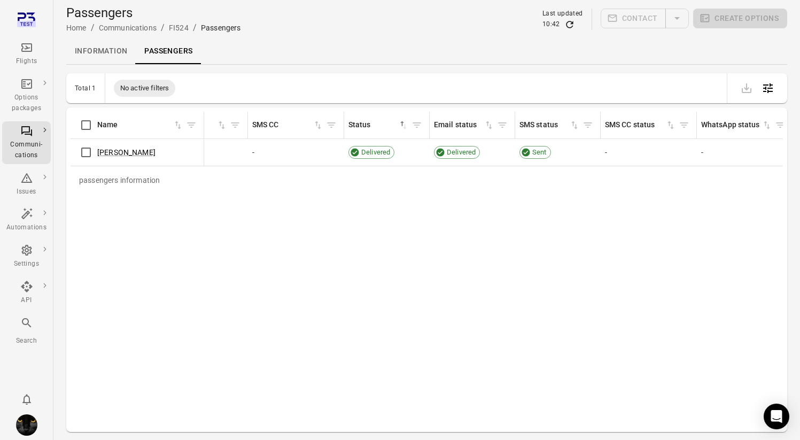
scroll to position [0, 961]
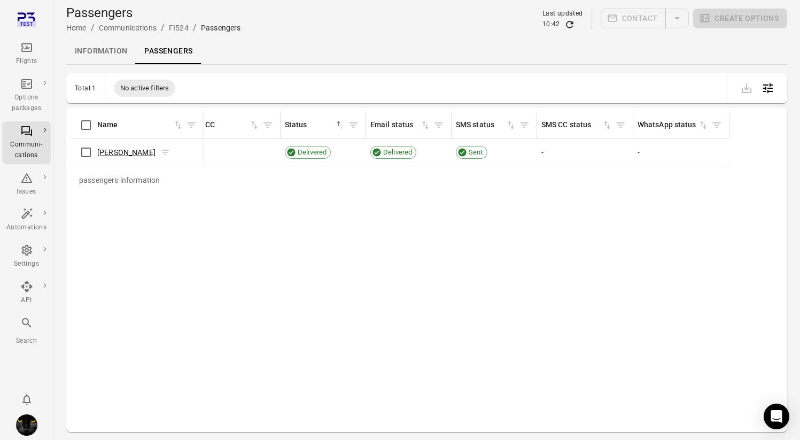
click at [131, 153] on link "Kylie Peters" at bounding box center [126, 152] width 58 height 9
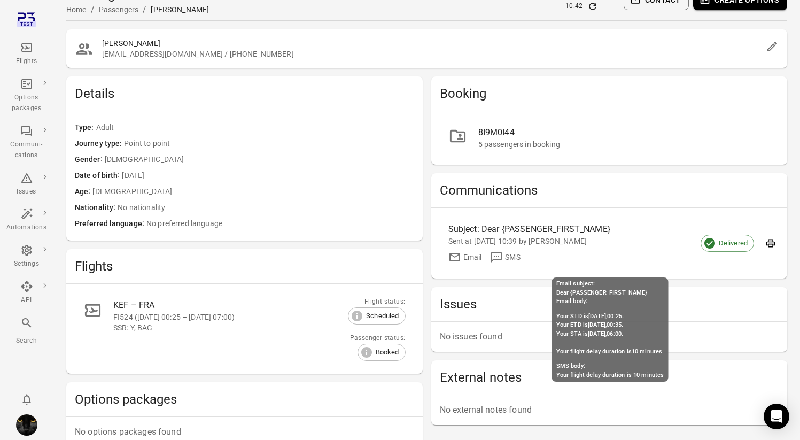
scroll to position [19, 0]
click at [650, 246] on div "Subject: Dear {PASSENGER_FIRST_NAME} Sent at 20 Aug 2025 10:39 by Iris Email SMS" at bounding box center [600, 242] width 305 height 41
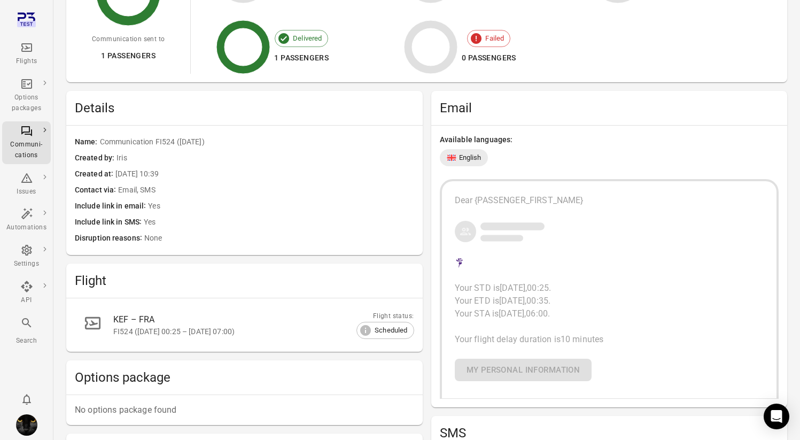
scroll to position [243, 0]
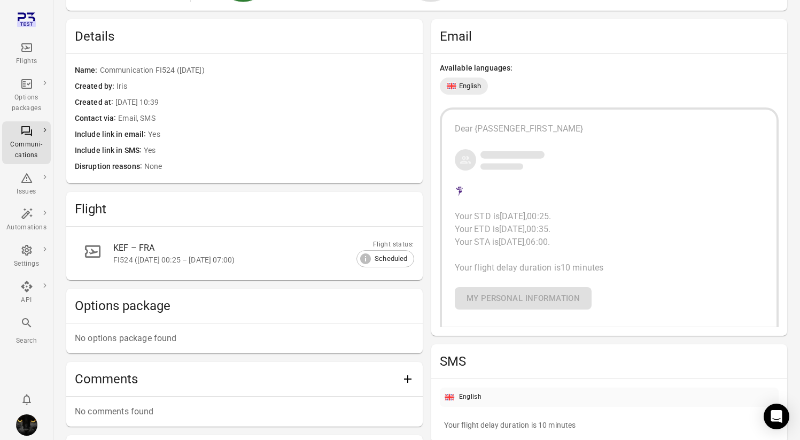
scroll to position [19, 0]
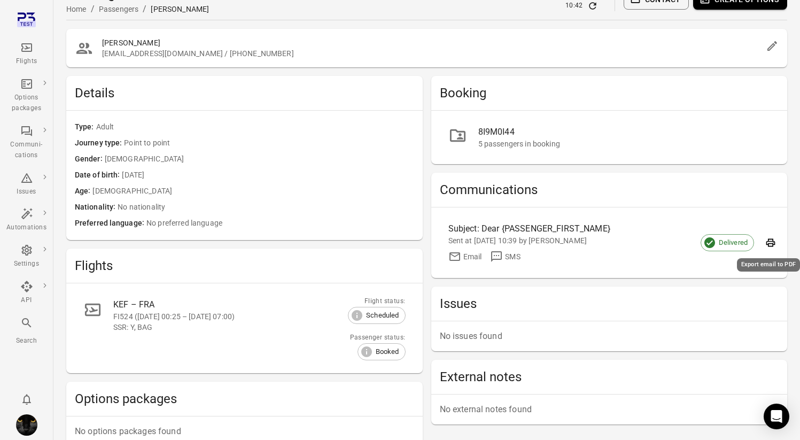
click at [769, 240] on icon "Export email to PDF" at bounding box center [770, 242] width 11 height 11
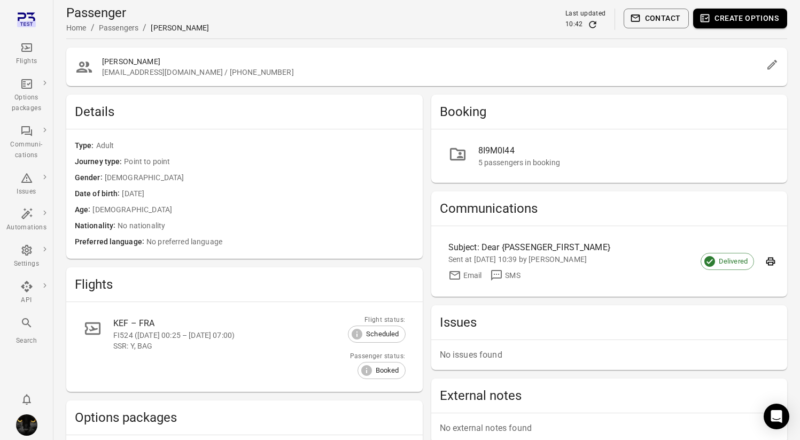
scroll to position [158, 0]
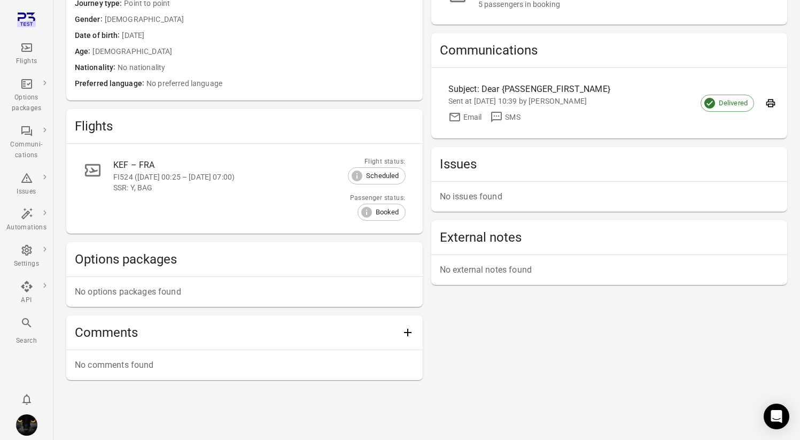
click at [183, 182] on div "SSR: Y, BAG" at bounding box center [228, 187] width 230 height 11
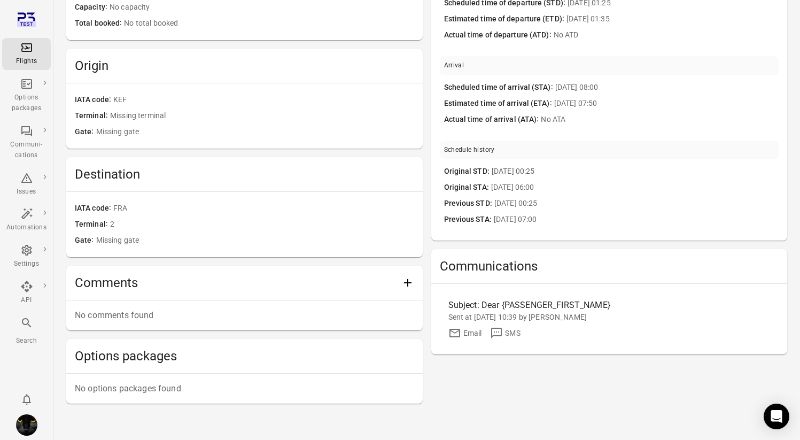
scroll to position [249, 0]
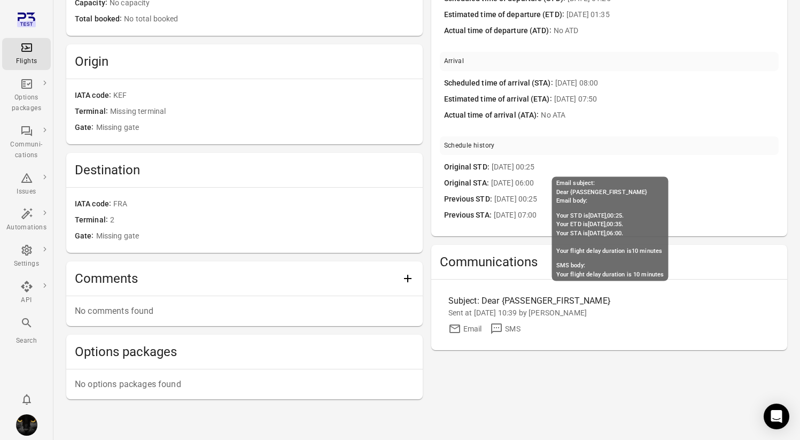
click at [528, 312] on div "Sent at [DATE] 10:39 by [PERSON_NAME]" at bounding box center [609, 312] width 322 height 11
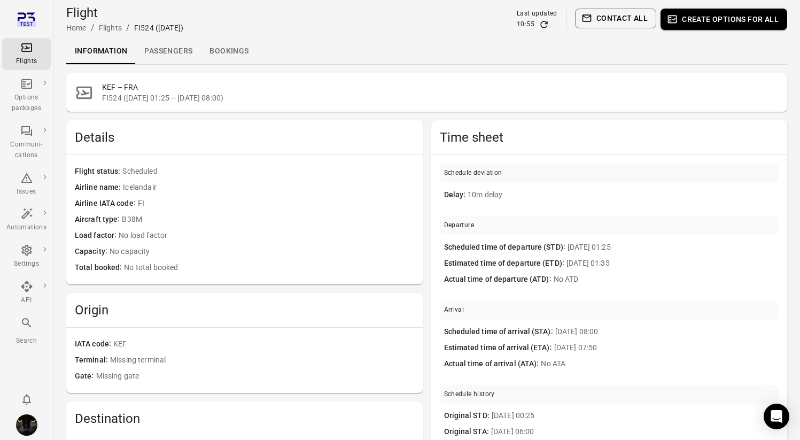
click at [178, 48] on link "Passengers" at bounding box center [168, 51] width 65 height 26
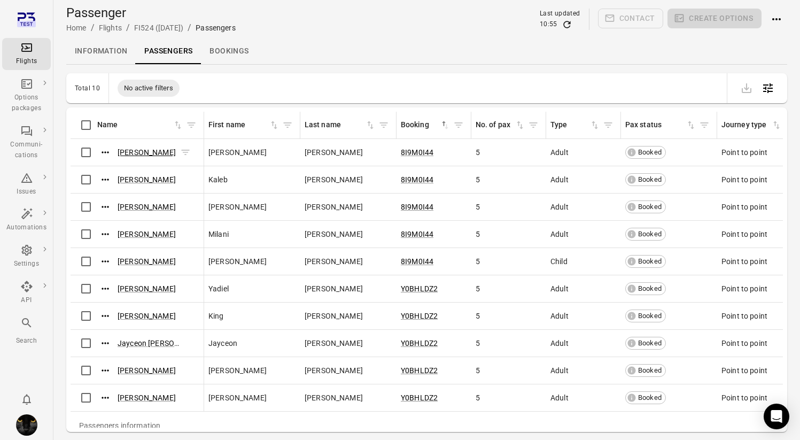
click at [128, 154] on link "[PERSON_NAME]" at bounding box center [147, 152] width 58 height 9
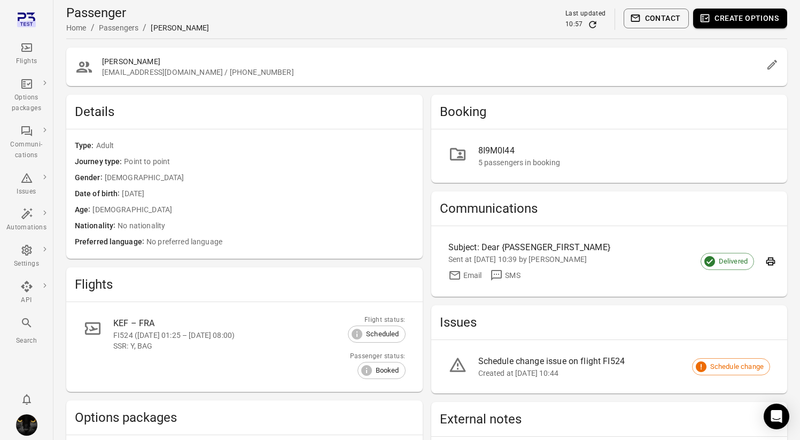
click at [24, 60] on div "Flights" at bounding box center [26, 61] width 40 height 11
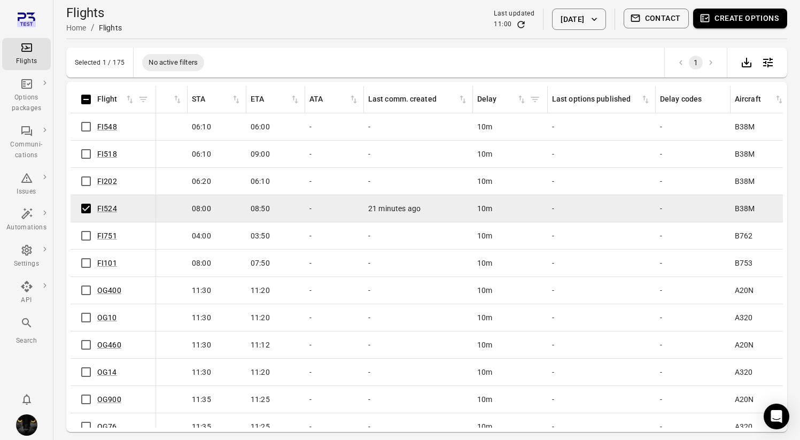
scroll to position [0, 781]
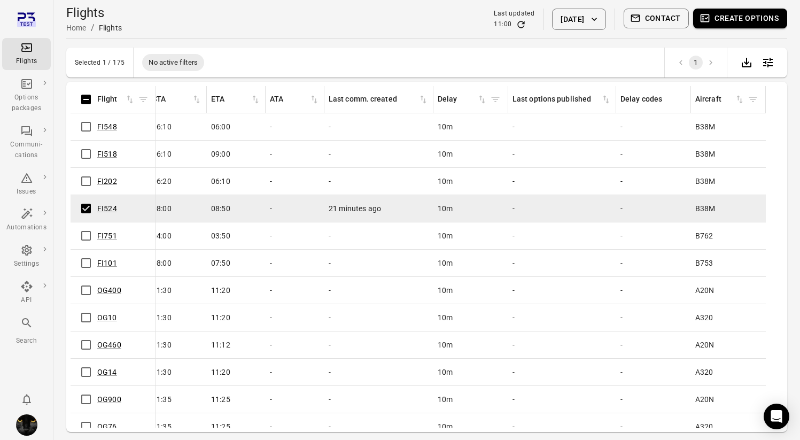
click at [35, 61] on div "Flights" at bounding box center [26, 61] width 40 height 11
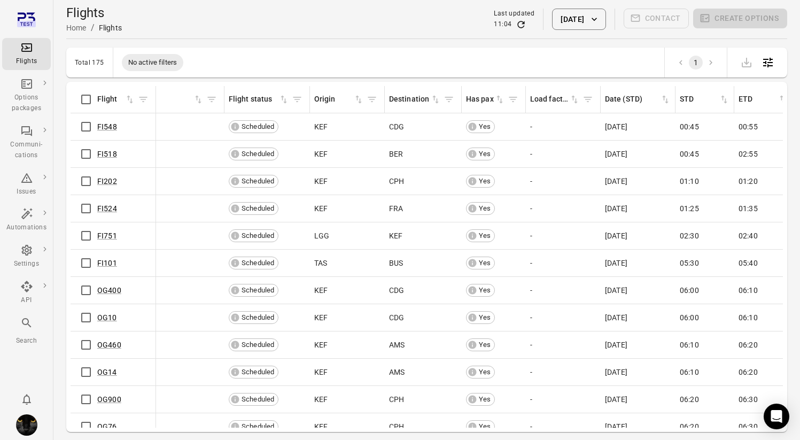
scroll to position [0, 0]
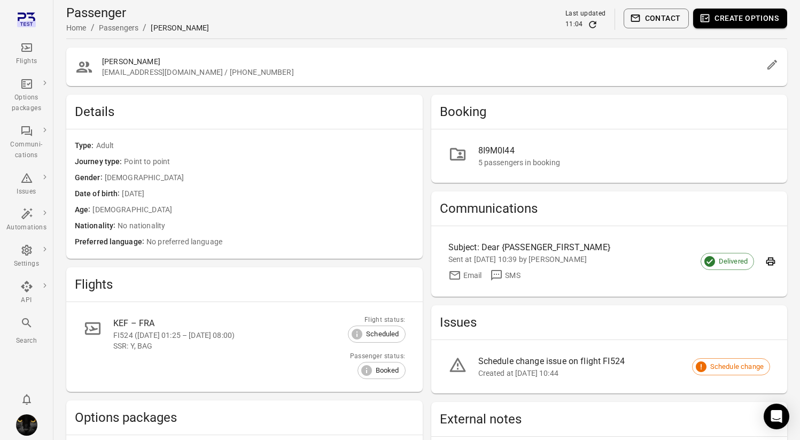
click at [23, 57] on div "Flights" at bounding box center [26, 61] width 40 height 11
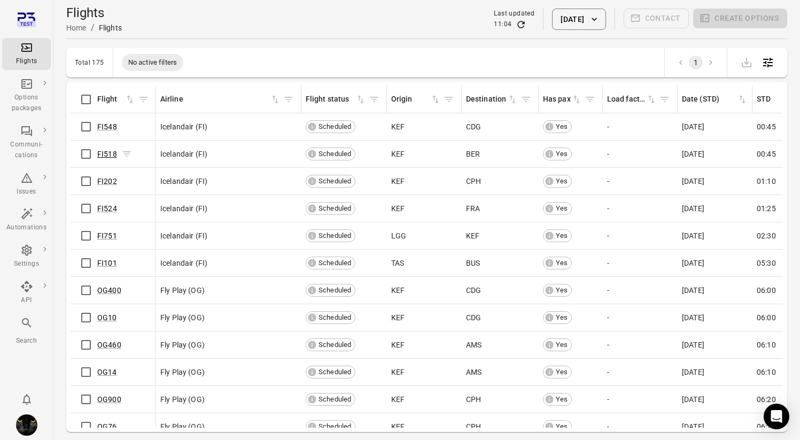
click at [108, 158] on link "FI518" at bounding box center [107, 154] width 20 height 9
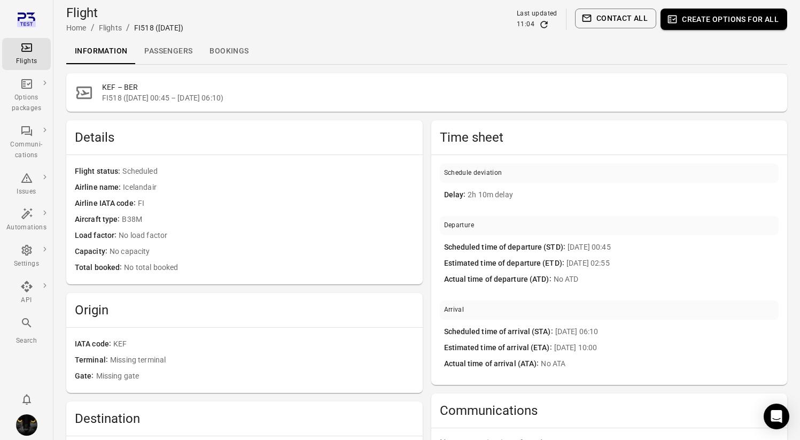
click at [626, 16] on button "Contact all" at bounding box center [615, 19] width 81 height 20
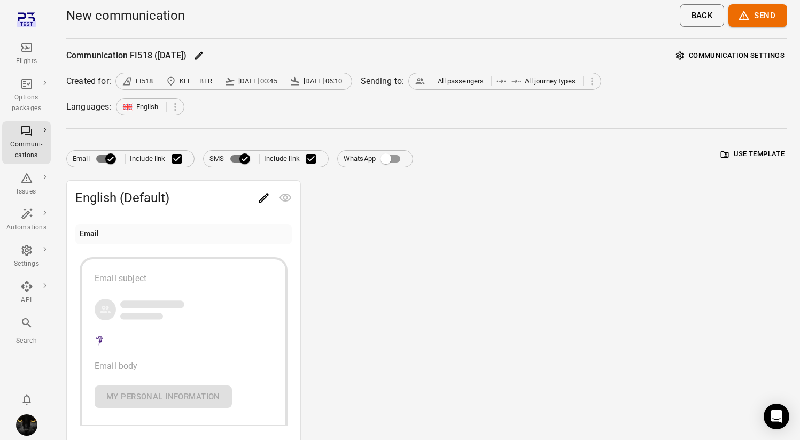
click at [32, 47] on icon "Main navigation" at bounding box center [26, 47] width 13 height 13
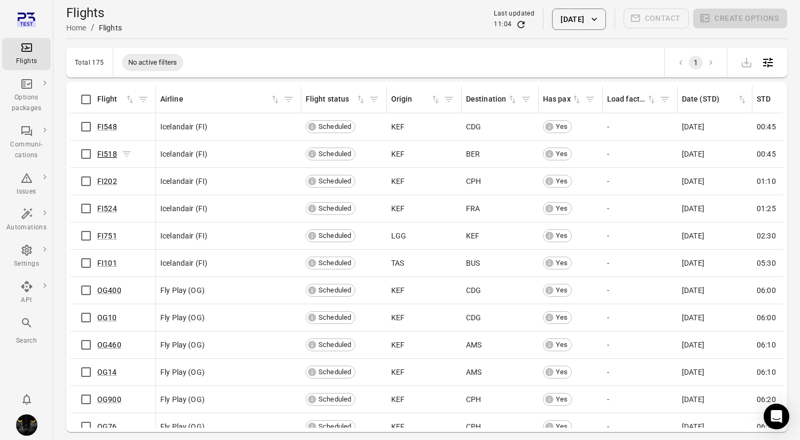
click at [109, 153] on link "FI518" at bounding box center [107, 154] width 20 height 9
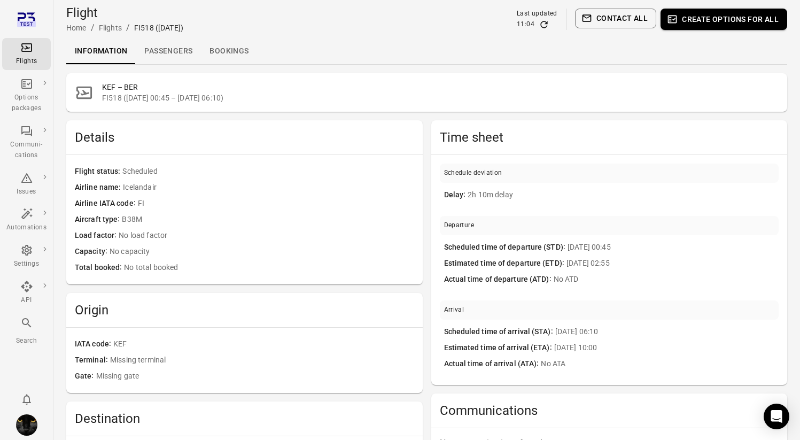
scroll to position [2, 0]
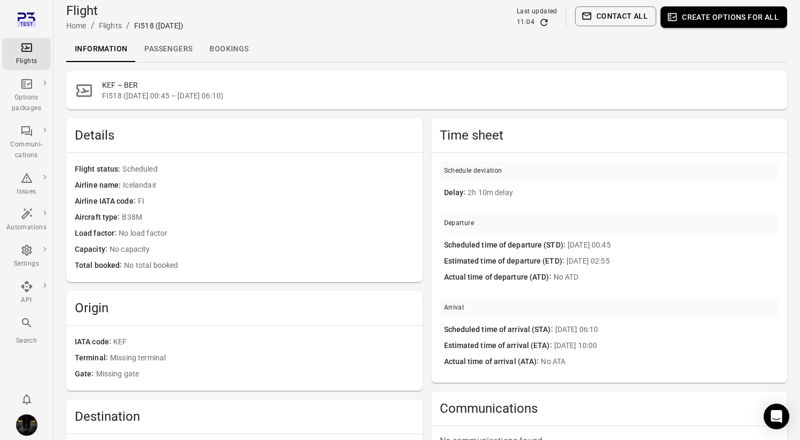
click at [166, 45] on link "Passengers" at bounding box center [168, 49] width 65 height 26
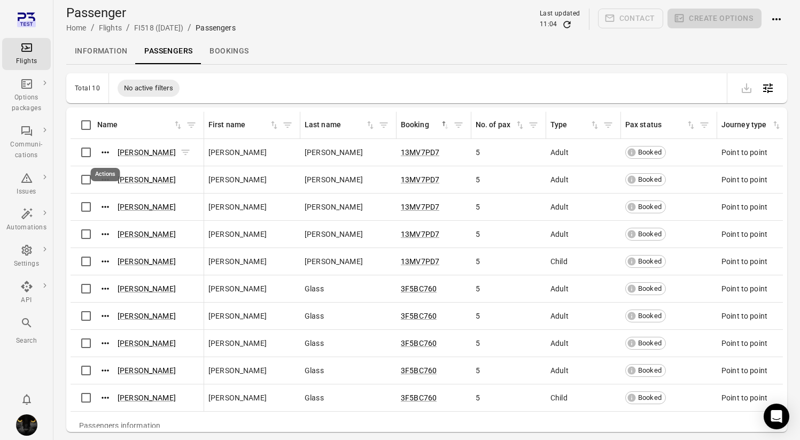
click at [102, 151] on icon "Actions" at bounding box center [105, 152] width 11 height 11
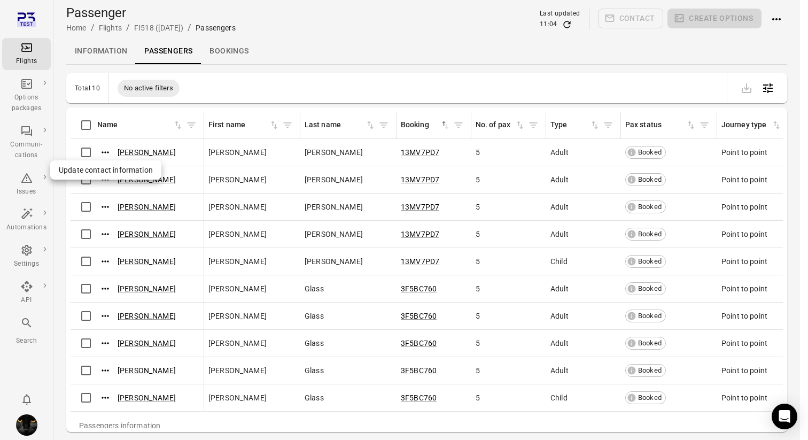
click at [102, 171] on span "Update contact information" at bounding box center [106, 170] width 94 height 11
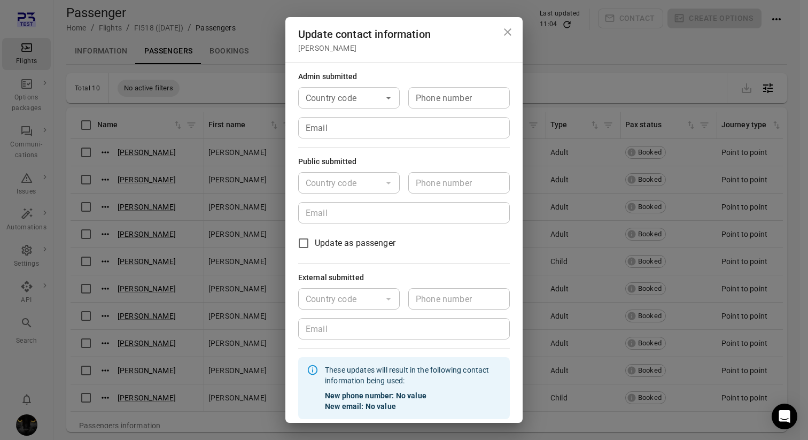
click at [329, 137] on input "Email" at bounding box center [404, 127] width 212 height 21
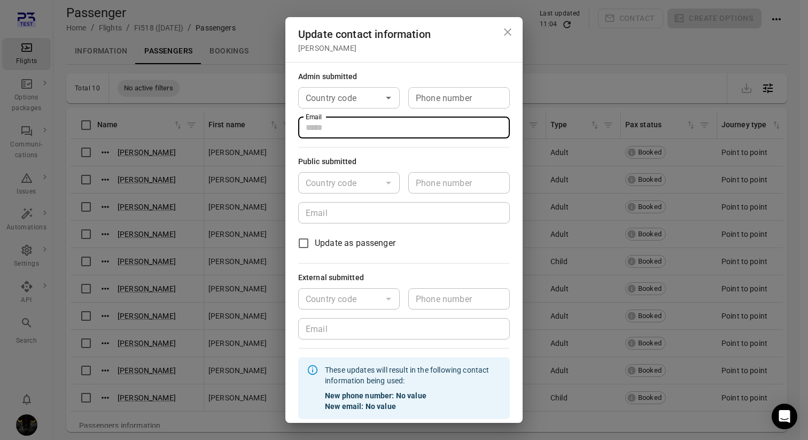
type input "**********"
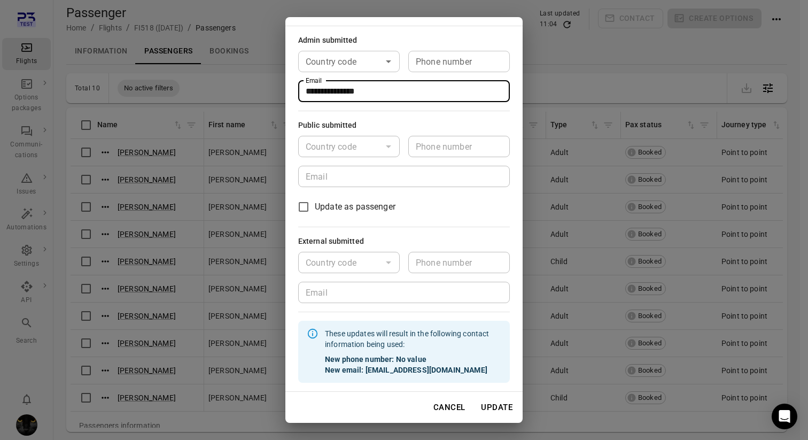
click at [489, 407] on button "Update" at bounding box center [496, 407] width 43 height 22
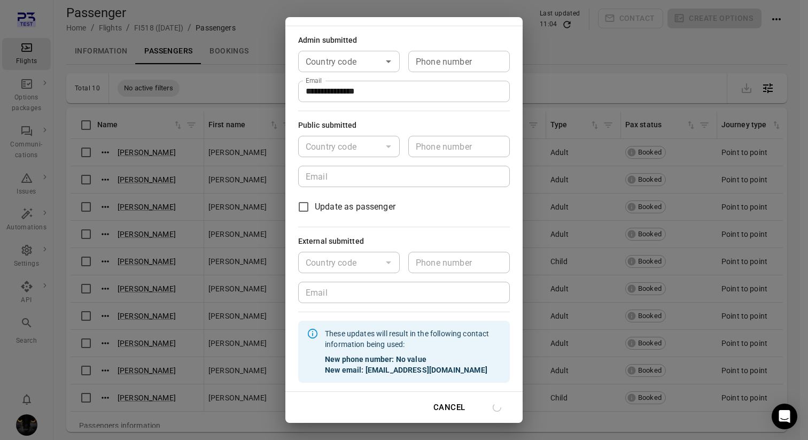
scroll to position [26, 0]
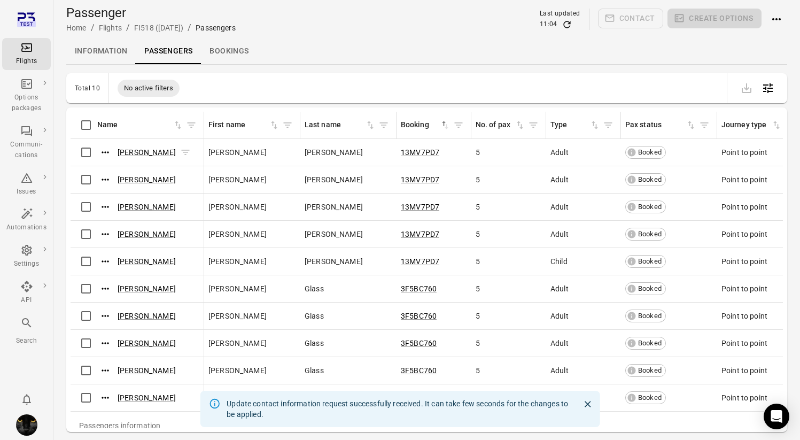
click at [110, 153] on icon "Actions" at bounding box center [105, 152] width 11 height 11
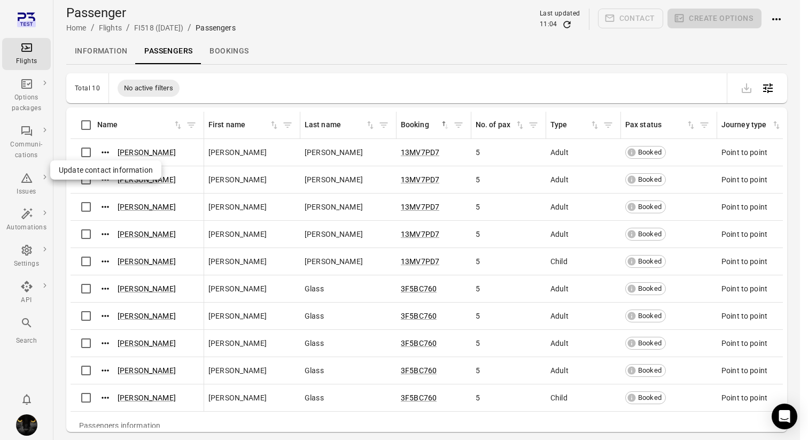
click at [105, 172] on span "Update contact information" at bounding box center [106, 170] width 94 height 11
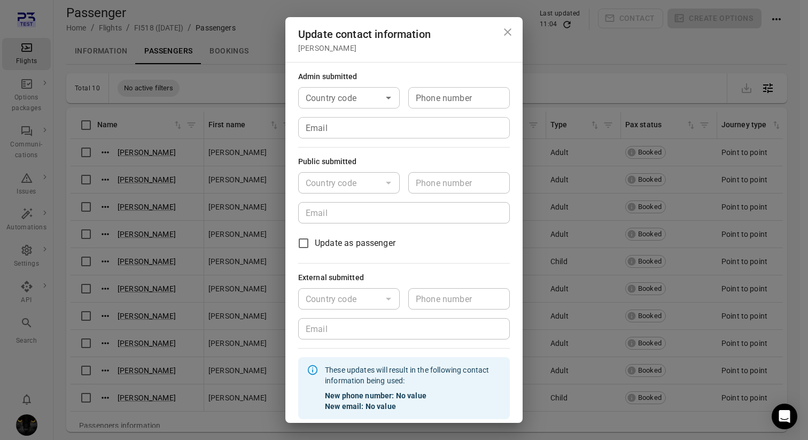
click at [345, 107] on div "Country code" at bounding box center [349, 97] width 102 height 21
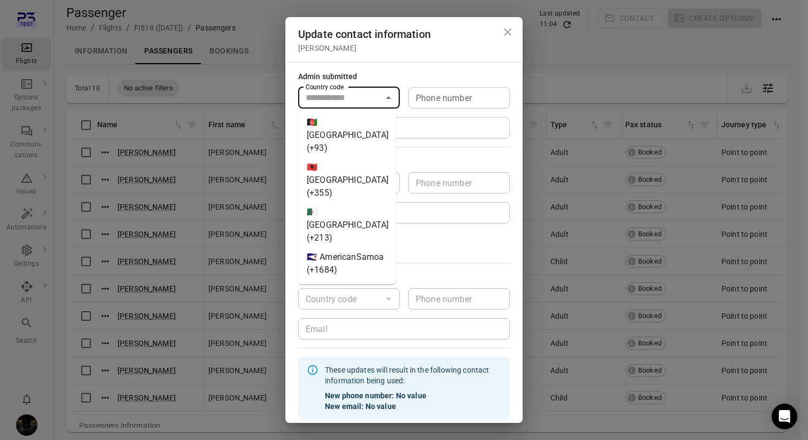
click at [195, 60] on div "Update contact information Judith Conway Admin submitted Country code Country c…" at bounding box center [404, 220] width 808 height 440
type input "********"
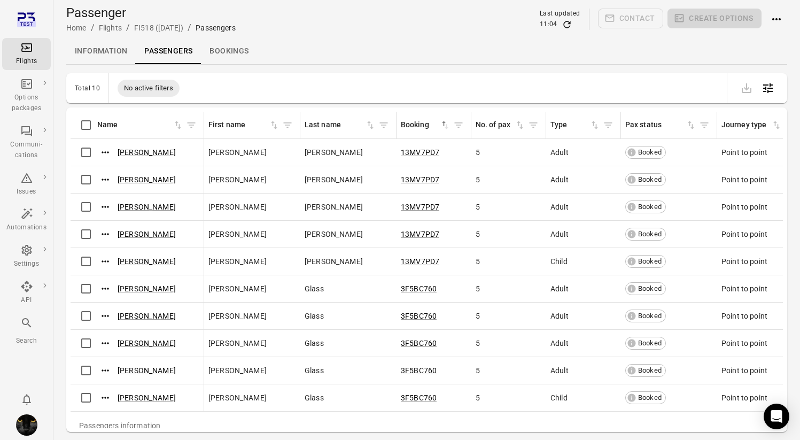
click at [568, 25] on icon "Refresh data" at bounding box center [567, 24] width 11 height 11
click at [105, 153] on icon "Actions" at bounding box center [105, 152] width 11 height 11
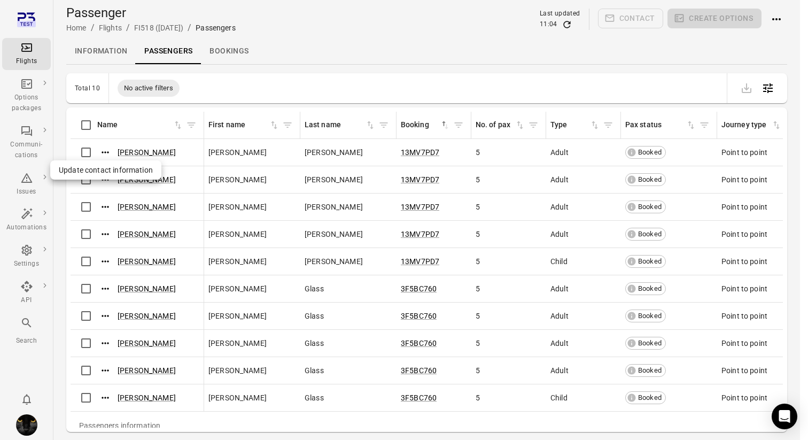
click at [113, 169] on span "Update contact information" at bounding box center [106, 170] width 94 height 11
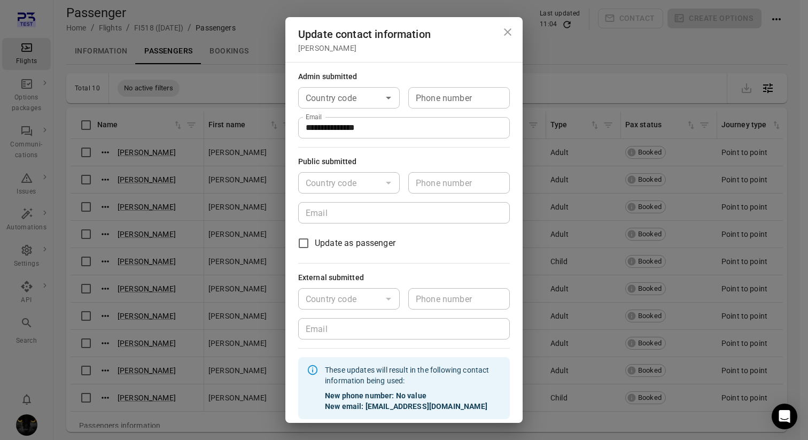
click at [355, 105] on div "Country code" at bounding box center [349, 97] width 102 height 21
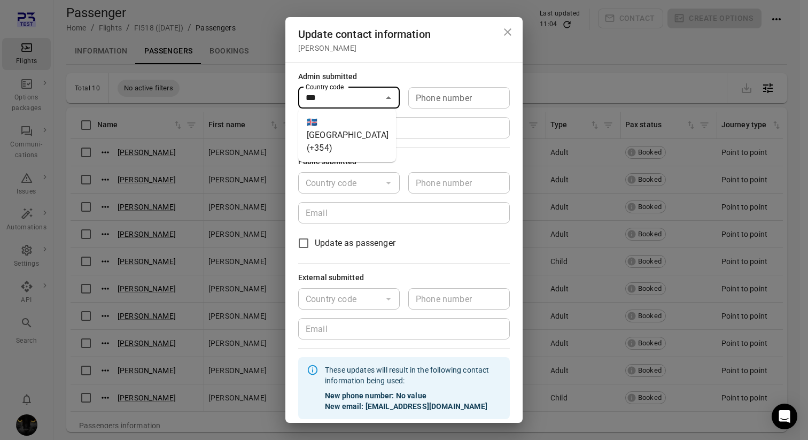
click at [345, 126] on li "🇮🇸 Iceland (+354)" at bounding box center [347, 135] width 98 height 45
type input "*********"
click at [442, 109] on div "**********" at bounding box center [404, 112] width 212 height 51
click at [442, 100] on div "Phone number Phone number" at bounding box center [459, 97] width 102 height 21
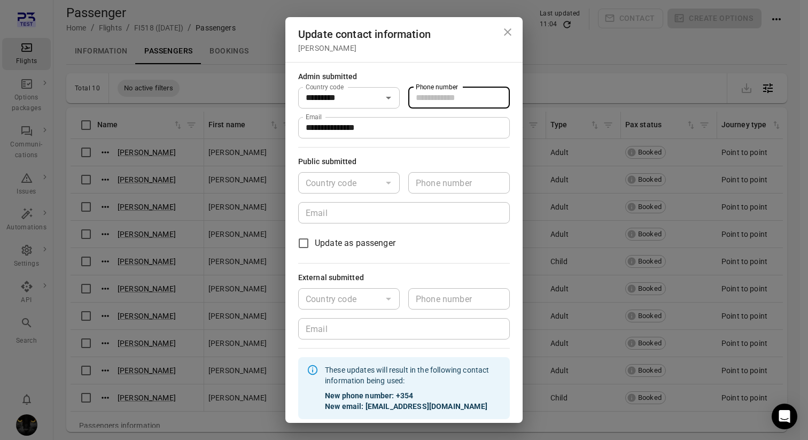
type input "*******"
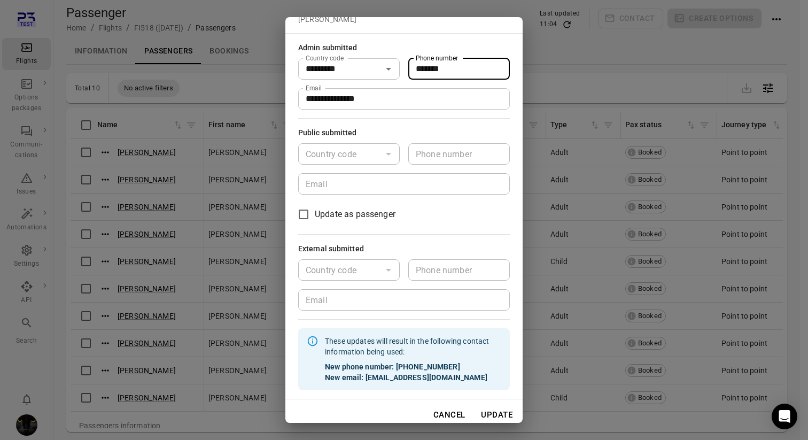
scroll to position [36, 0]
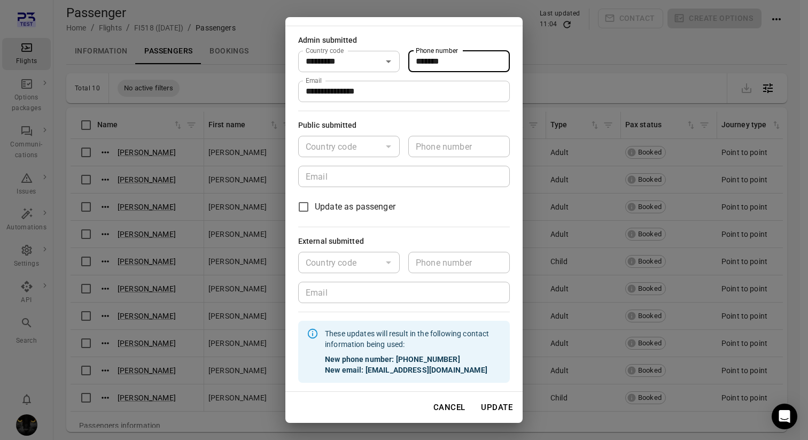
click at [482, 403] on button "Update" at bounding box center [496, 407] width 43 height 22
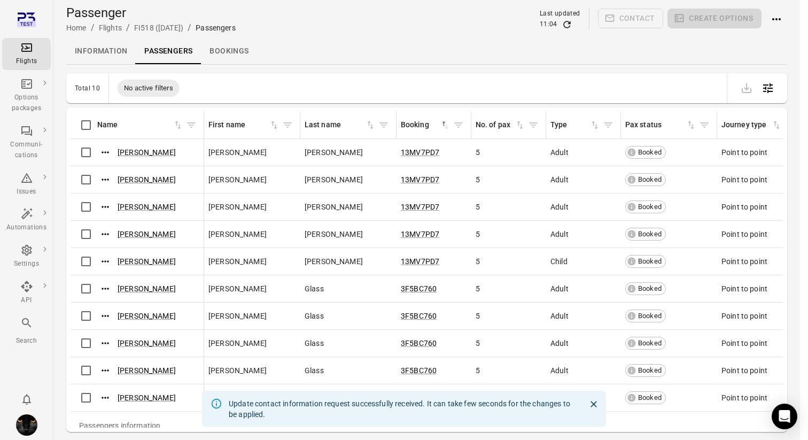
scroll to position [26, 0]
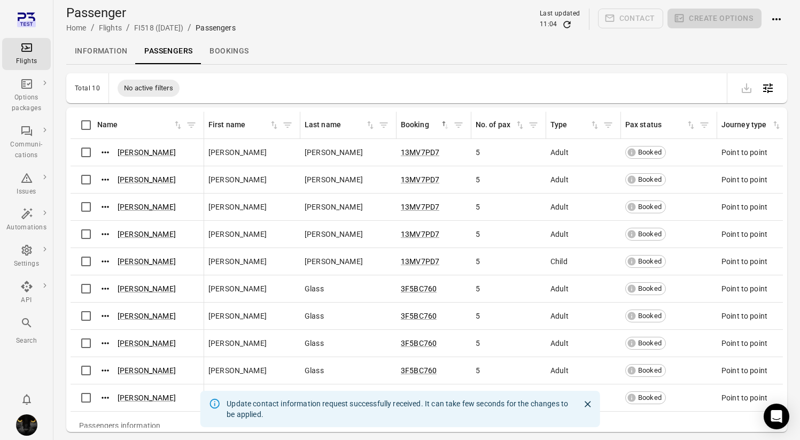
click at [422, 51] on div "Information Passengers Bookings" at bounding box center [426, 51] width 721 height 26
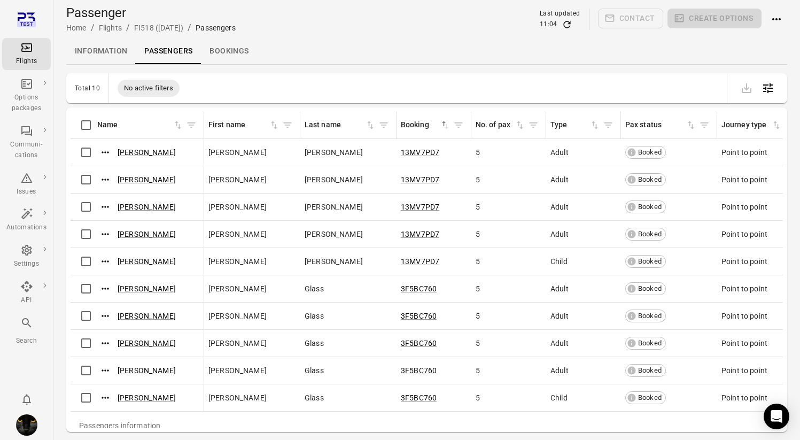
click at [574, 24] on div "11:04" at bounding box center [560, 24] width 41 height 11
click at [571, 24] on icon "Refresh data" at bounding box center [567, 24] width 11 height 11
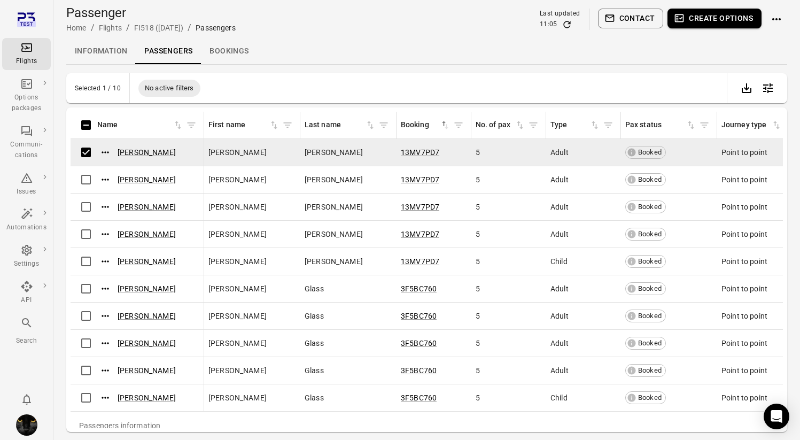
click at [640, 12] on button "Contact" at bounding box center [631, 19] width 66 height 20
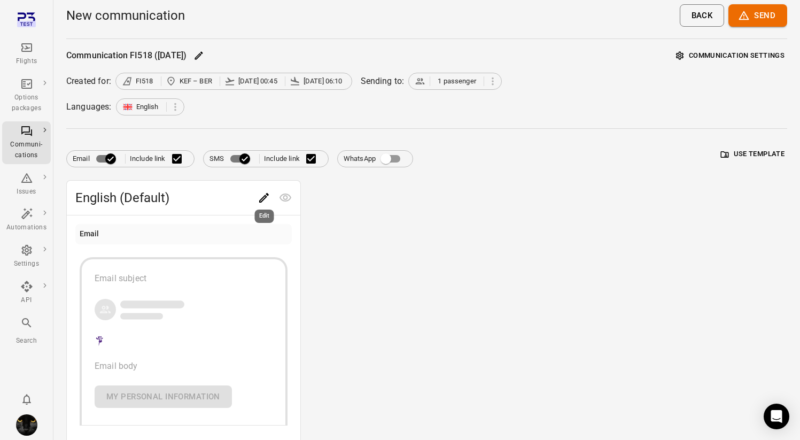
click at [263, 200] on icon "Edit" at bounding box center [264, 198] width 10 height 10
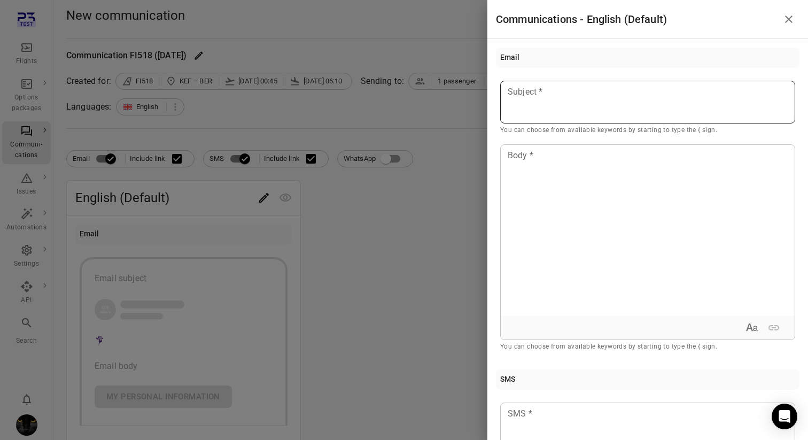
click at [536, 106] on div at bounding box center [647, 102] width 295 height 43
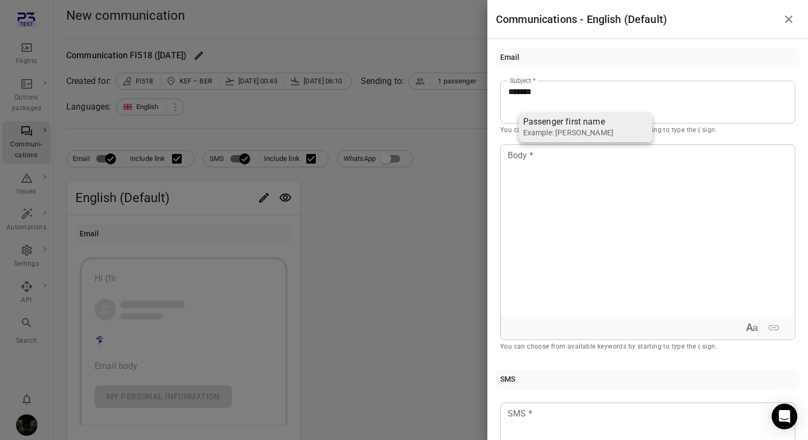
click at [561, 140] on li "Passenger first name Example: Jane" at bounding box center [586, 127] width 134 height 30
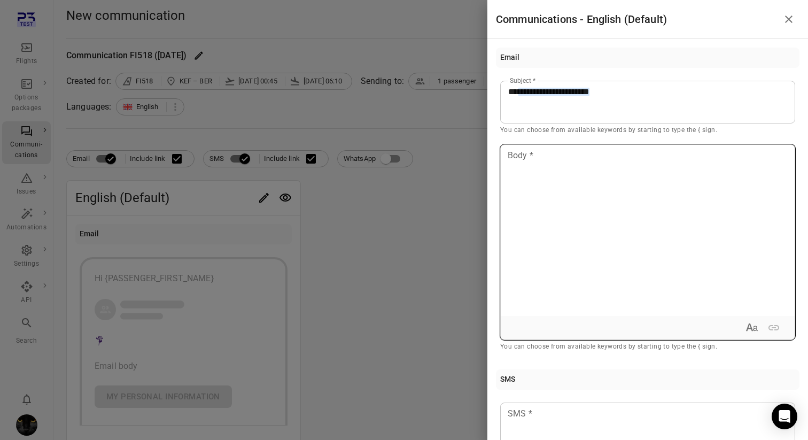
click at [547, 181] on div at bounding box center [648, 230] width 294 height 171
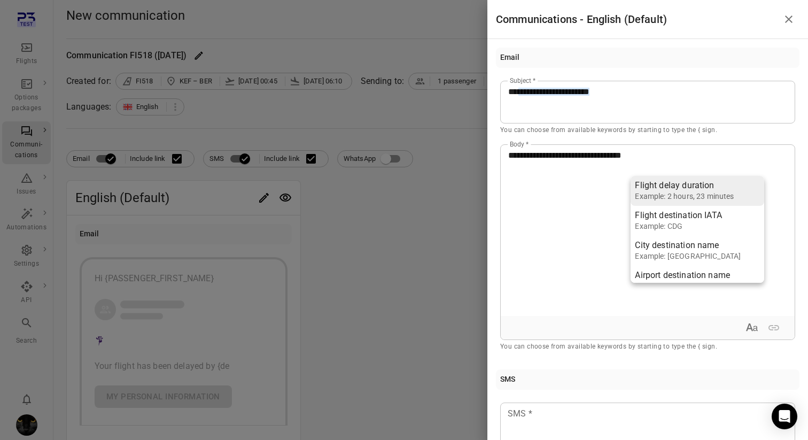
click at [687, 188] on div "Flight delay duration" at bounding box center [684, 185] width 99 height 11
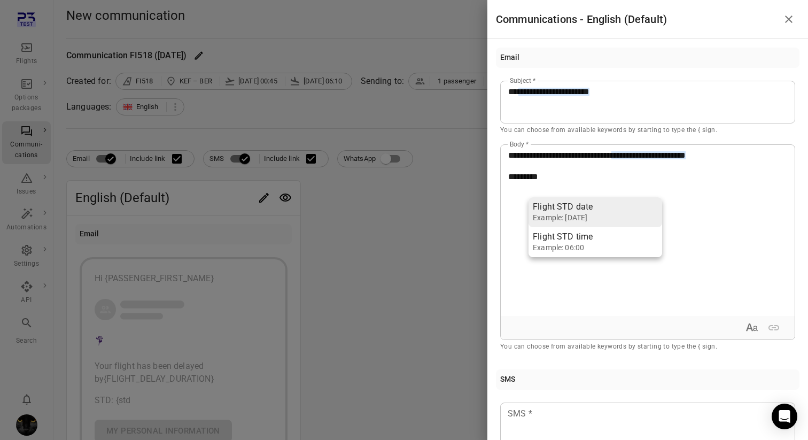
click at [585, 200] on li "Flight STD date Example: 01 Jan, 2023" at bounding box center [596, 212] width 134 height 30
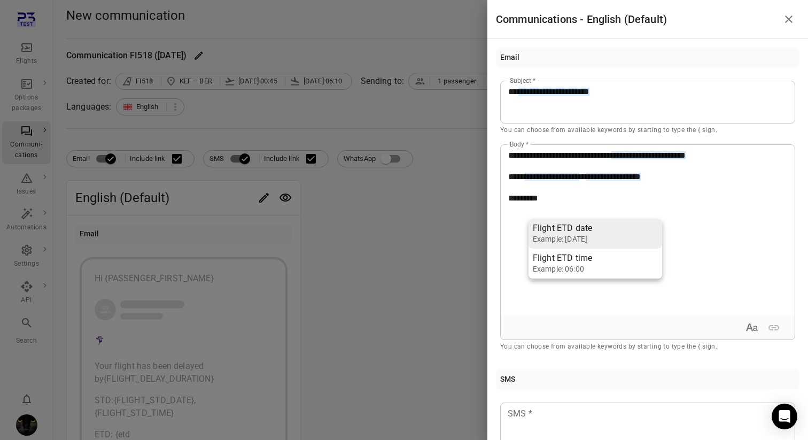
click at [566, 227] on div "Flight ETD date" at bounding box center [573, 228] width 80 height 11
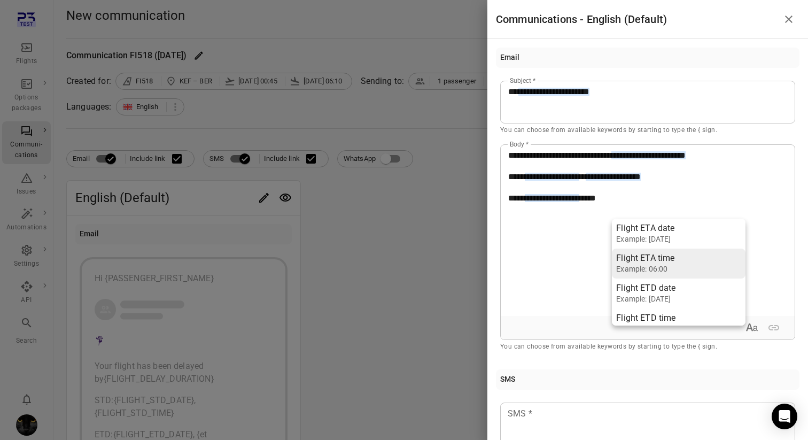
click at [652, 267] on div "Example: 06:00" at bounding box center [656, 269] width 80 height 11
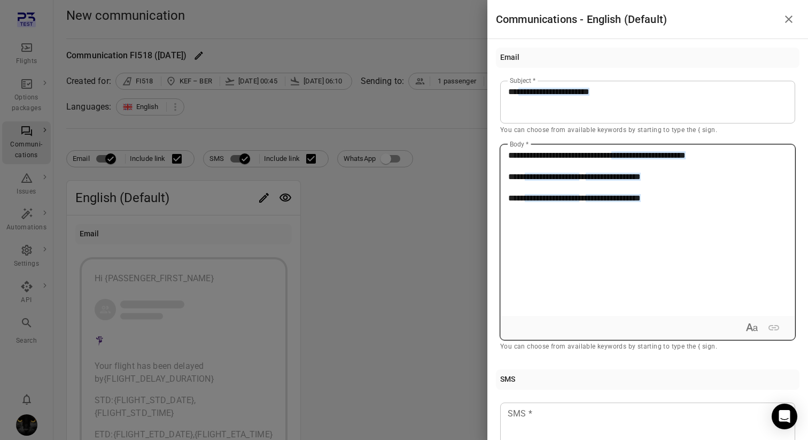
click at [683, 226] on div "**********" at bounding box center [648, 230] width 294 height 171
click at [712, 179] on p "**********" at bounding box center [647, 177] width 279 height 13
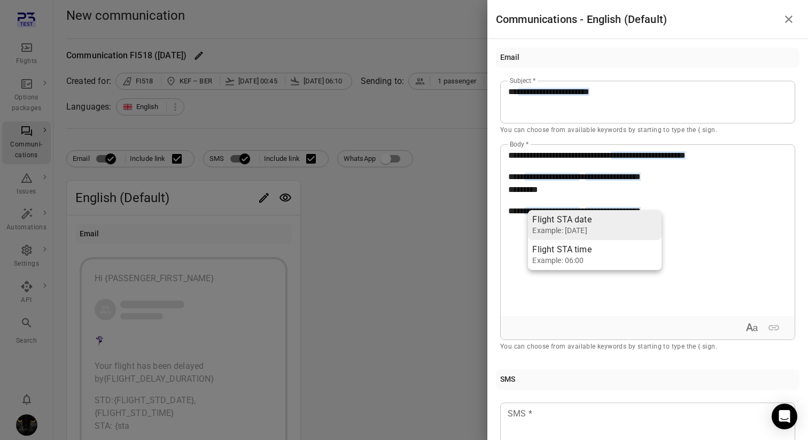
click at [628, 221] on li "Flight STA date Example: 01 Jan, 2023" at bounding box center [595, 225] width 134 height 30
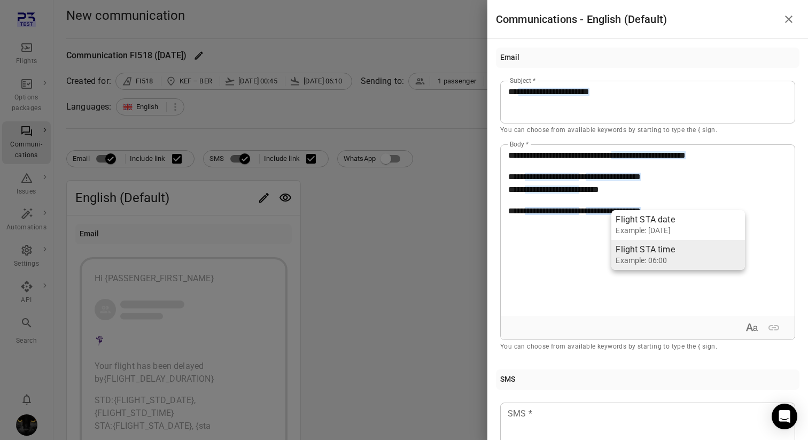
click at [640, 255] on div "Example: 06:00" at bounding box center [656, 260] width 80 height 11
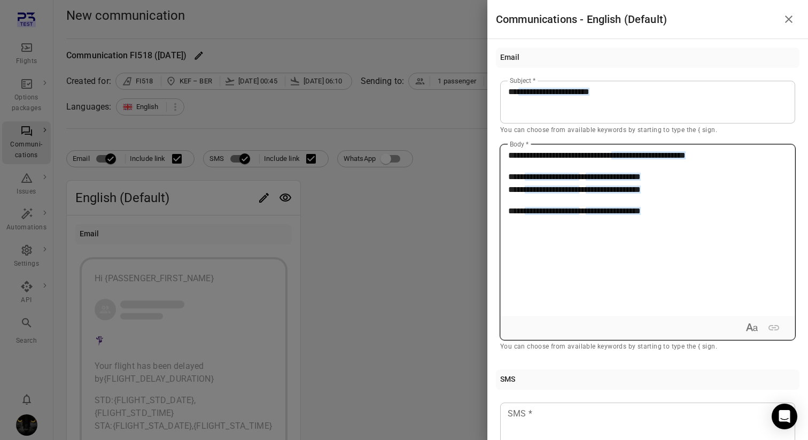
click at [703, 206] on p "**********" at bounding box center [647, 211] width 279 height 13
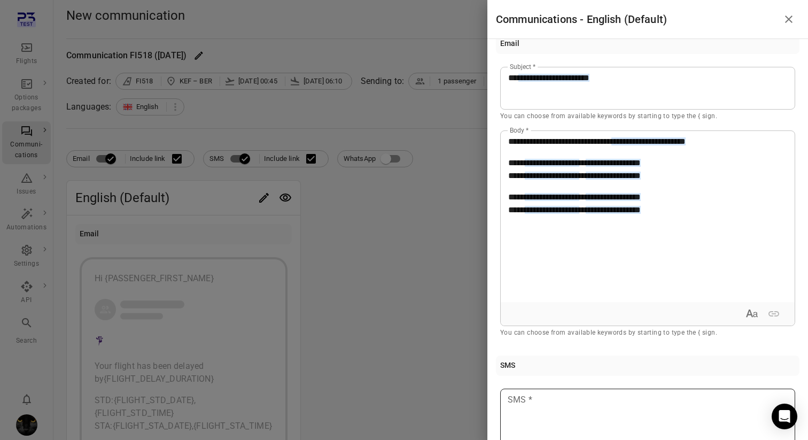
click at [595, 403] on p at bounding box center [647, 399] width 279 height 13
click at [662, 436] on div "Example: 2 hours, 23 minutes" at bounding box center [684, 440] width 99 height 11
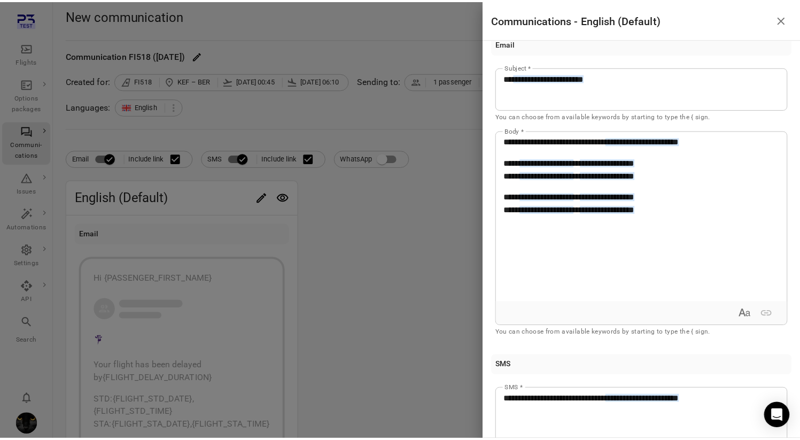
scroll to position [158, 0]
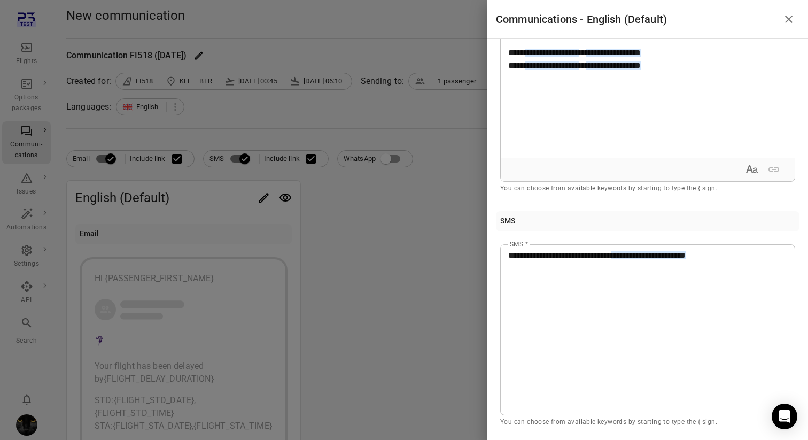
click at [417, 288] on div at bounding box center [404, 220] width 808 height 440
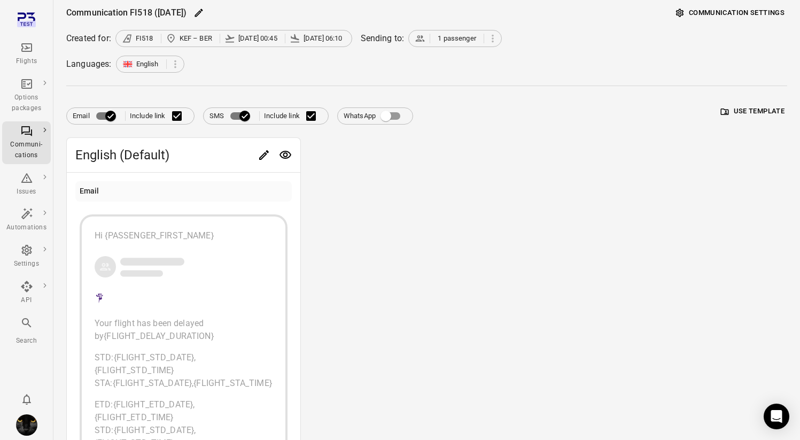
scroll to position [0, 0]
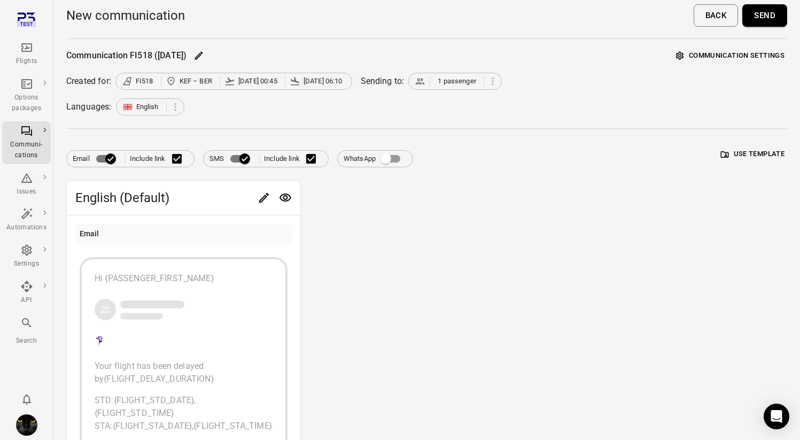
click at [760, 22] on button "Send" at bounding box center [764, 15] width 45 height 22
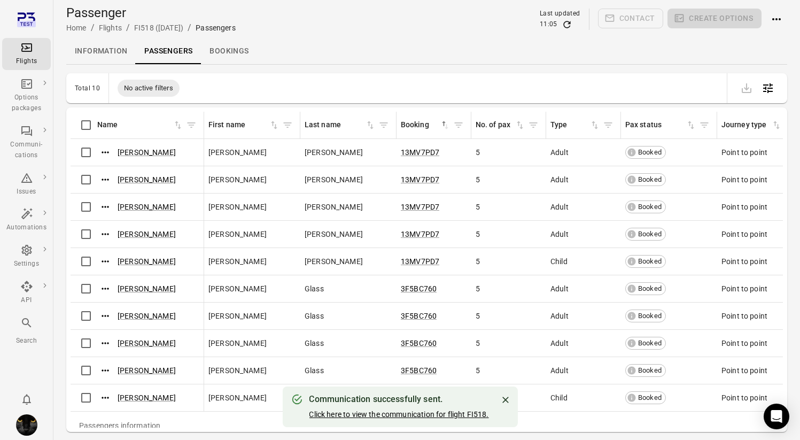
click at [418, 412] on link "Click here to view the communication for flight FI518." at bounding box center [399, 414] width 180 height 9
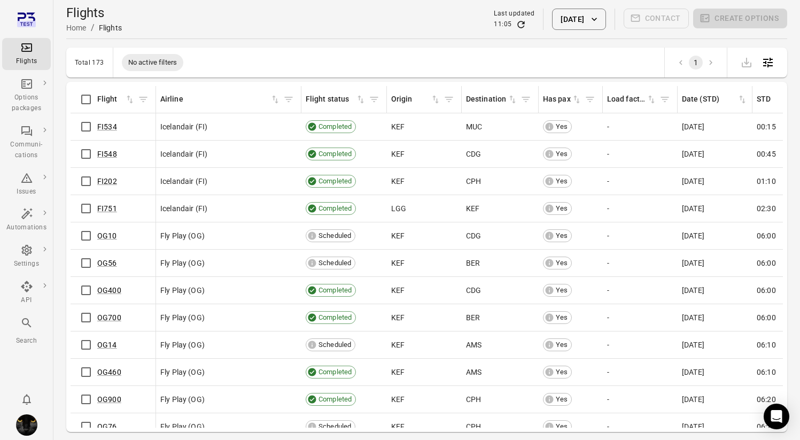
click at [555, 23] on button "[DATE]" at bounding box center [578, 19] width 53 height 21
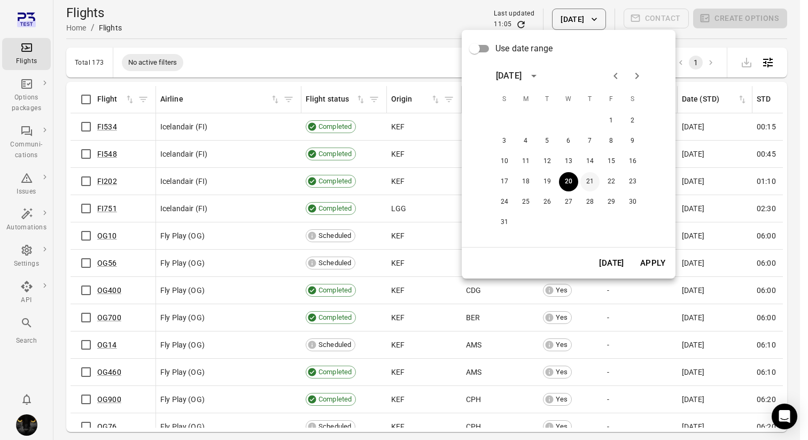
click at [593, 185] on button "21" at bounding box center [589, 181] width 19 height 19
click at [654, 262] on button "Apply" at bounding box center [652, 263] width 37 height 22
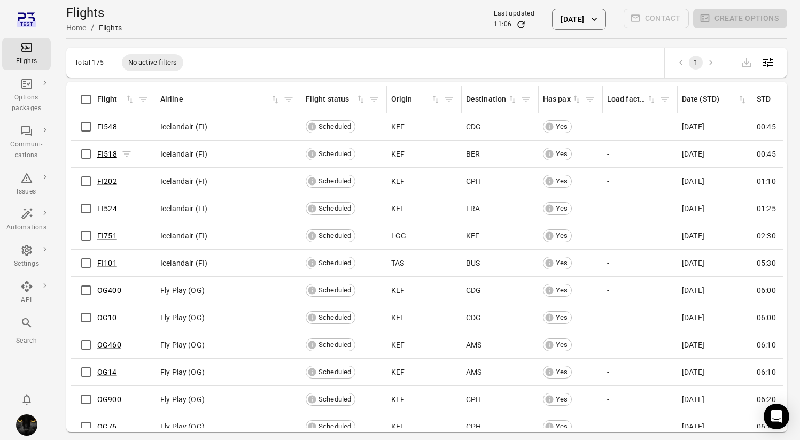
click at [111, 156] on link "FI518" at bounding box center [107, 154] width 20 height 9
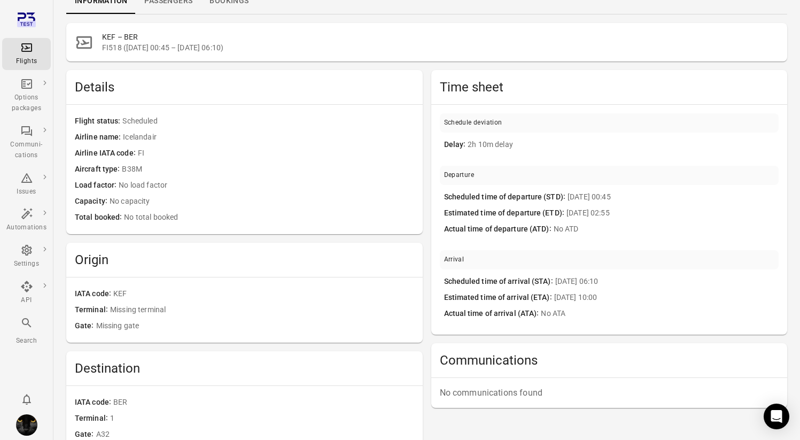
scroll to position [57, 0]
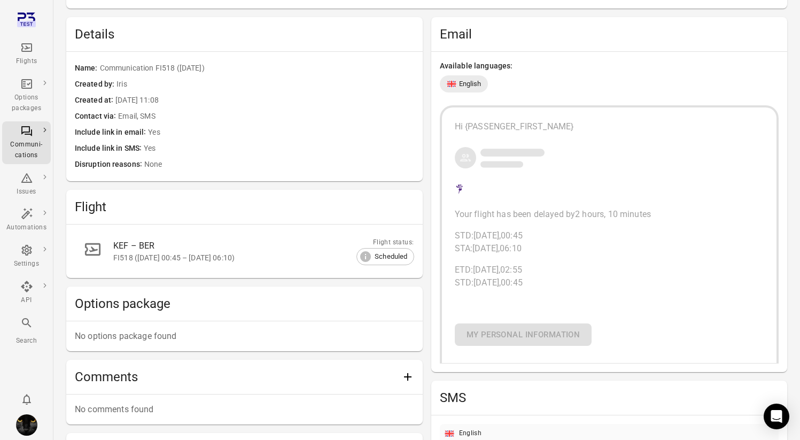
scroll to position [239, 0]
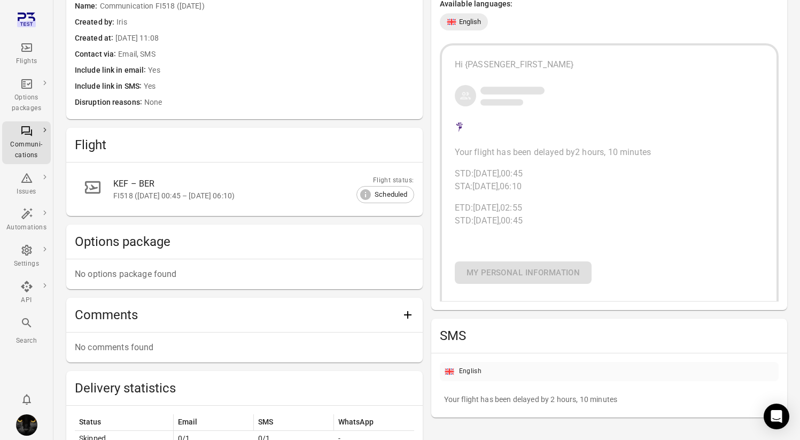
scroll to position [300, 0]
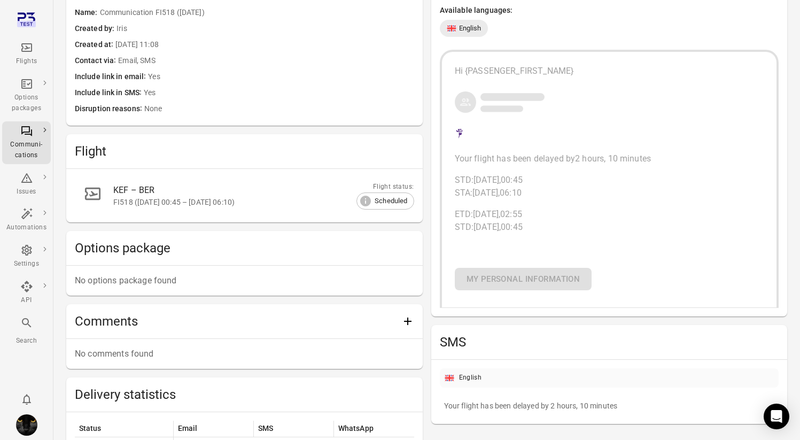
click at [229, 191] on div "KEF – BER" at bounding box center [250, 190] width 275 height 13
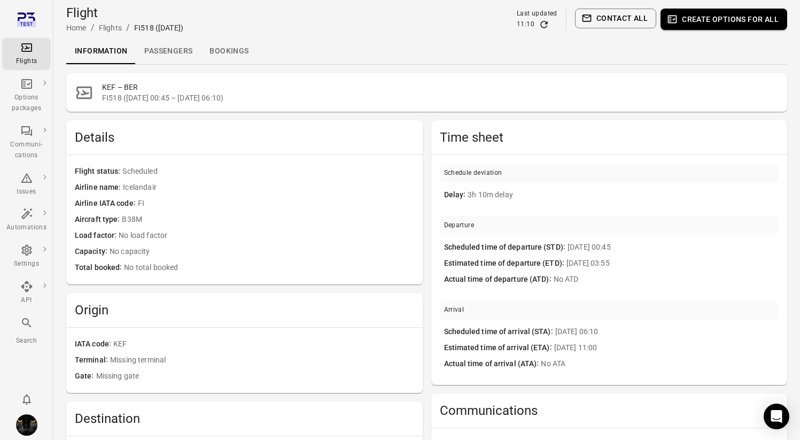
click at [164, 48] on link "Passengers" at bounding box center [168, 51] width 65 height 26
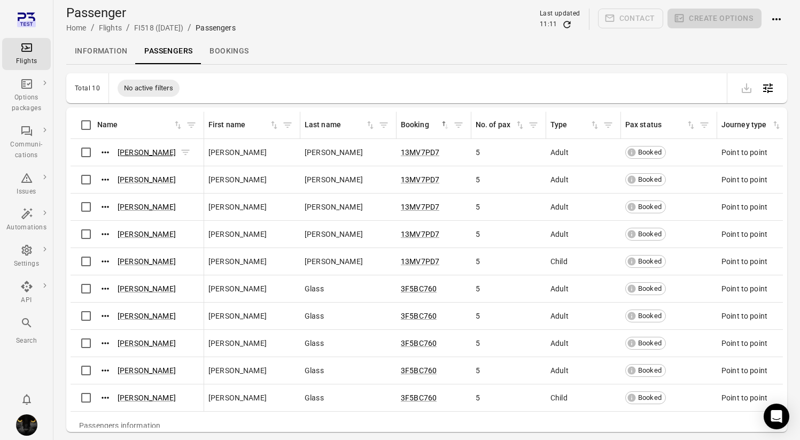
click at [142, 156] on link "[PERSON_NAME]" at bounding box center [147, 152] width 58 height 9
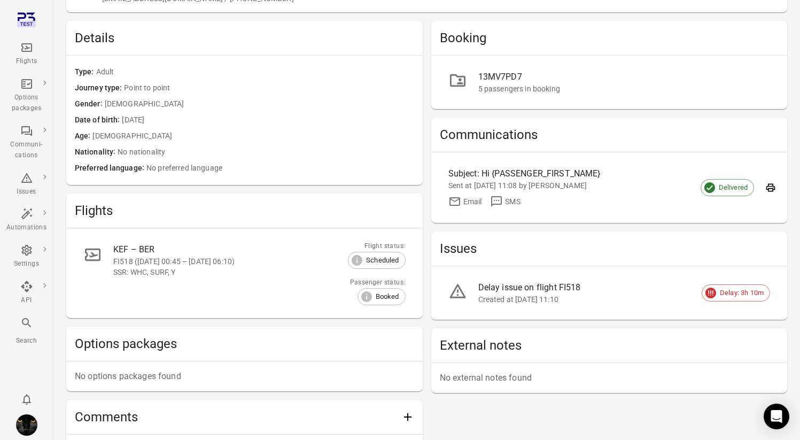
scroll to position [84, 0]
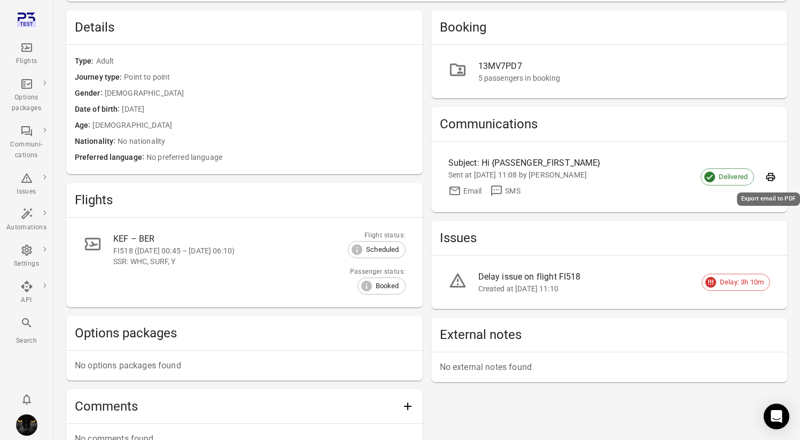
click at [770, 173] on icon "Export email to PDF" at bounding box center [770, 177] width 11 height 11
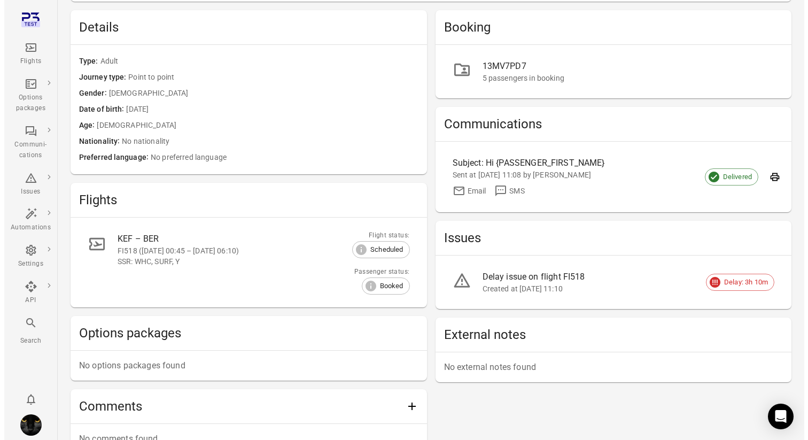
scroll to position [0, 0]
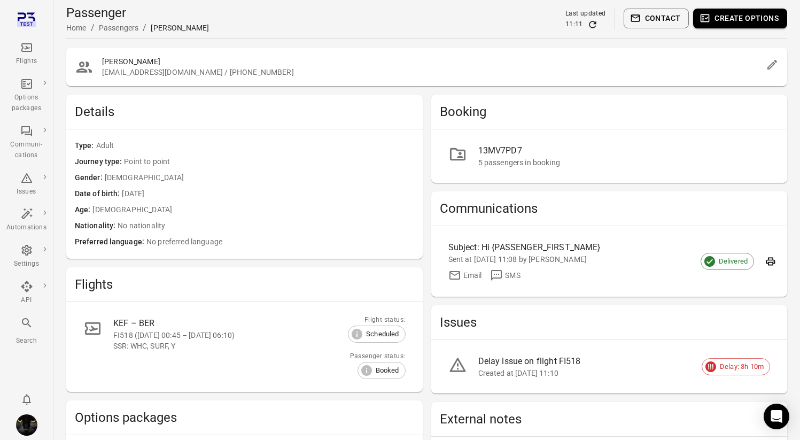
click at [667, 20] on button "Contact" at bounding box center [657, 19] width 66 height 20
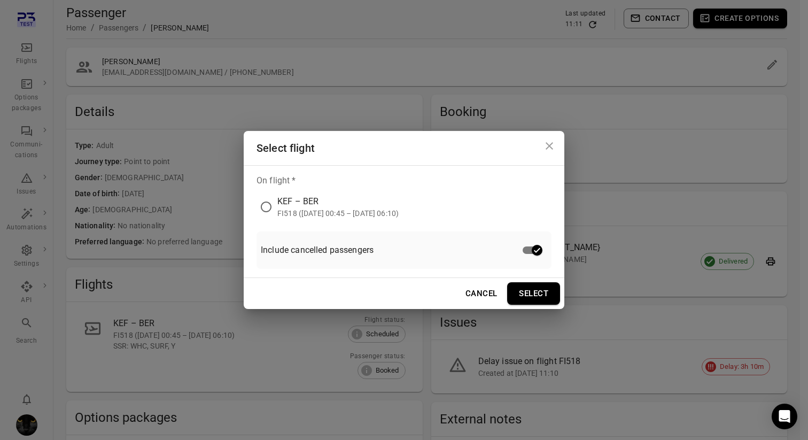
click at [354, 208] on div "FI518 ([DATE] 00:45 – [DATE] 06:10)" at bounding box center [337, 213] width 121 height 11
click at [531, 296] on button "Select" at bounding box center [533, 293] width 53 height 22
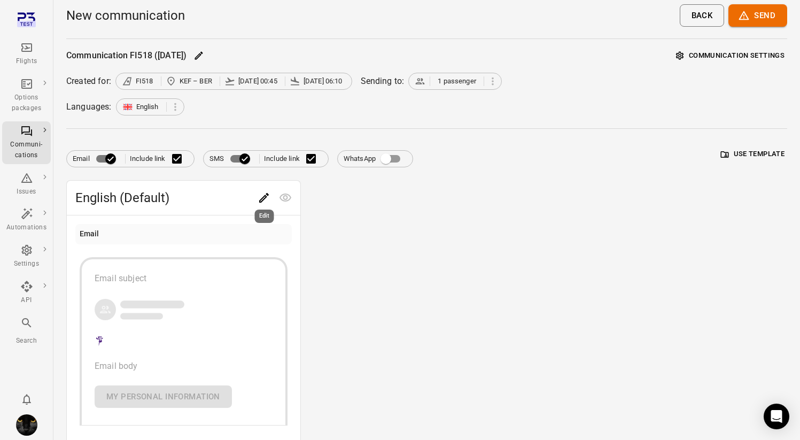
click at [261, 196] on icon "Edit" at bounding box center [264, 197] width 13 height 13
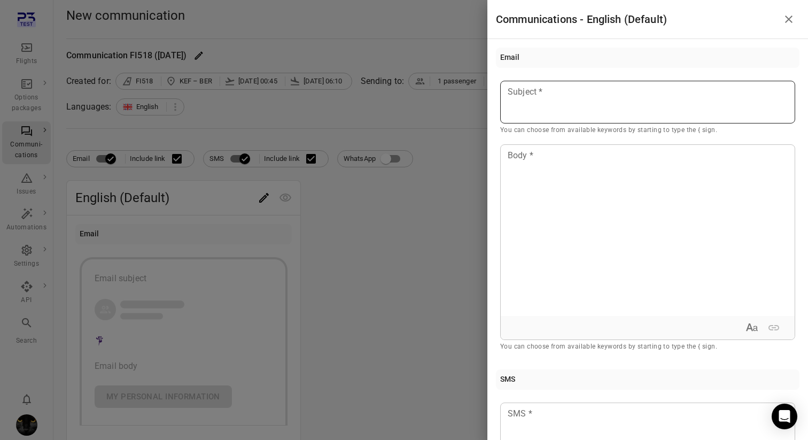
click at [549, 91] on p at bounding box center [647, 92] width 279 height 13
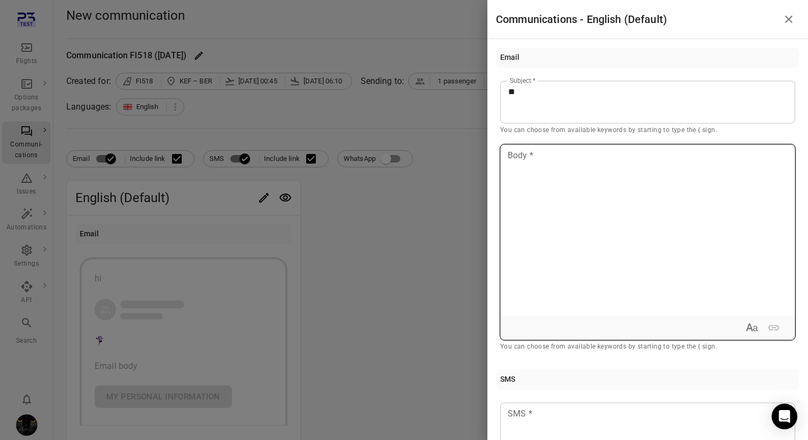
click at [537, 173] on div at bounding box center [648, 230] width 294 height 171
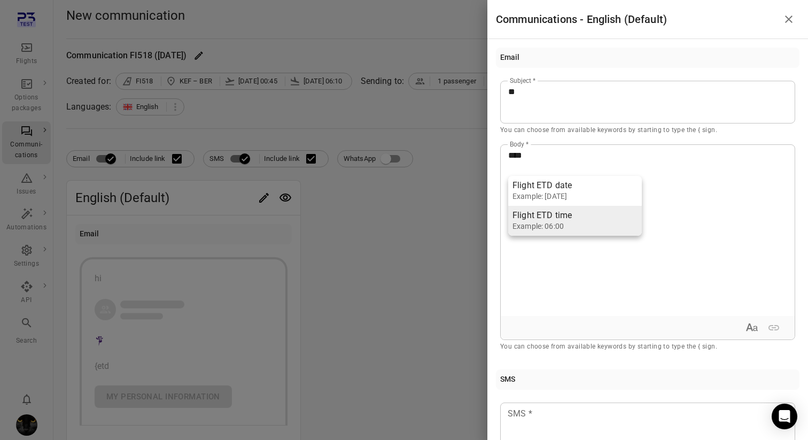
click at [564, 224] on div "Example: 06:00" at bounding box center [553, 226] width 80 height 11
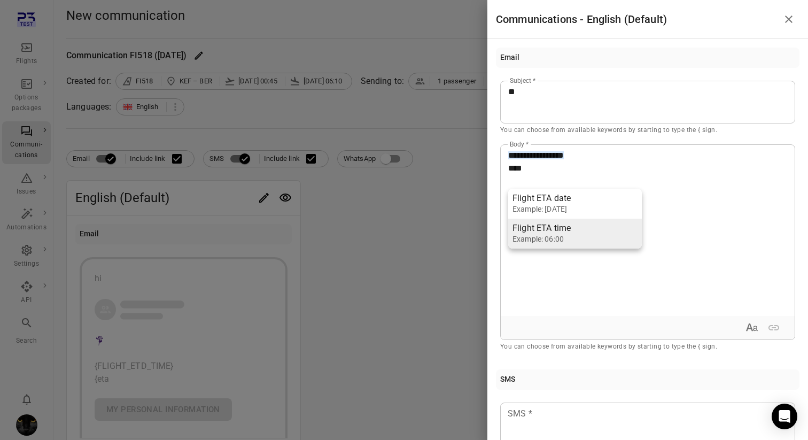
click at [561, 235] on div "Example: 06:00" at bounding box center [553, 239] width 80 height 11
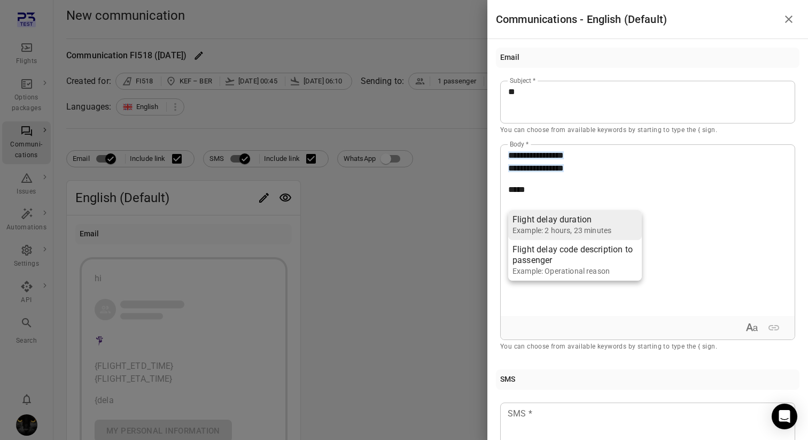
click at [574, 229] on div "Example: 2 hours, 23 minutes" at bounding box center [562, 230] width 99 height 11
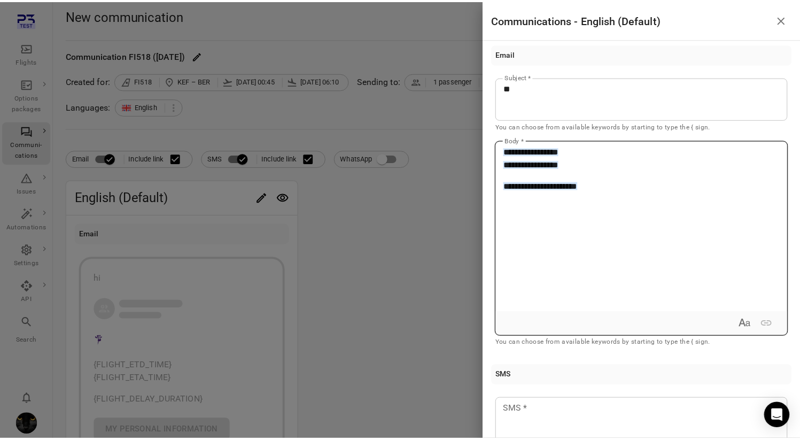
scroll to position [158, 0]
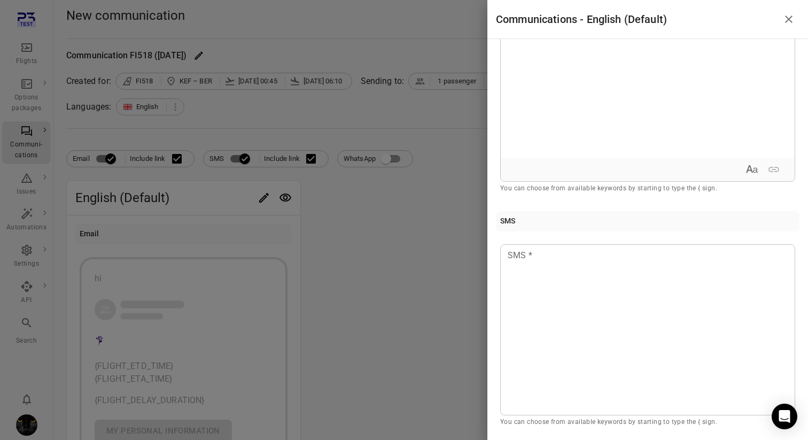
click at [198, 157] on div at bounding box center [404, 220] width 808 height 440
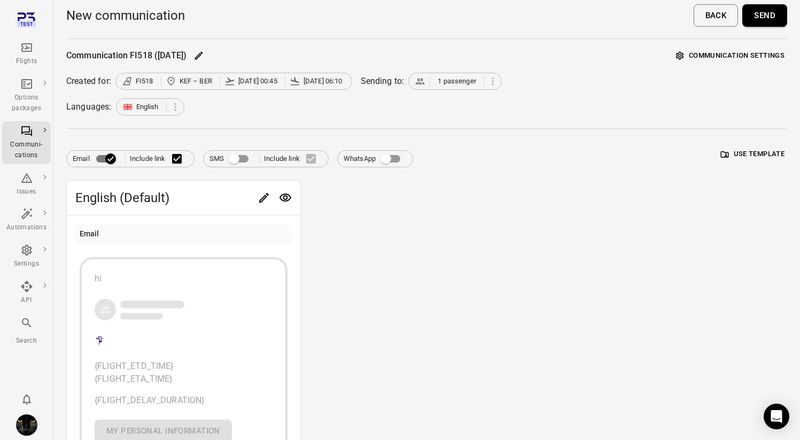
click at [755, 20] on button "Send" at bounding box center [764, 15] width 45 height 22
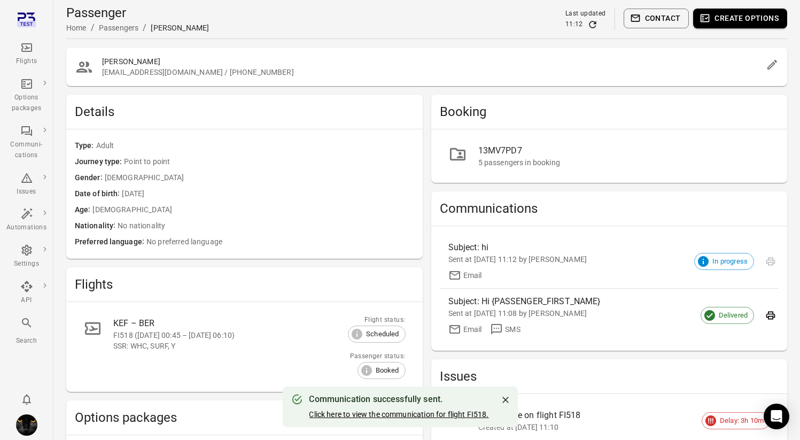
click at [443, 411] on link "Click here to view the communication for flight FI518." at bounding box center [399, 414] width 180 height 9
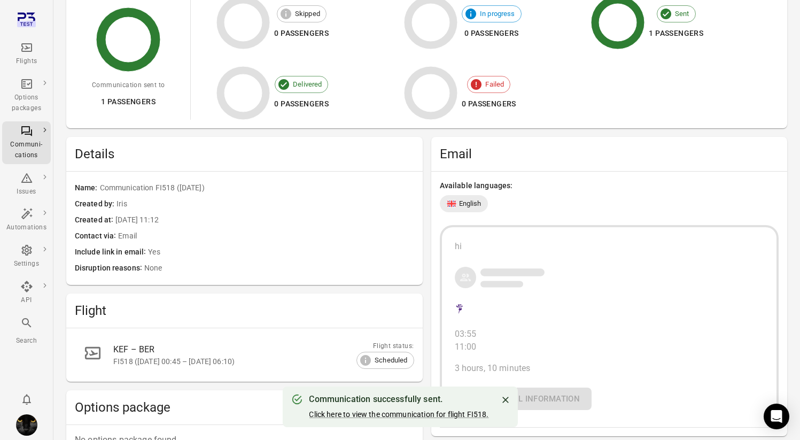
scroll to position [24, 0]
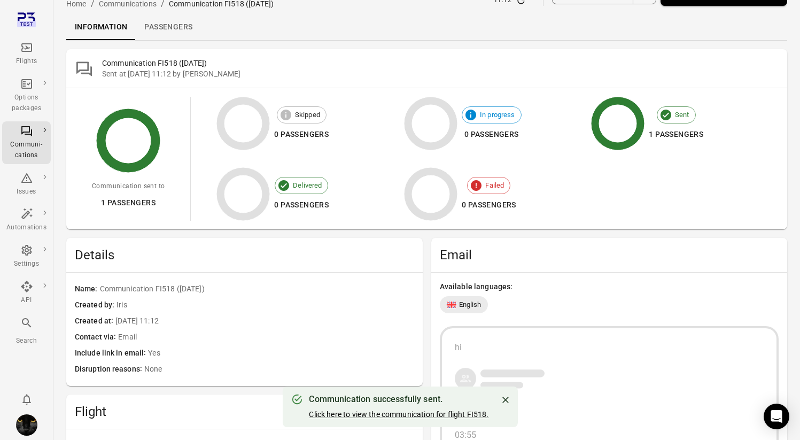
click at [181, 25] on link "Passengers" at bounding box center [168, 27] width 65 height 26
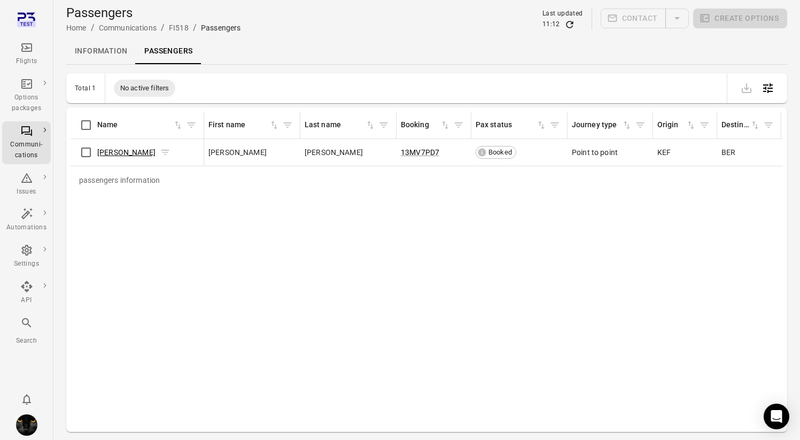
click at [131, 152] on link "[PERSON_NAME]" at bounding box center [126, 152] width 58 height 9
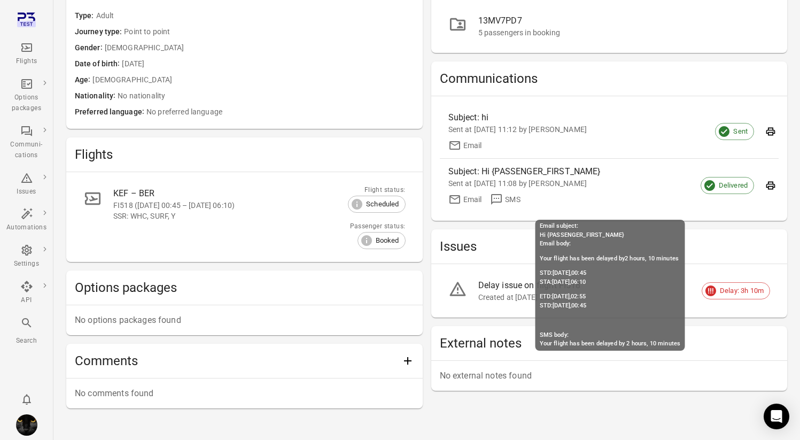
scroll to position [152, 0]
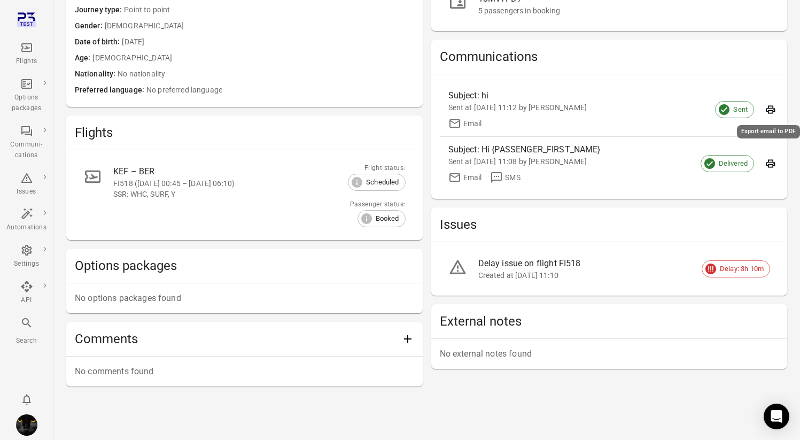
click at [771, 111] on icon "Export email to PDF" at bounding box center [770, 110] width 9 height 8
click at [772, 164] on icon "Export email to PDF" at bounding box center [770, 163] width 11 height 11
click at [549, 388] on div "[PERSON_NAME] [PERSON_NAME][EMAIL_ADDRESS][DOMAIN_NAME] / [PHONE_NUMBER] Detail…" at bounding box center [426, 150] width 721 height 508
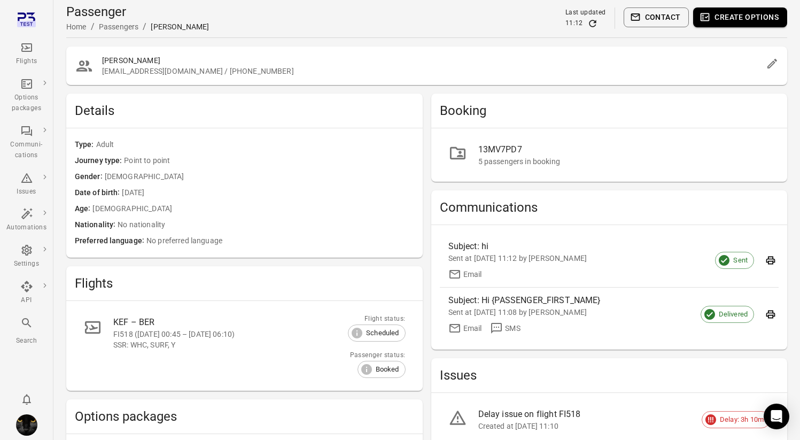
scroll to position [0, 0]
